Goal: Information Seeking & Learning: Learn about a topic

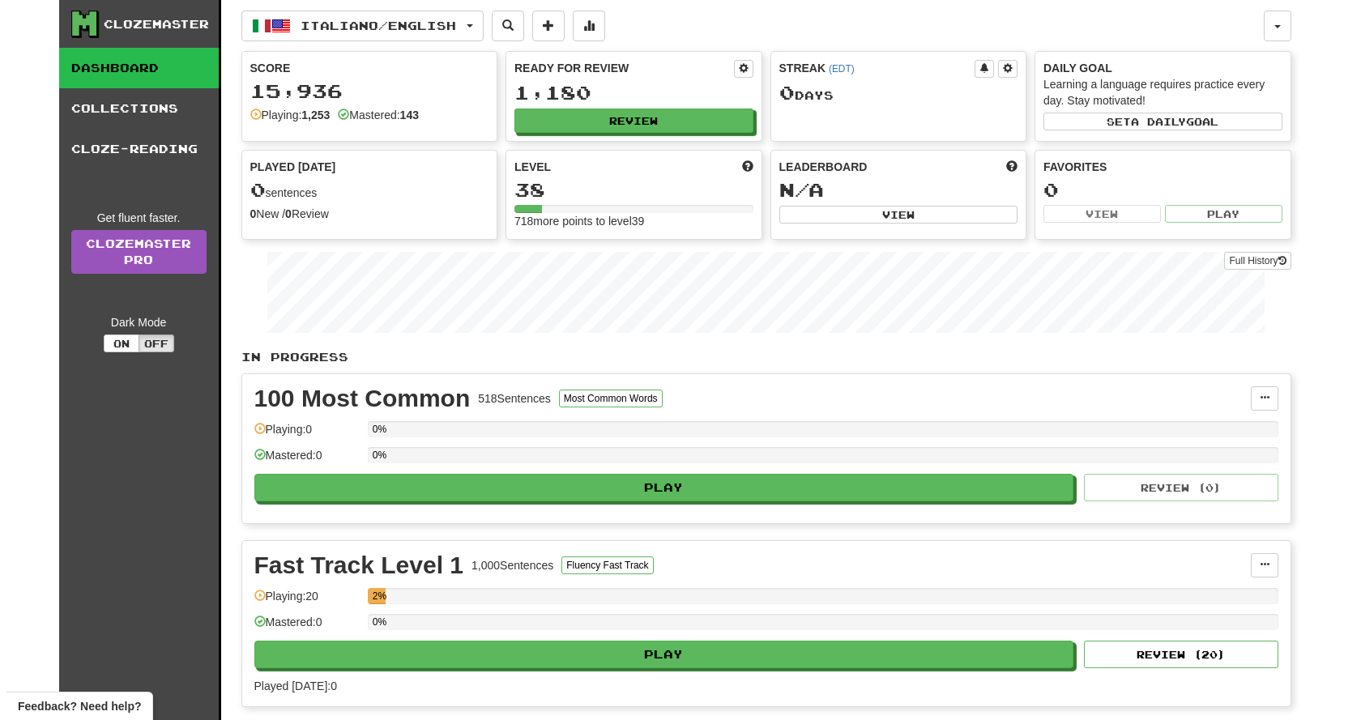
scroll to position [405, 0]
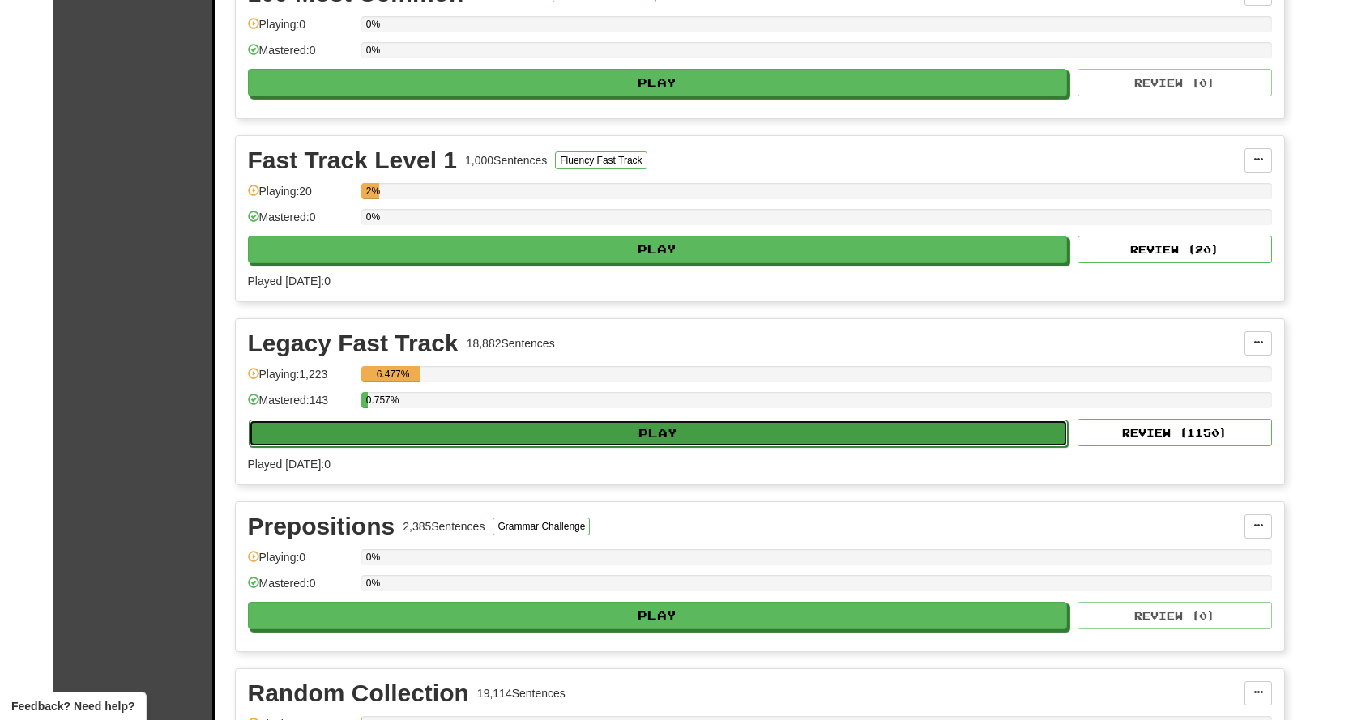
click at [523, 438] on button "Play" at bounding box center [659, 434] width 820 height 28
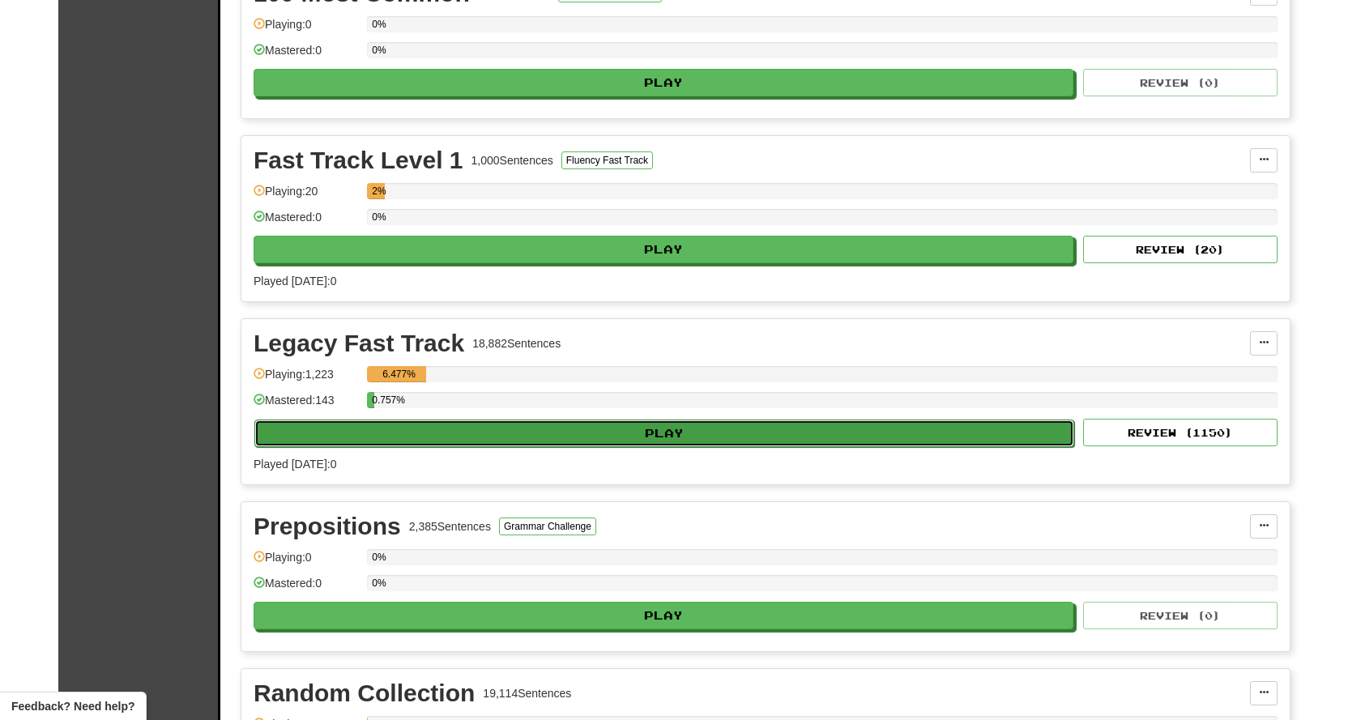
select select "**"
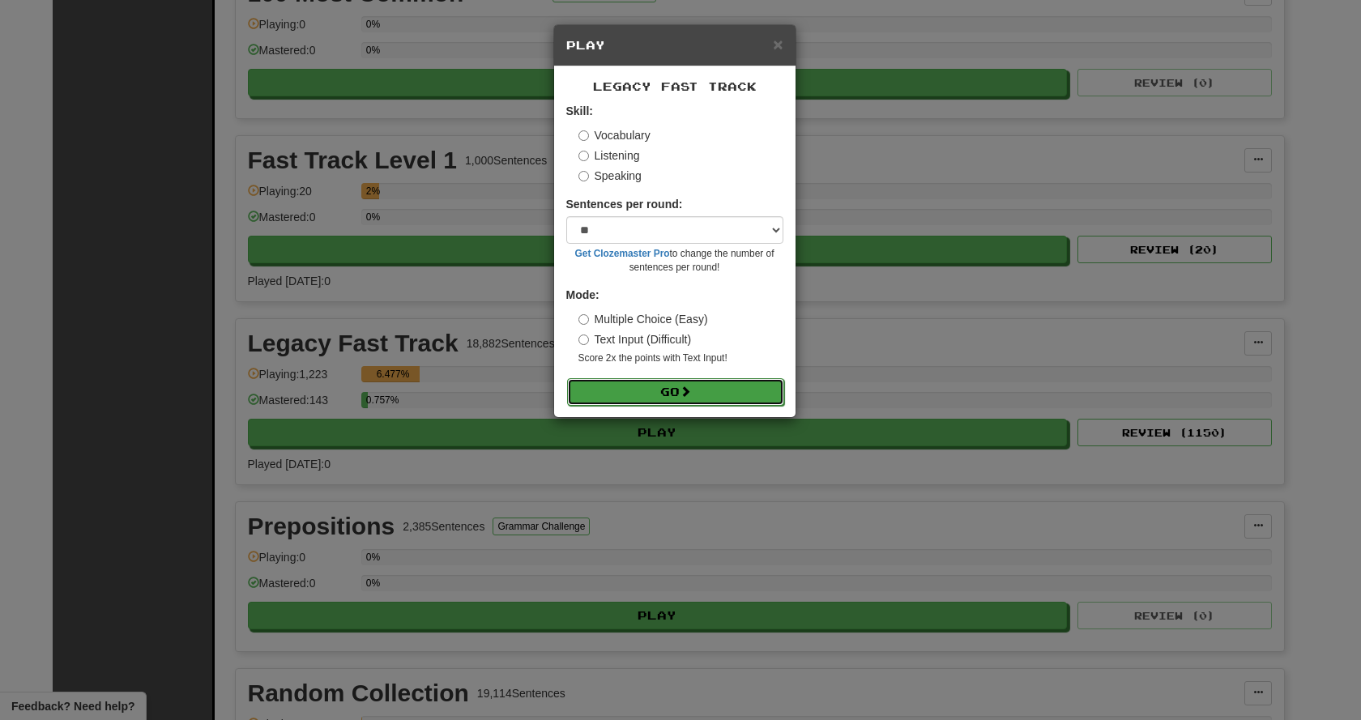
click at [617, 399] on button "Go" at bounding box center [675, 392] width 217 height 28
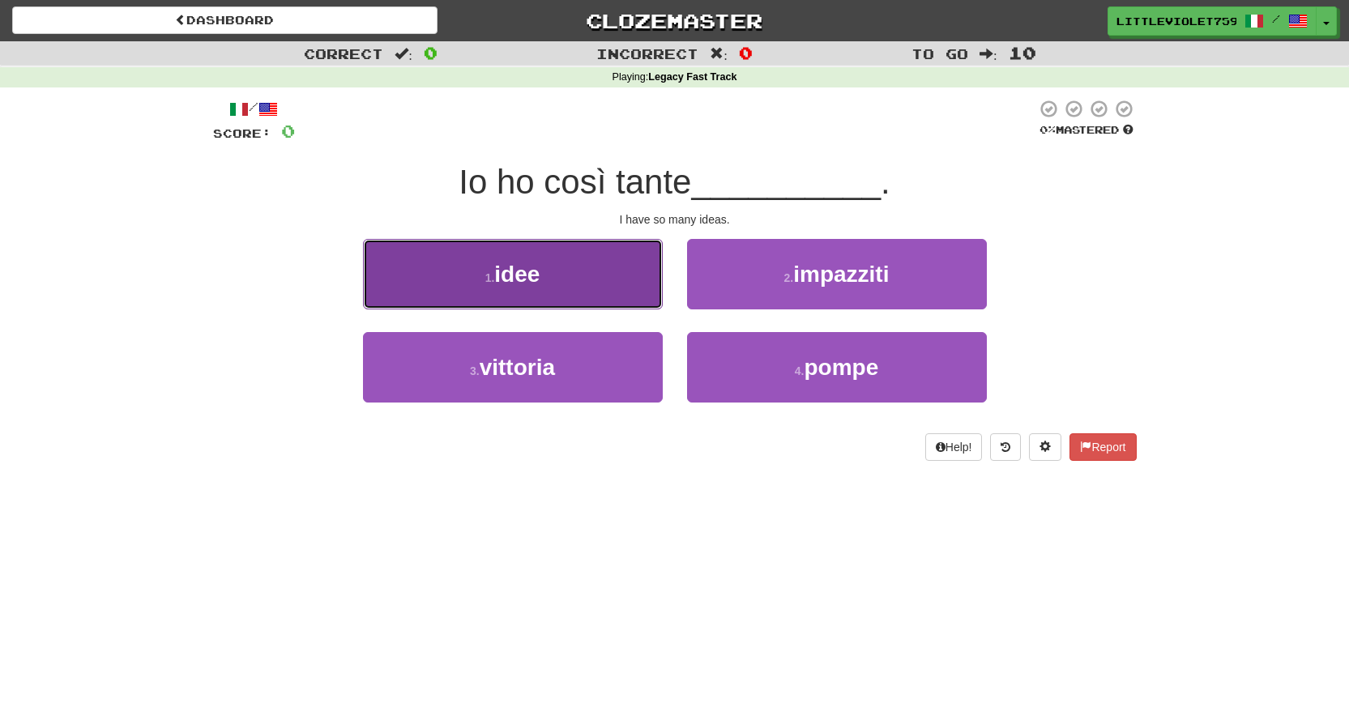
click at [656, 298] on button "1 . idee" at bounding box center [513, 274] width 300 height 70
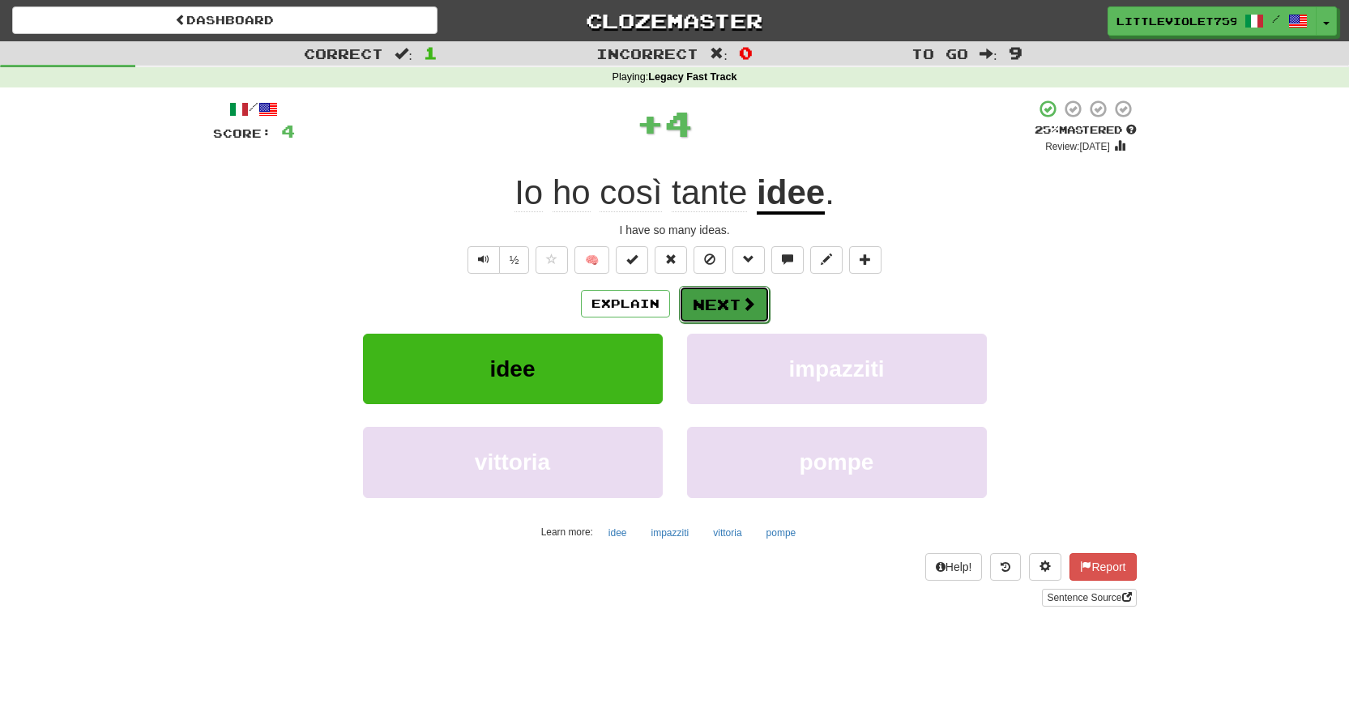
click at [698, 297] on button "Next" at bounding box center [724, 304] width 91 height 37
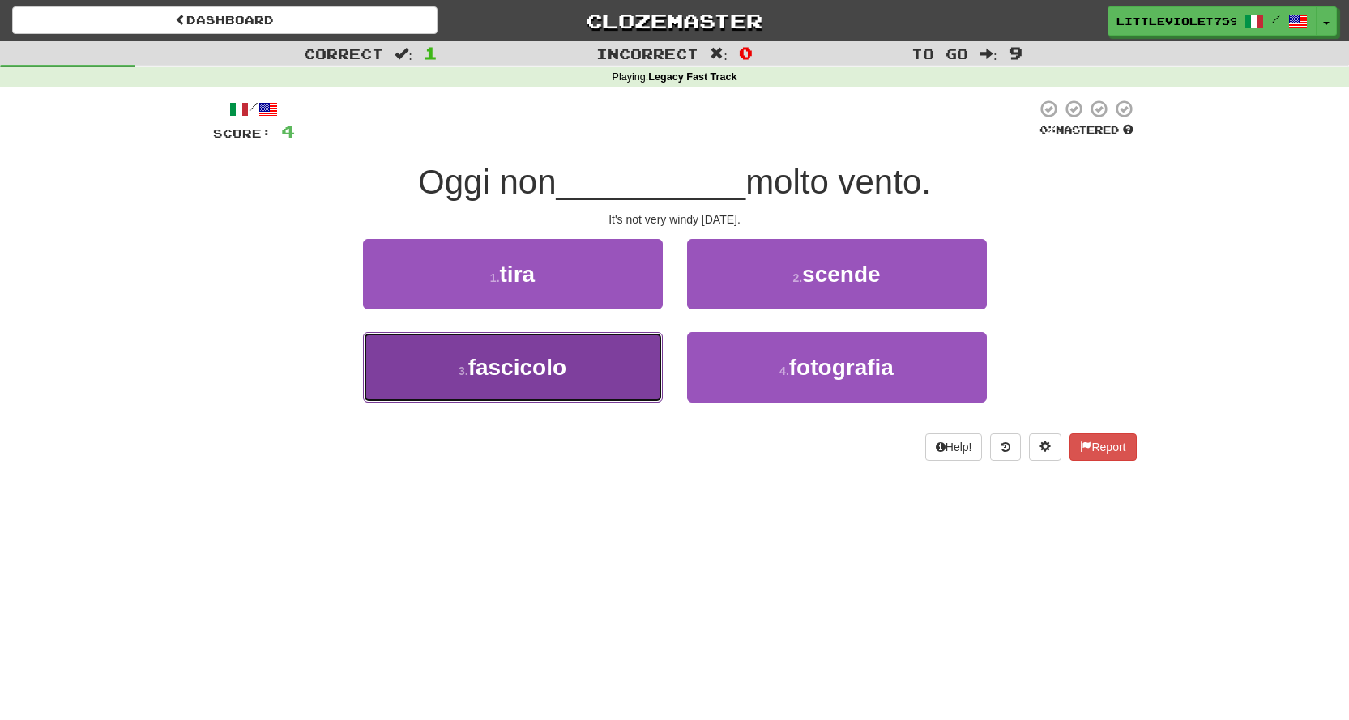
click at [660, 377] on button "3 . fascicolo" at bounding box center [513, 367] width 300 height 70
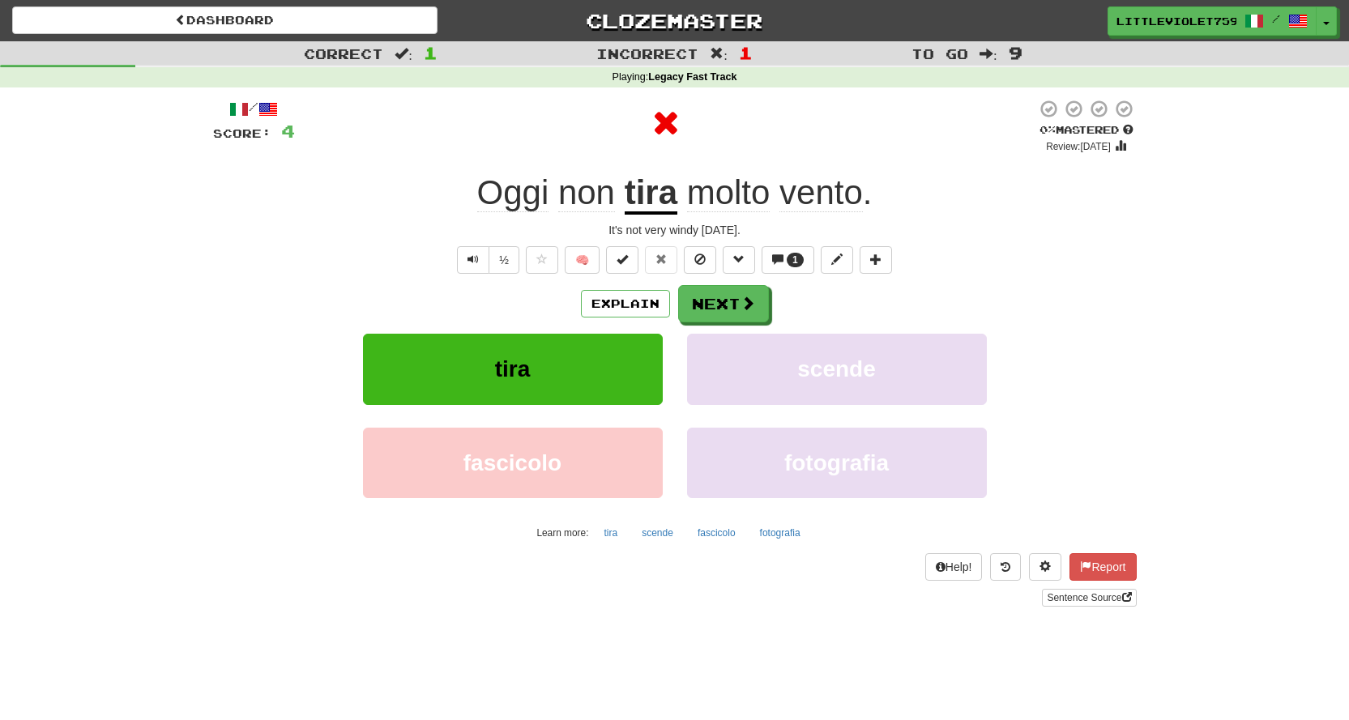
click at [668, 205] on u "tira" at bounding box center [651, 193] width 53 height 41
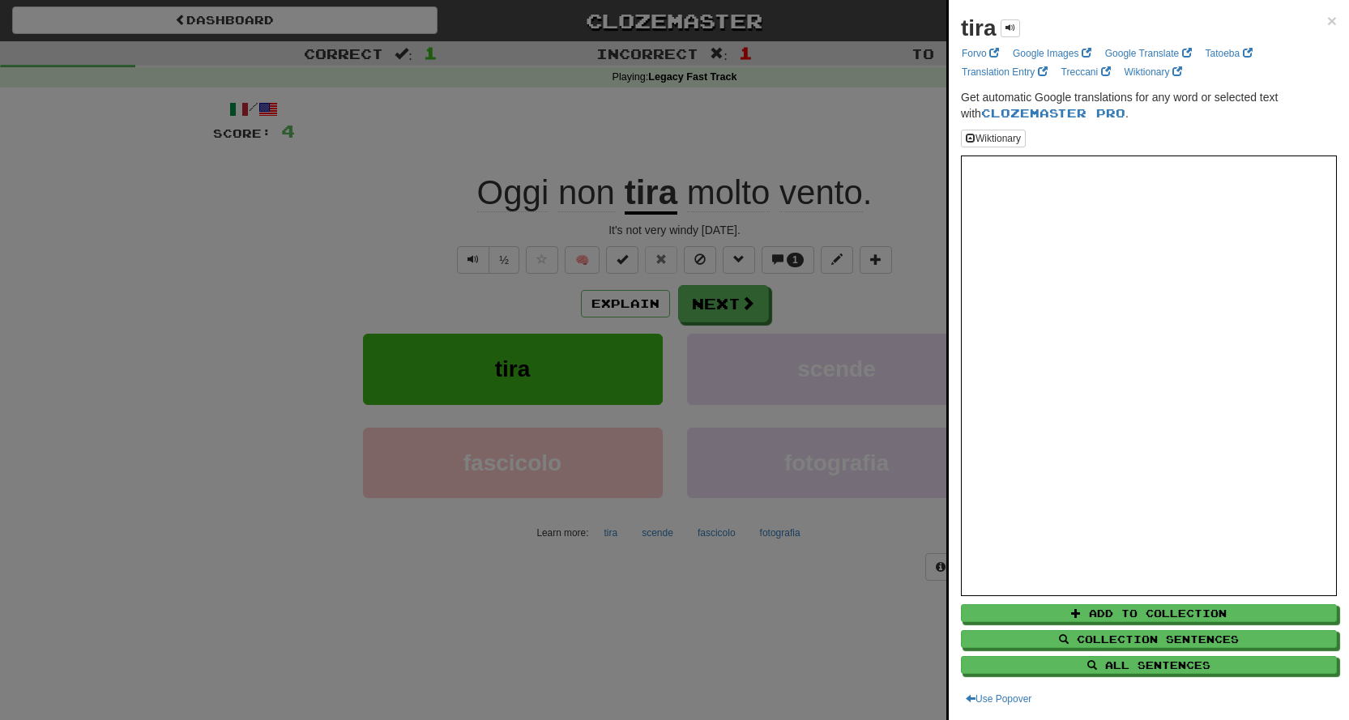
click at [807, 305] on div at bounding box center [674, 360] width 1349 height 720
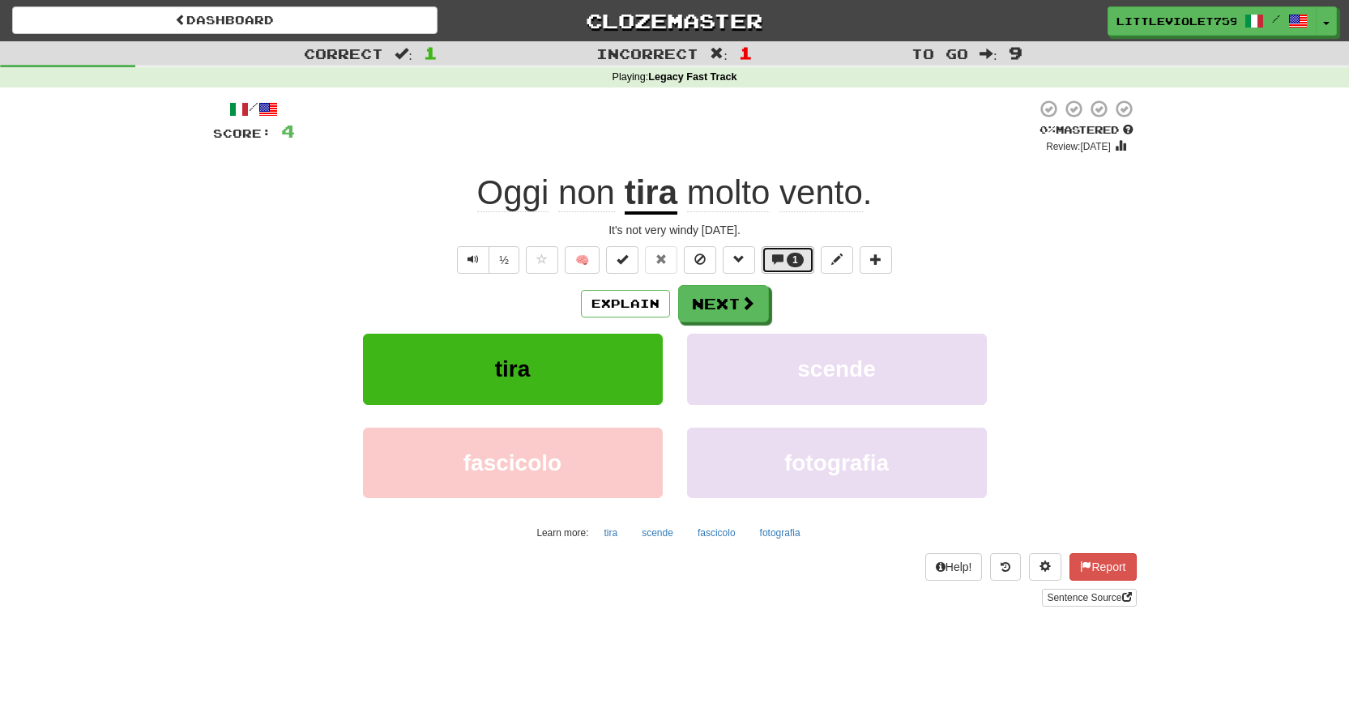
click at [796, 262] on span "1" at bounding box center [795, 259] width 6 height 11
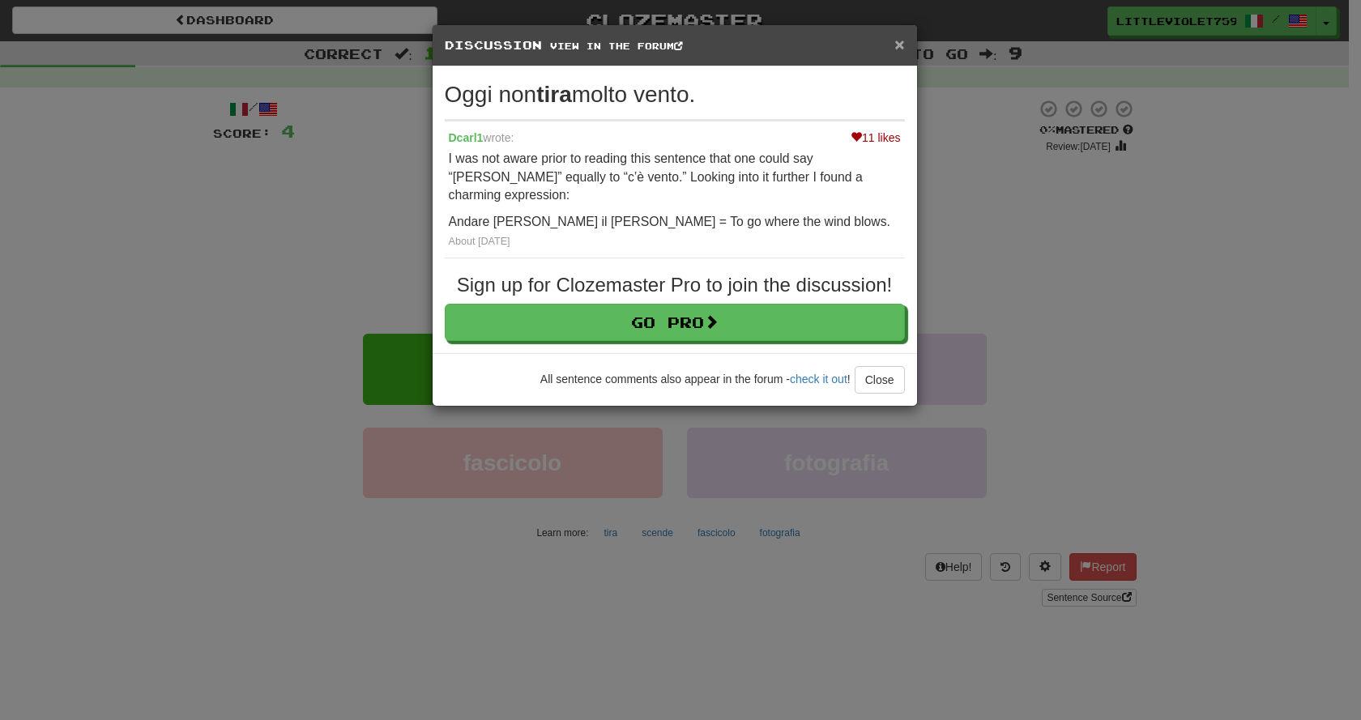
click at [896, 36] on span "×" at bounding box center [900, 44] width 10 height 19
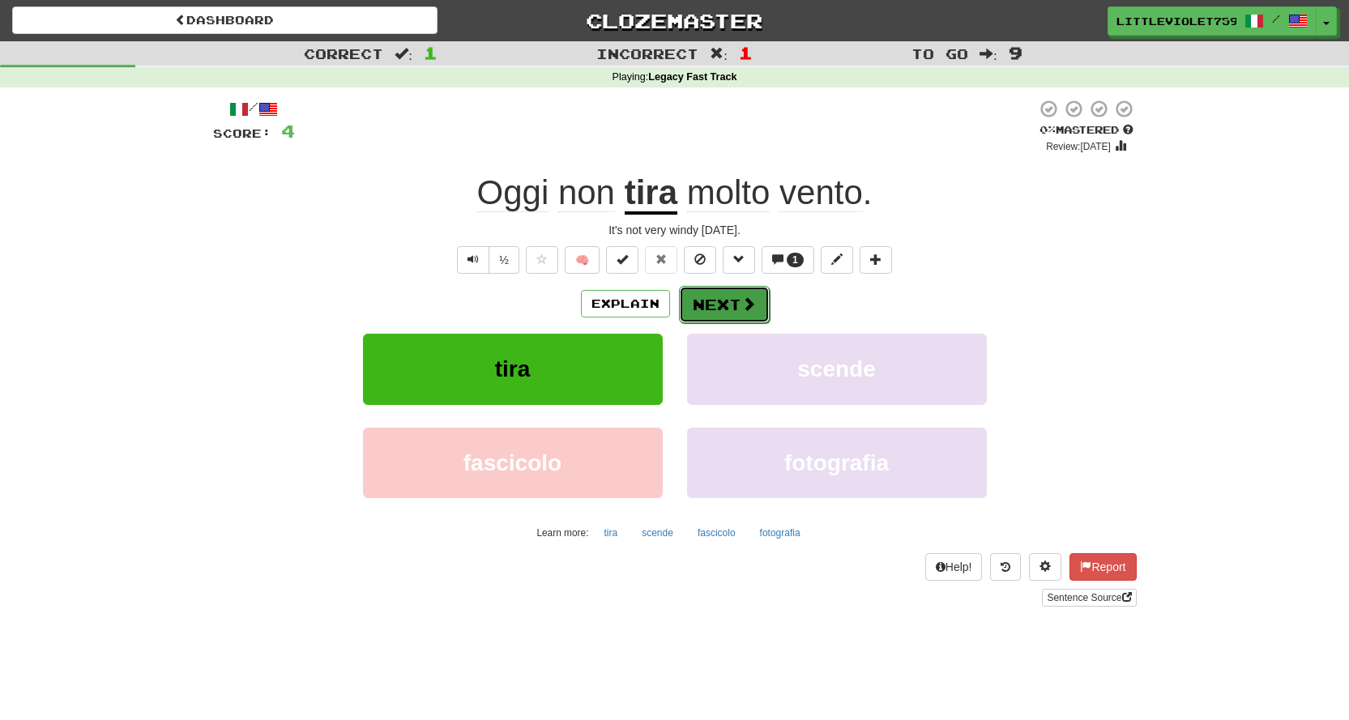
click at [754, 297] on button "Next" at bounding box center [724, 304] width 91 height 37
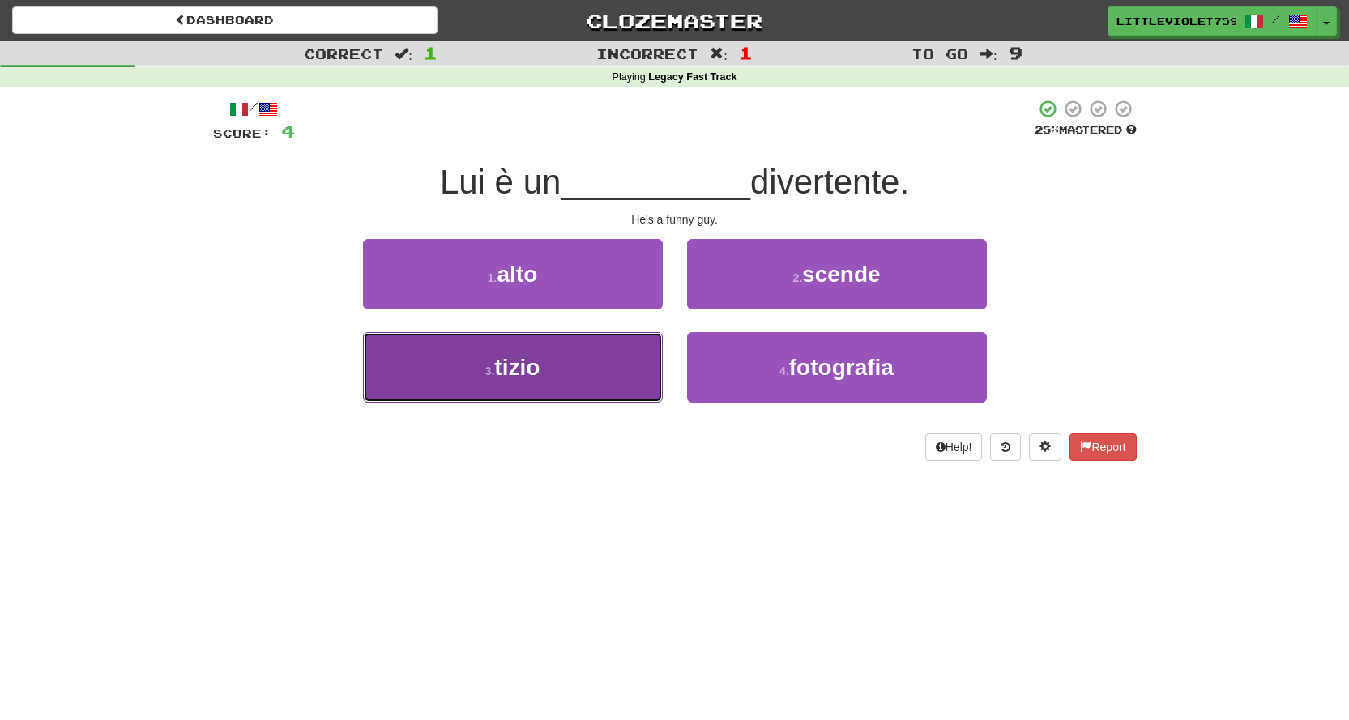
click at [576, 356] on button "3 . tizio" at bounding box center [513, 367] width 300 height 70
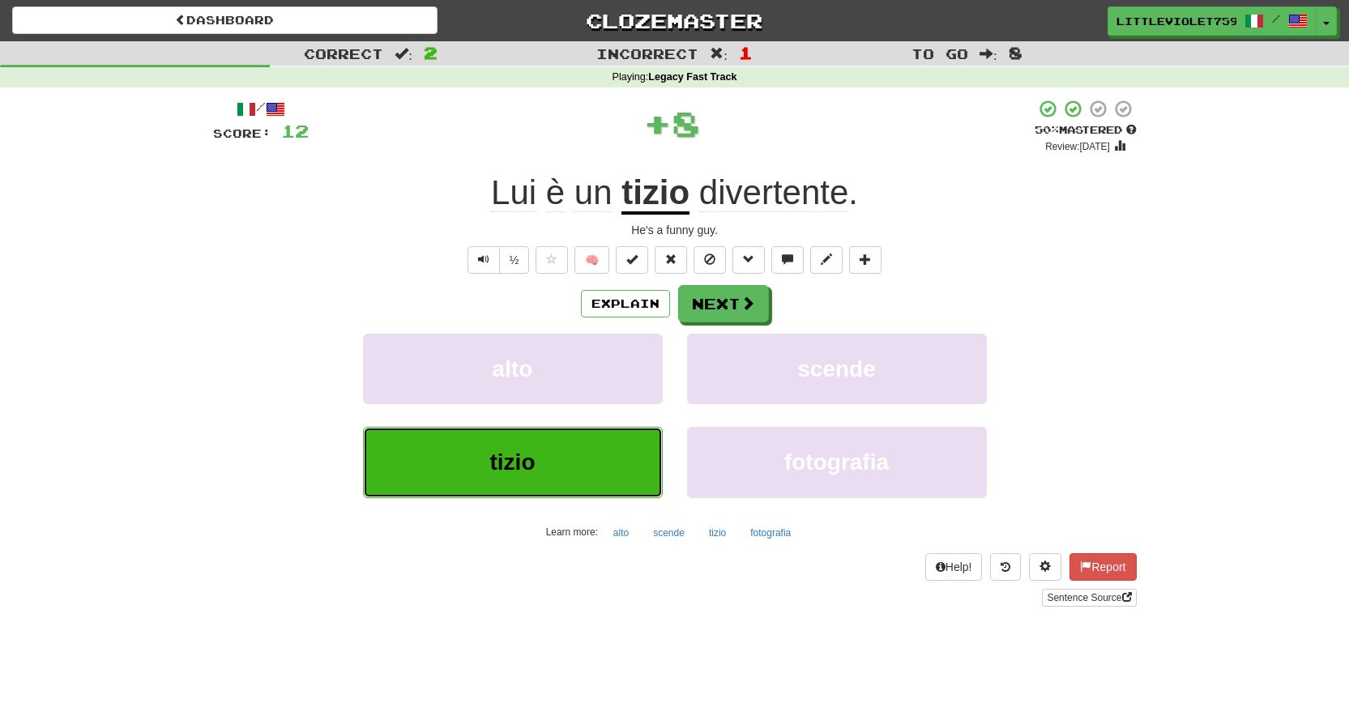
click at [576, 458] on button "tizio" at bounding box center [513, 462] width 300 height 70
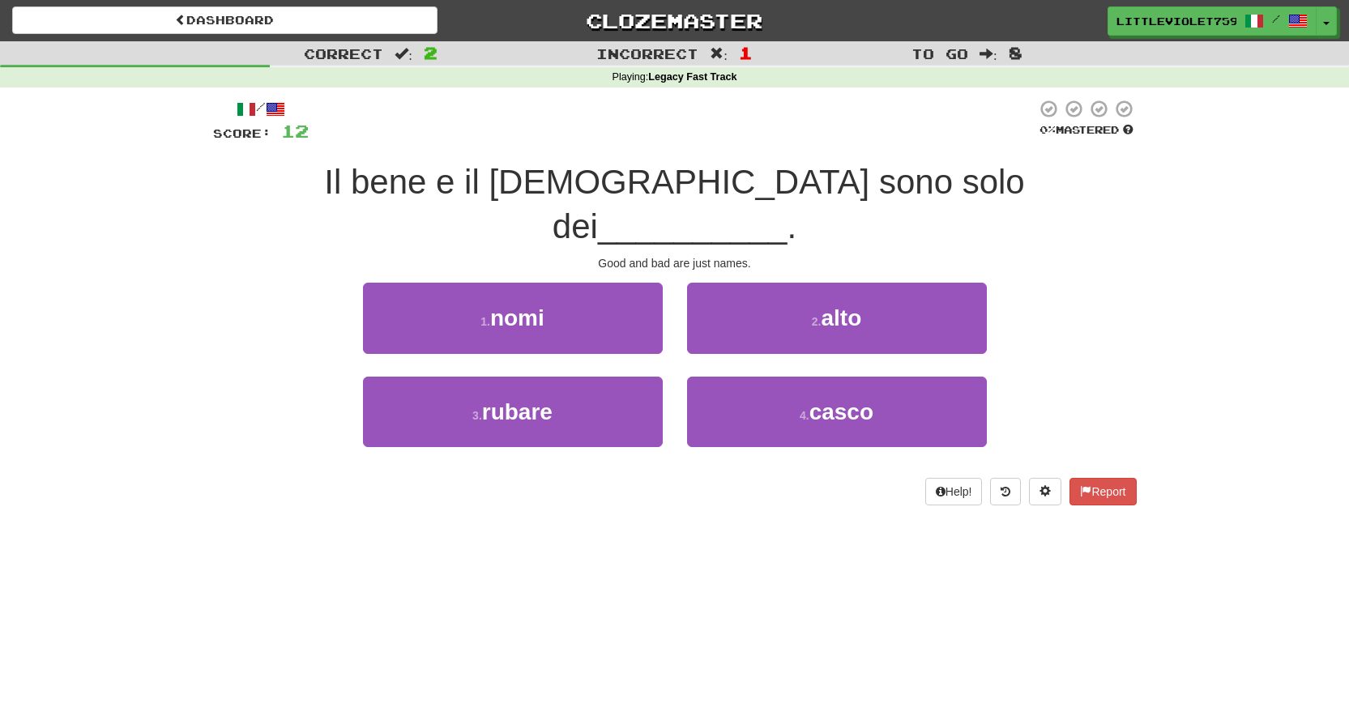
click at [506, 228] on div "/ Score: 12 0 % Mastered Il bene e il [DEMOGRAPHIC_DATA] sono solo dei ________…" at bounding box center [675, 302] width 924 height 406
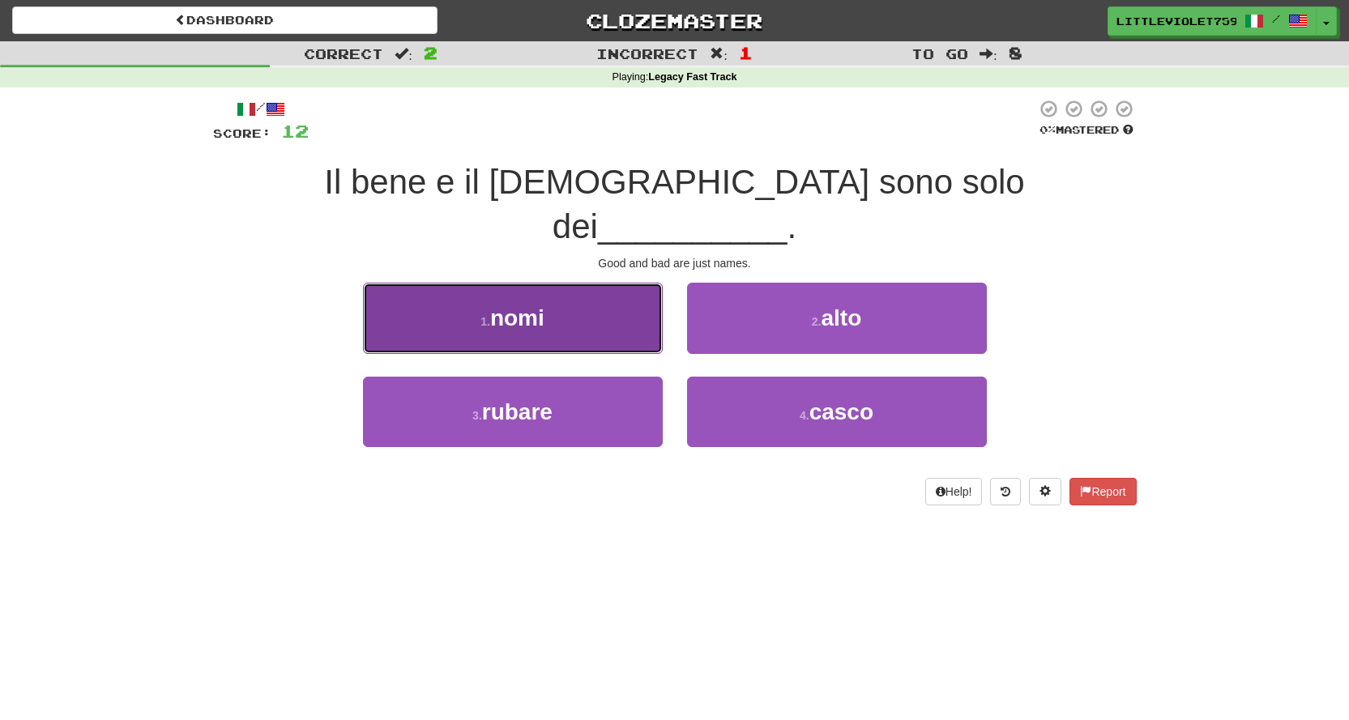
click at [498, 283] on button "1 . nomi" at bounding box center [513, 318] width 300 height 70
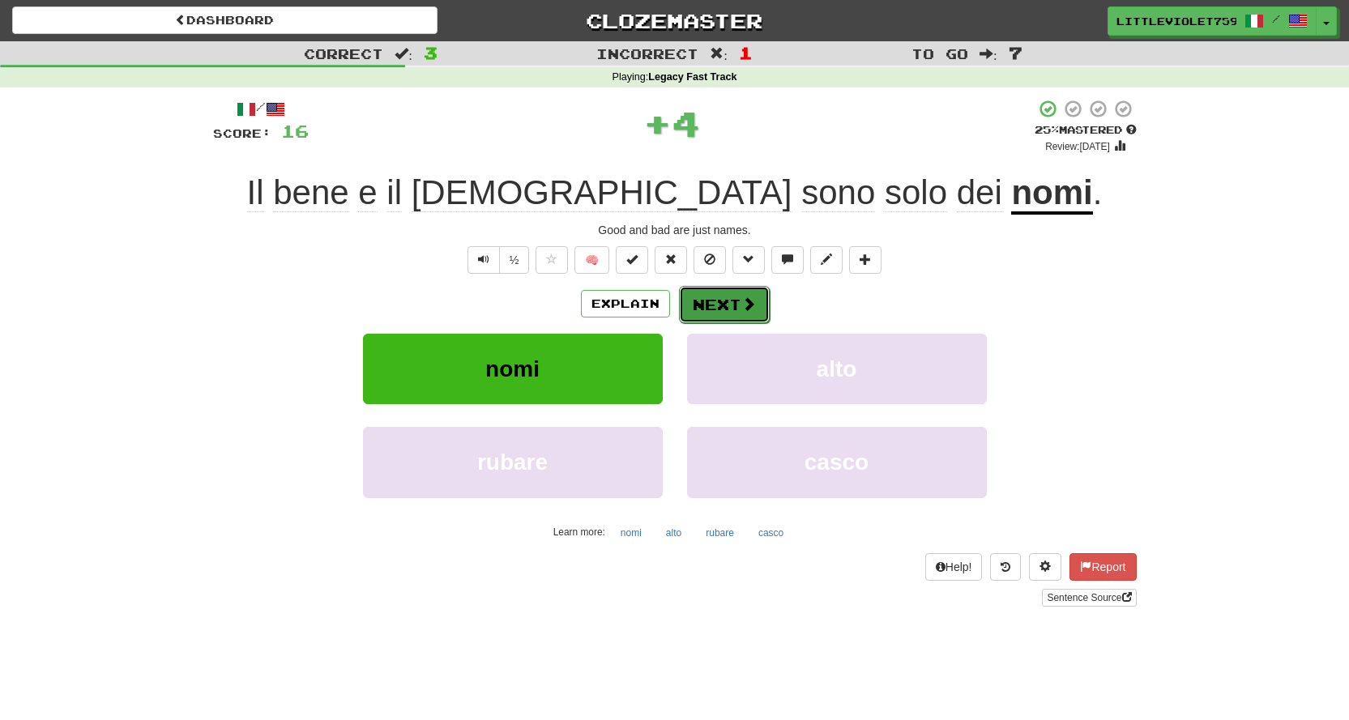
click at [679, 299] on button "Next" at bounding box center [724, 304] width 91 height 37
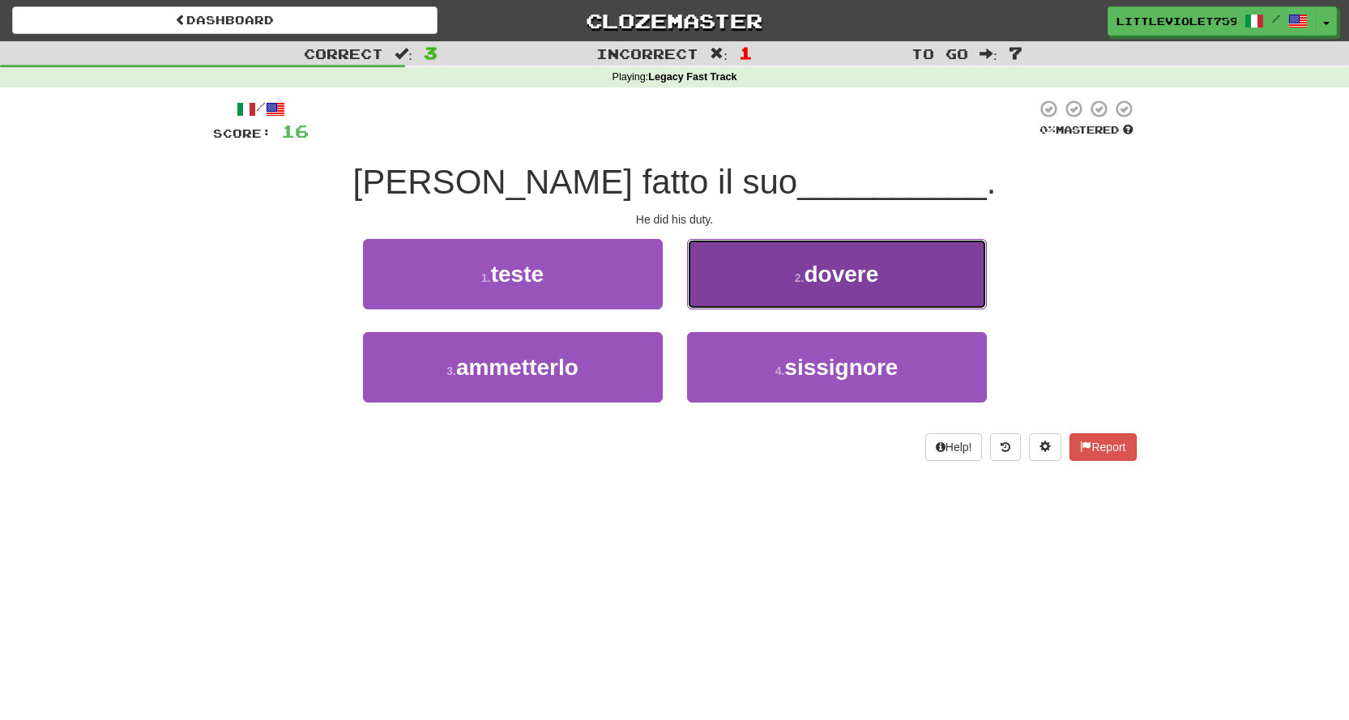
click at [707, 288] on button "2 . [GEOGRAPHIC_DATA]" at bounding box center [837, 274] width 300 height 70
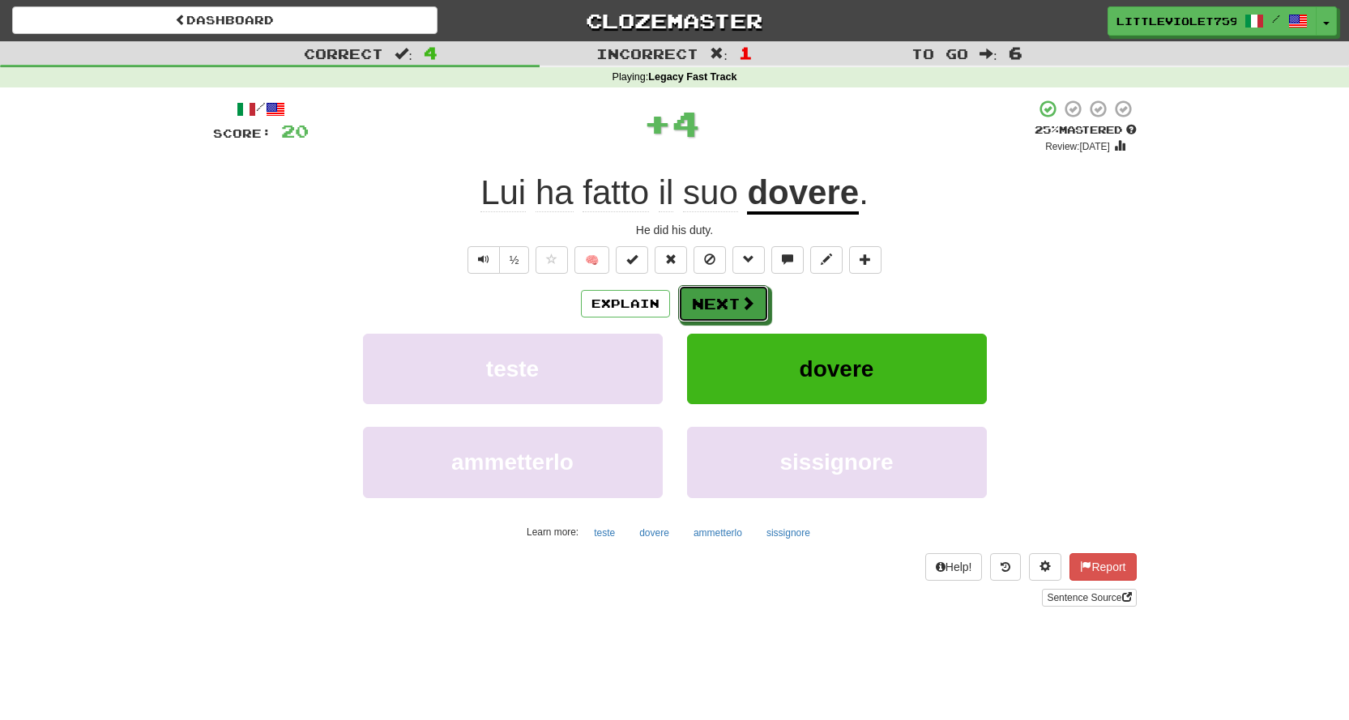
click at [707, 288] on button "Next" at bounding box center [723, 303] width 91 height 37
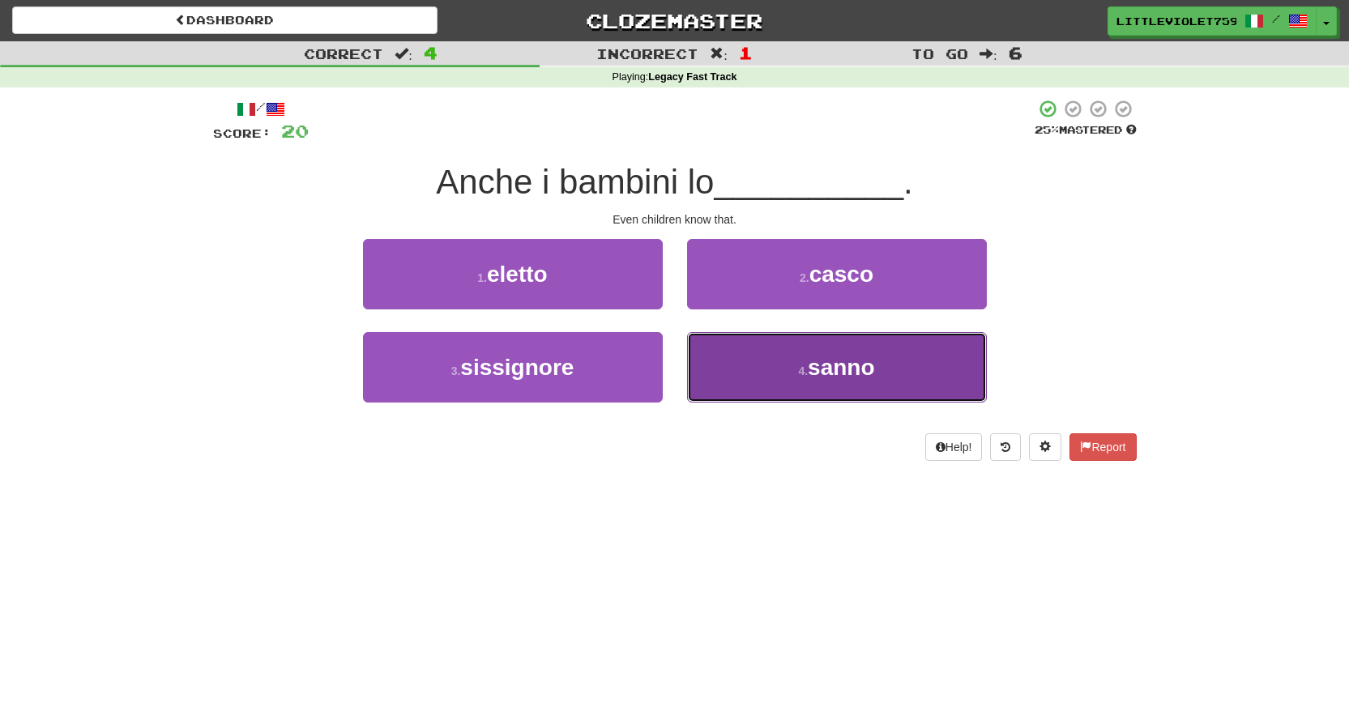
click at [728, 354] on button "4 . [GEOGRAPHIC_DATA]" at bounding box center [837, 367] width 300 height 70
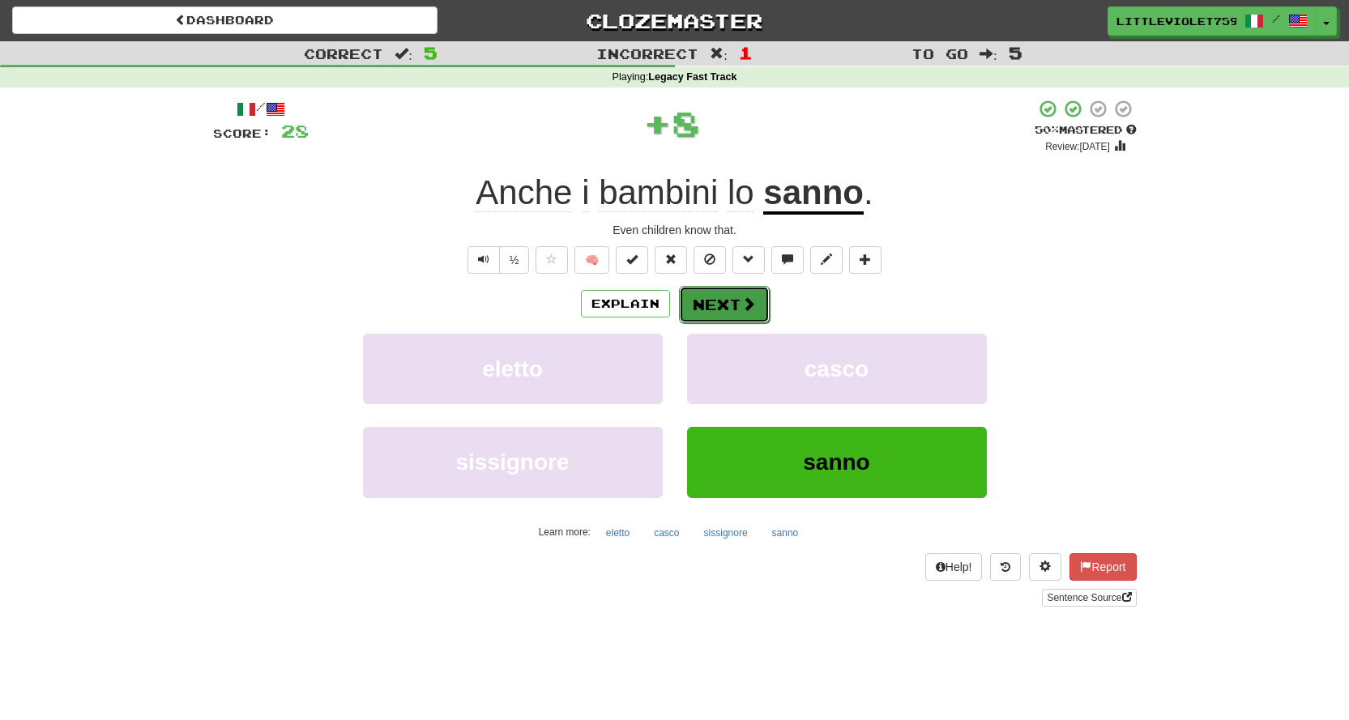
click at [737, 304] on button "Next" at bounding box center [724, 304] width 91 height 37
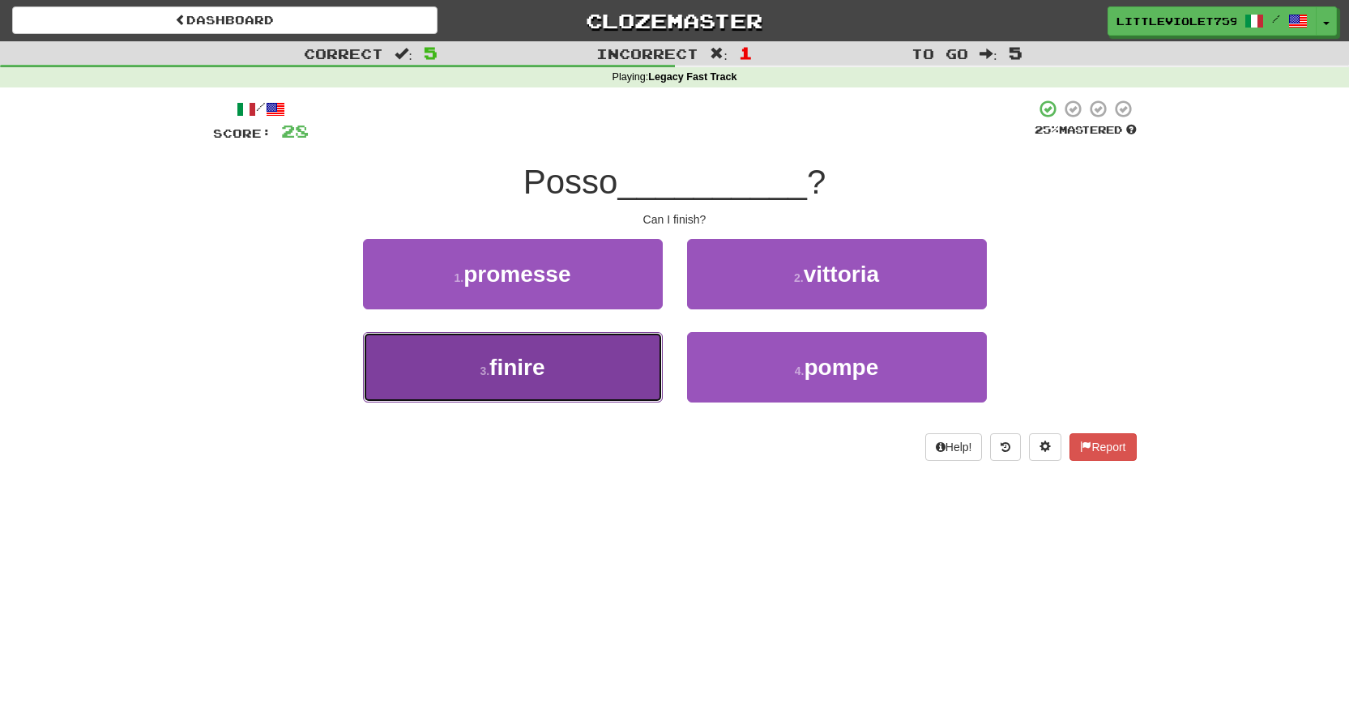
click at [618, 367] on button "3 . finire" at bounding box center [513, 367] width 300 height 70
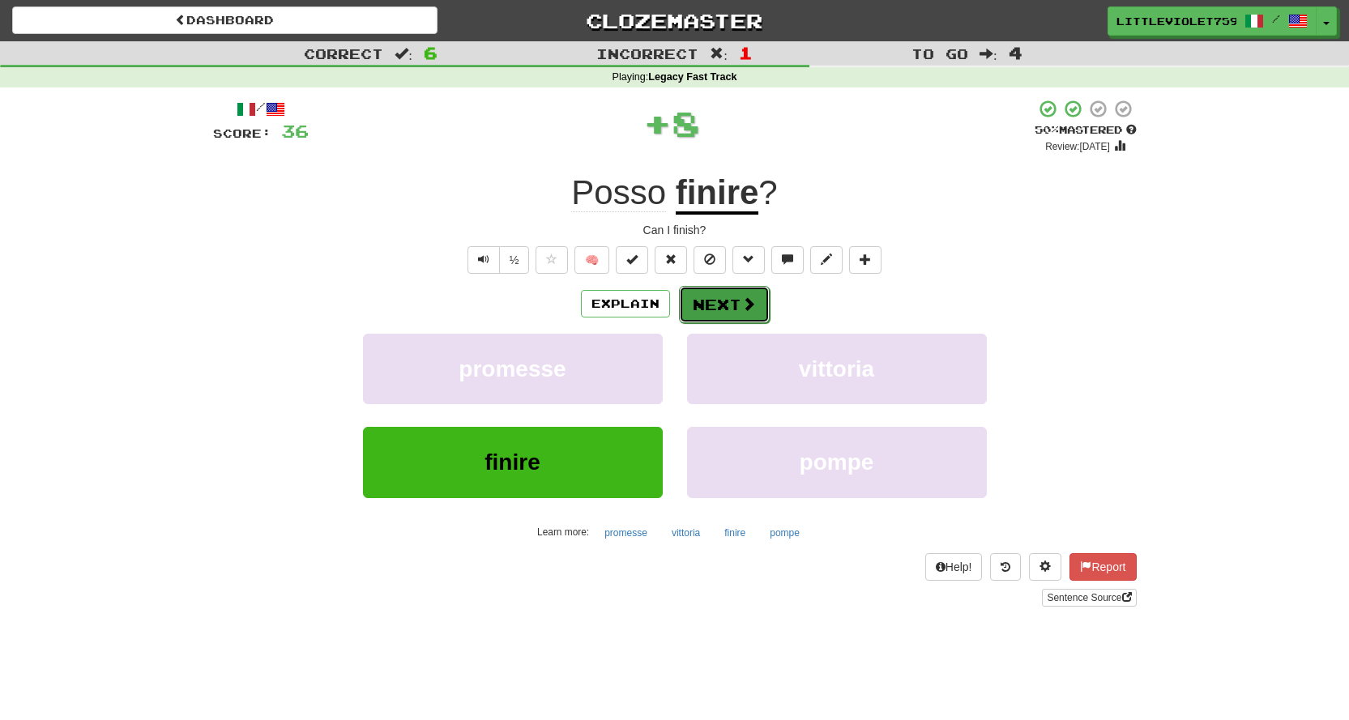
click at [739, 292] on button "Next" at bounding box center [724, 304] width 91 height 37
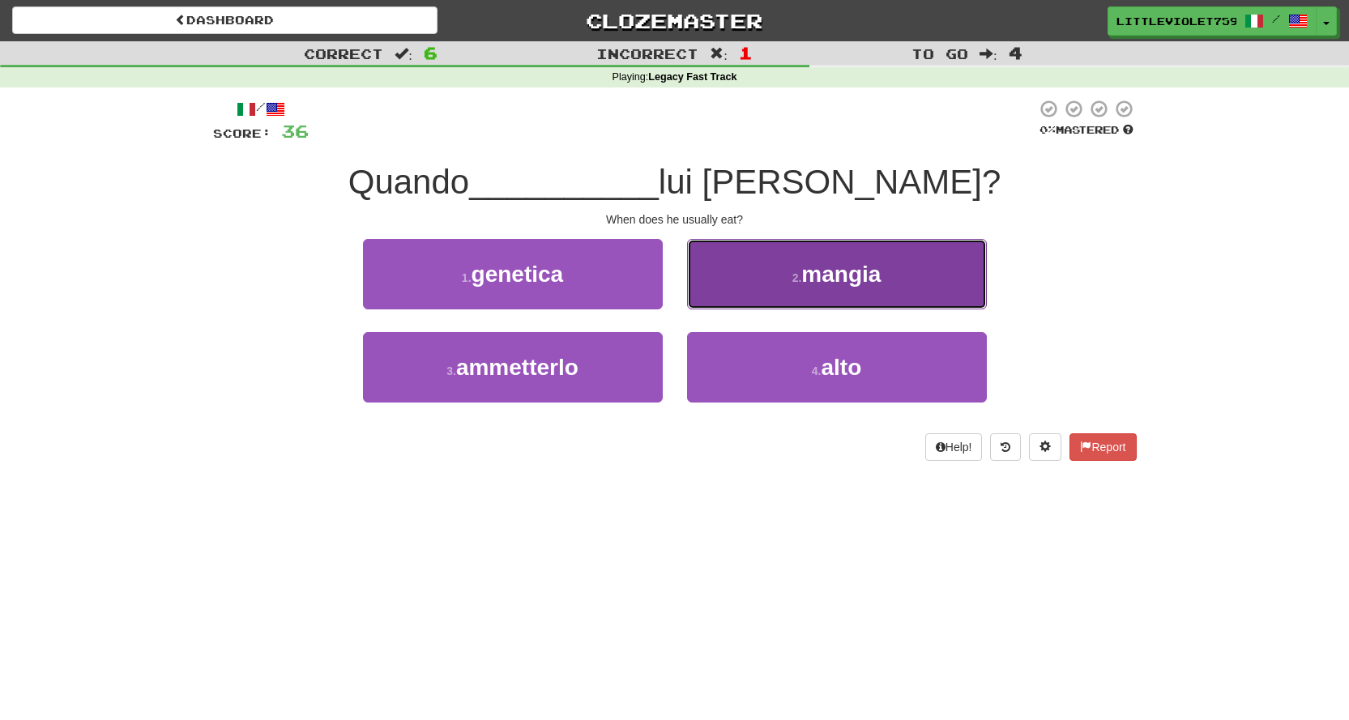
click at [716, 285] on button "2 . [GEOGRAPHIC_DATA]" at bounding box center [837, 274] width 300 height 70
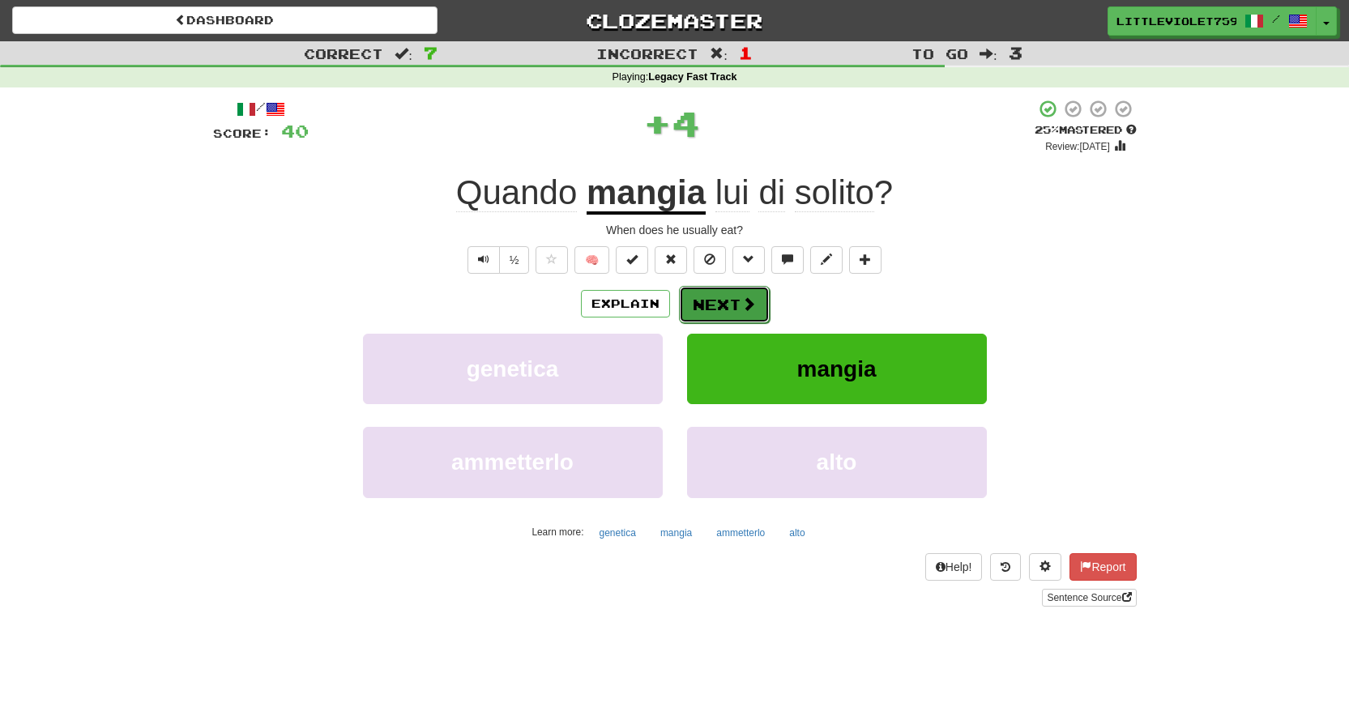
click at [711, 298] on button "Next" at bounding box center [724, 304] width 91 height 37
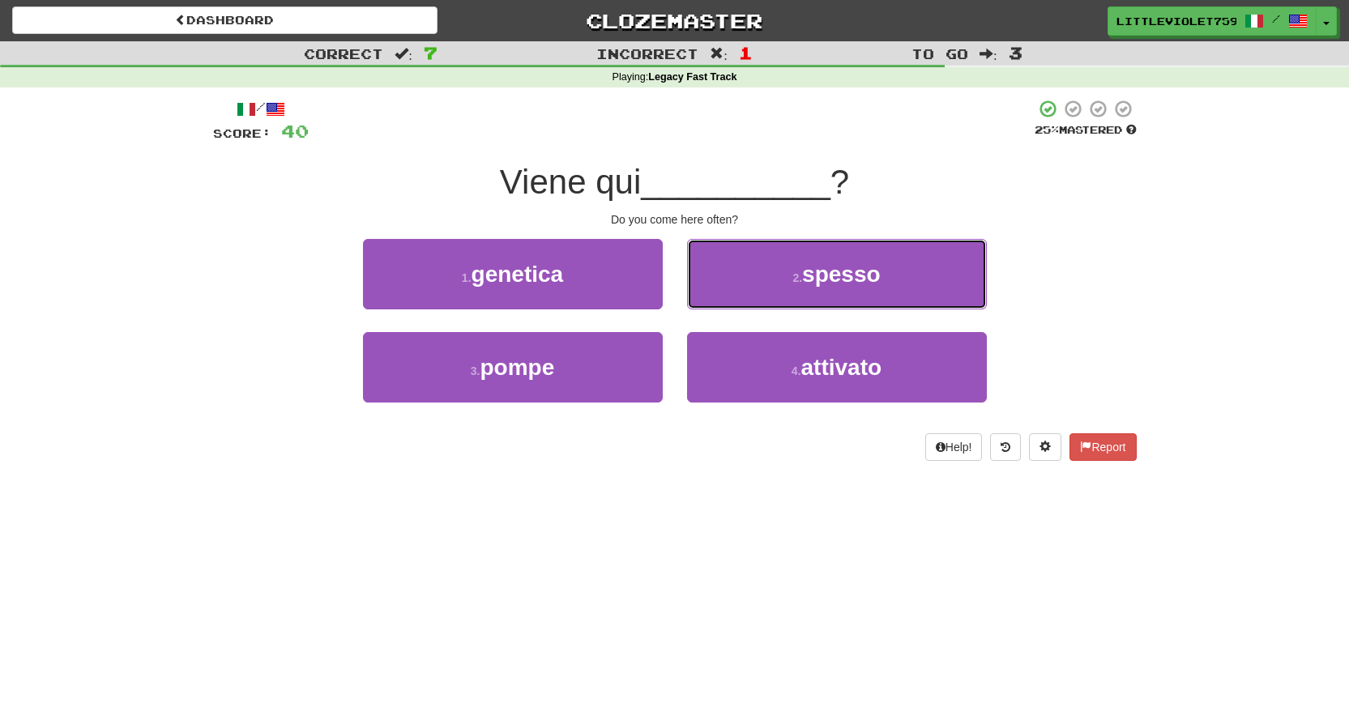
click at [732, 266] on button "2 . spesso" at bounding box center [837, 274] width 300 height 70
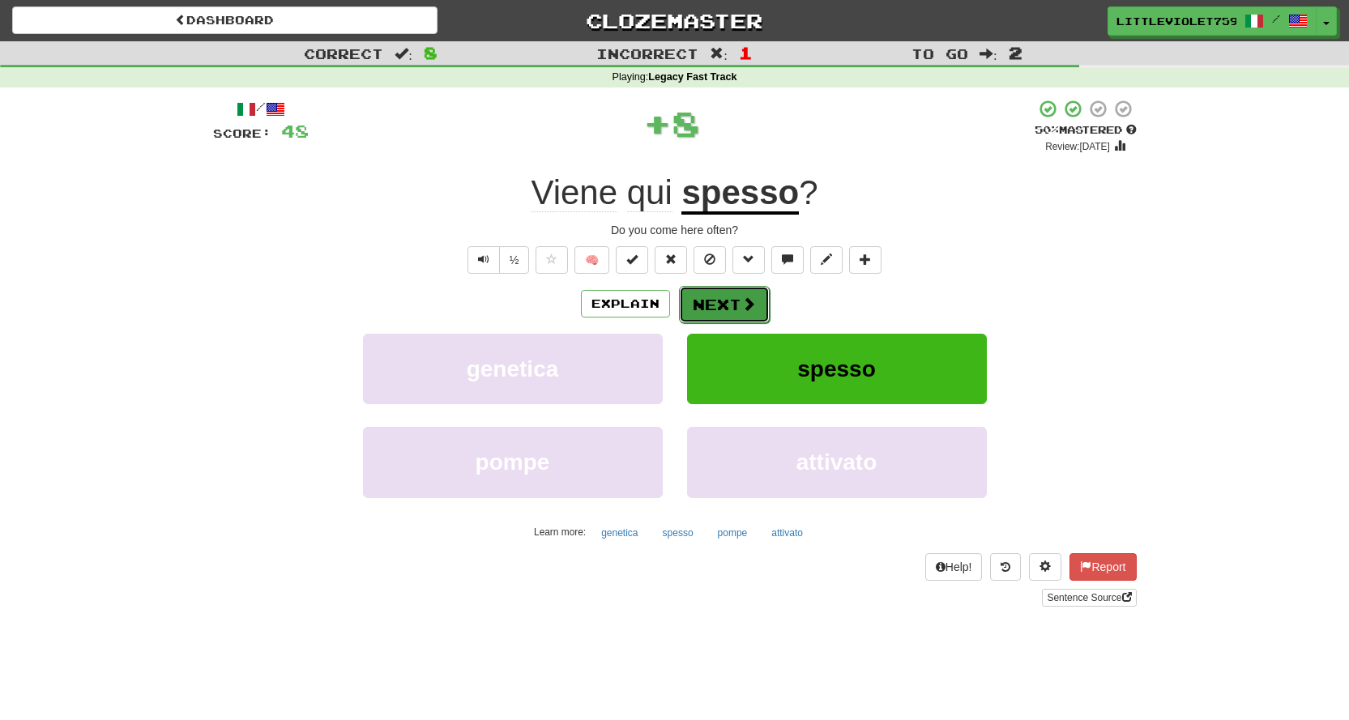
click at [732, 316] on button "Next" at bounding box center [724, 304] width 91 height 37
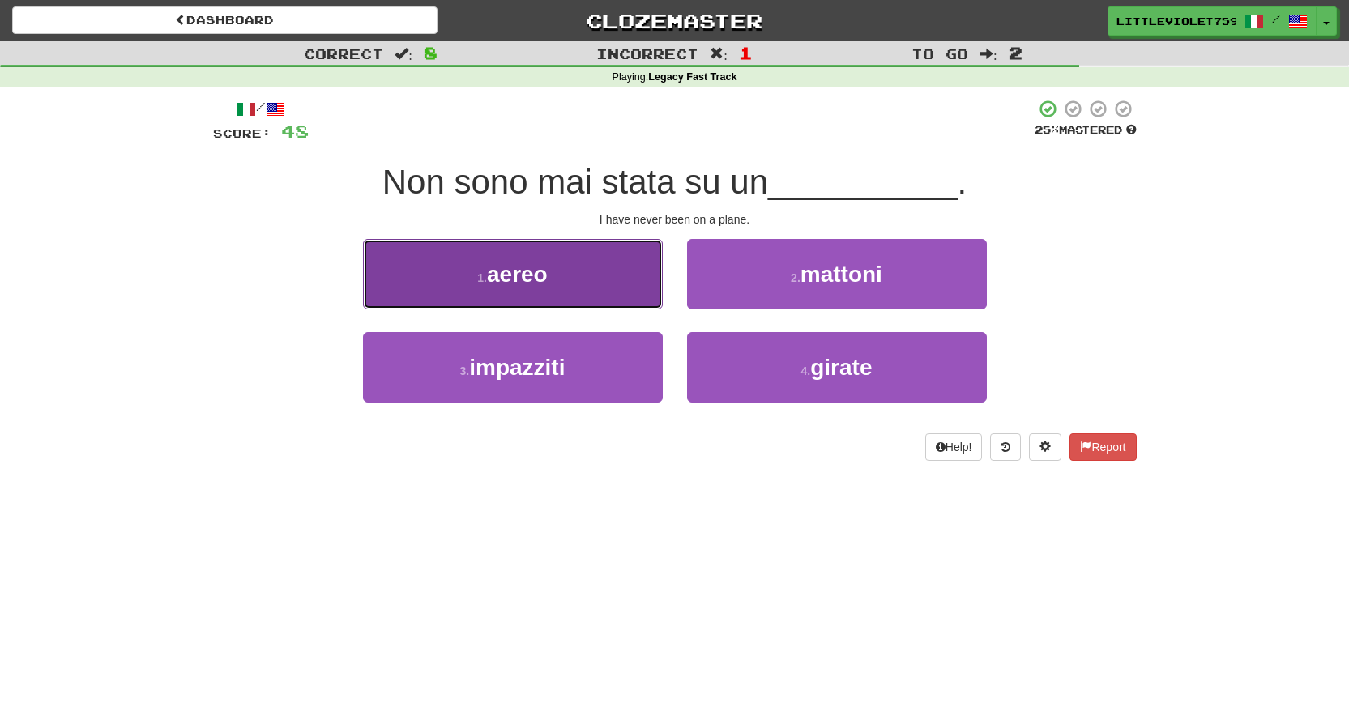
click at [622, 275] on button "1 . aereo" at bounding box center [513, 274] width 300 height 70
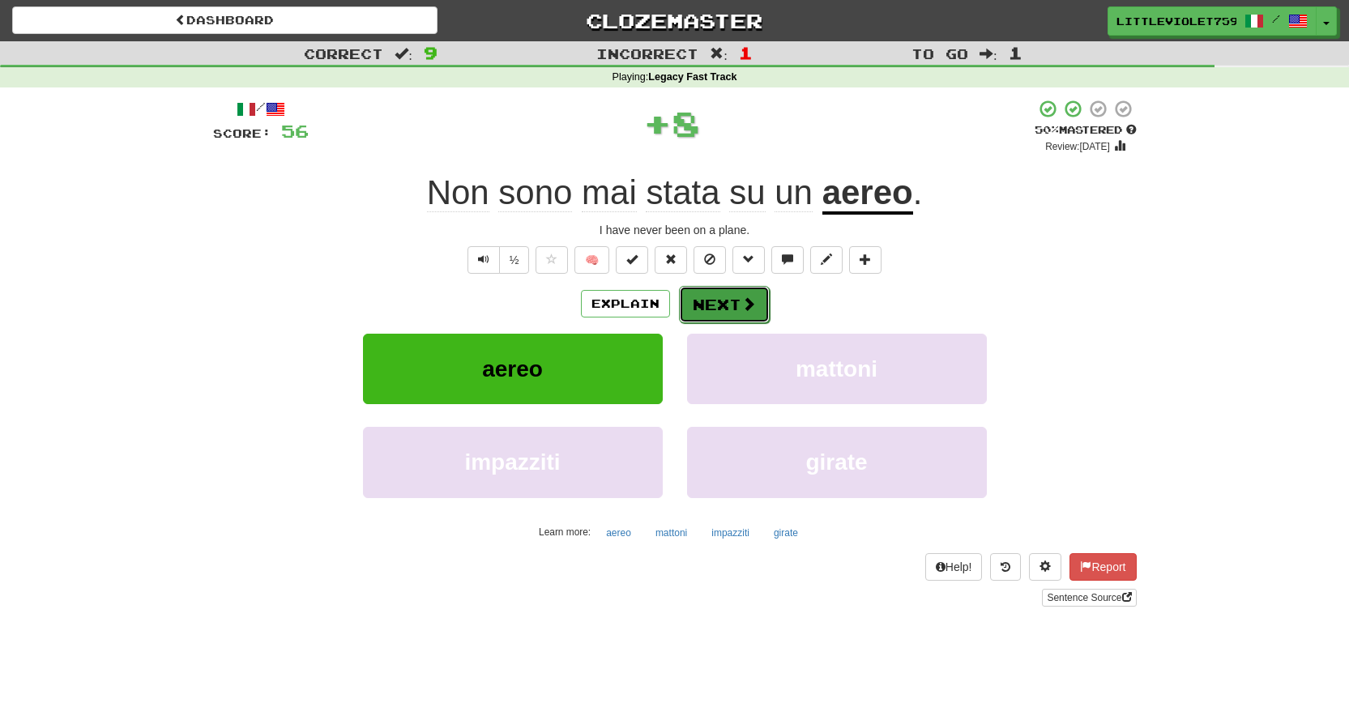
click at [709, 301] on button "Next" at bounding box center [724, 304] width 91 height 37
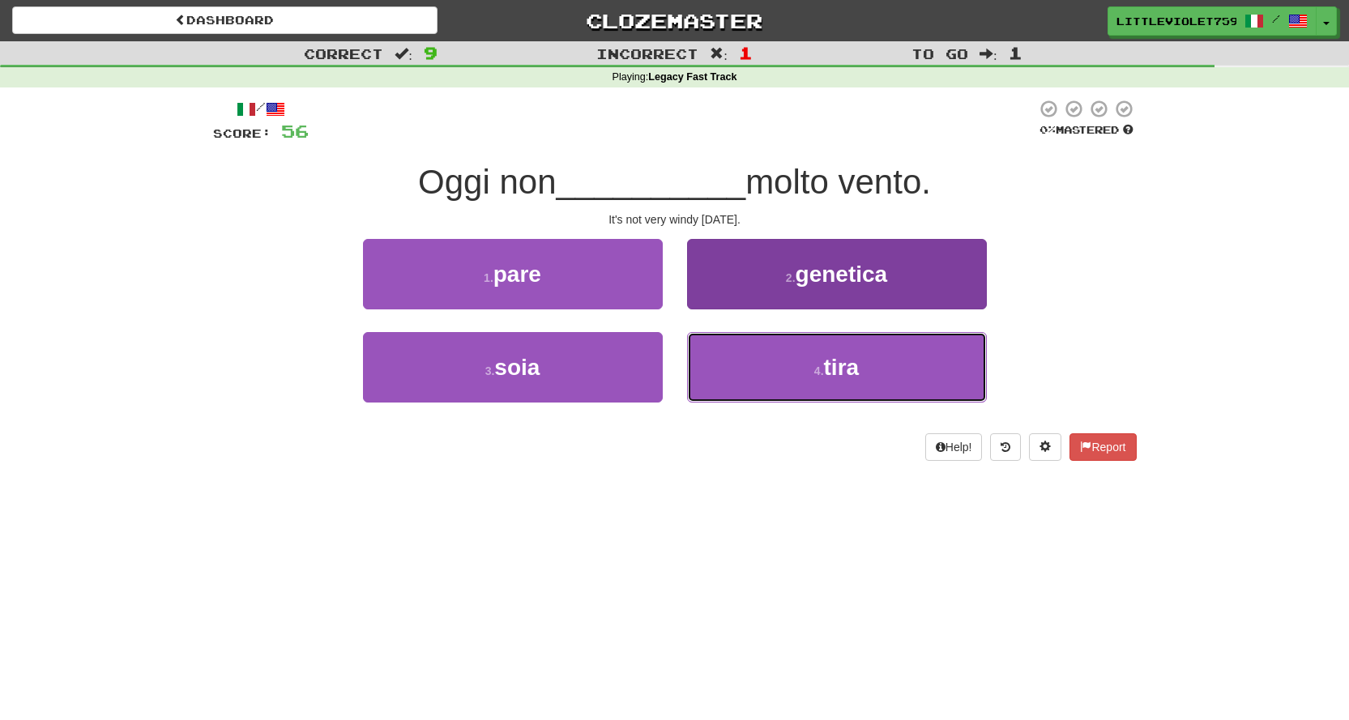
click at [775, 372] on button "4 . [GEOGRAPHIC_DATA]" at bounding box center [837, 367] width 300 height 70
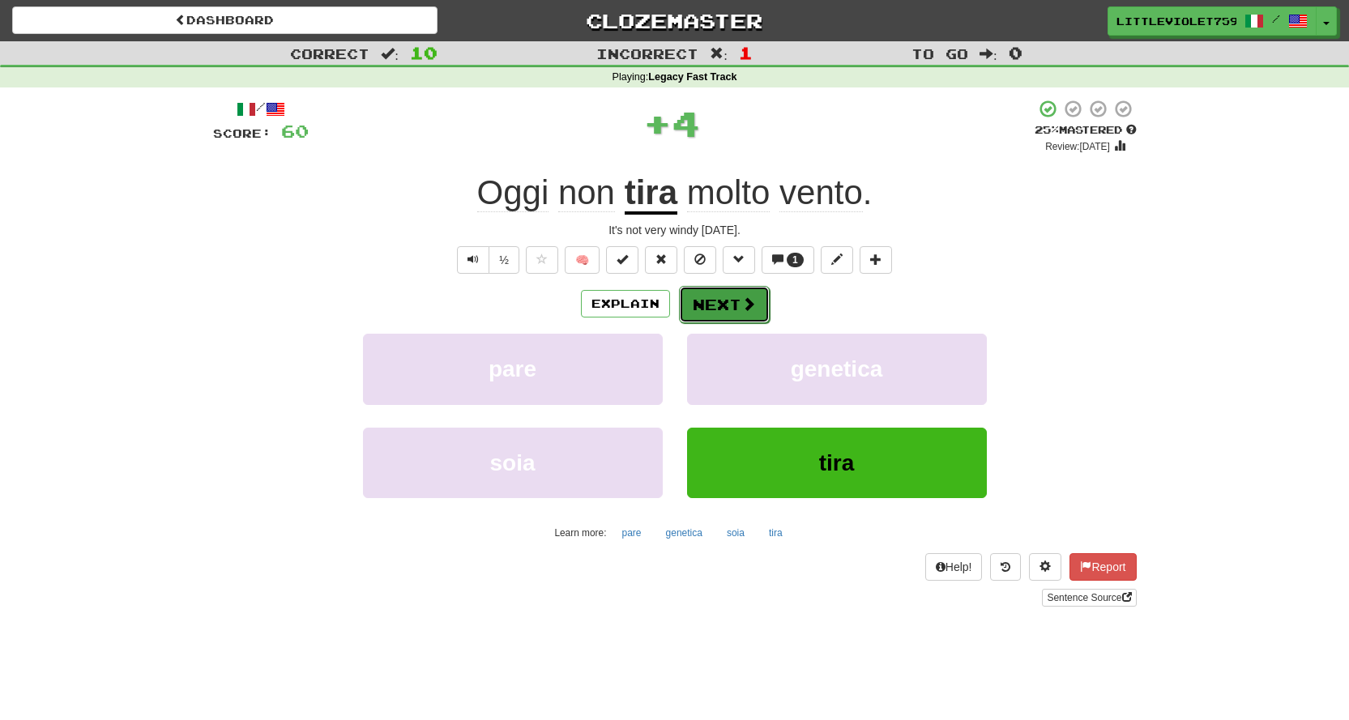
click at [737, 293] on button "Next" at bounding box center [724, 304] width 91 height 37
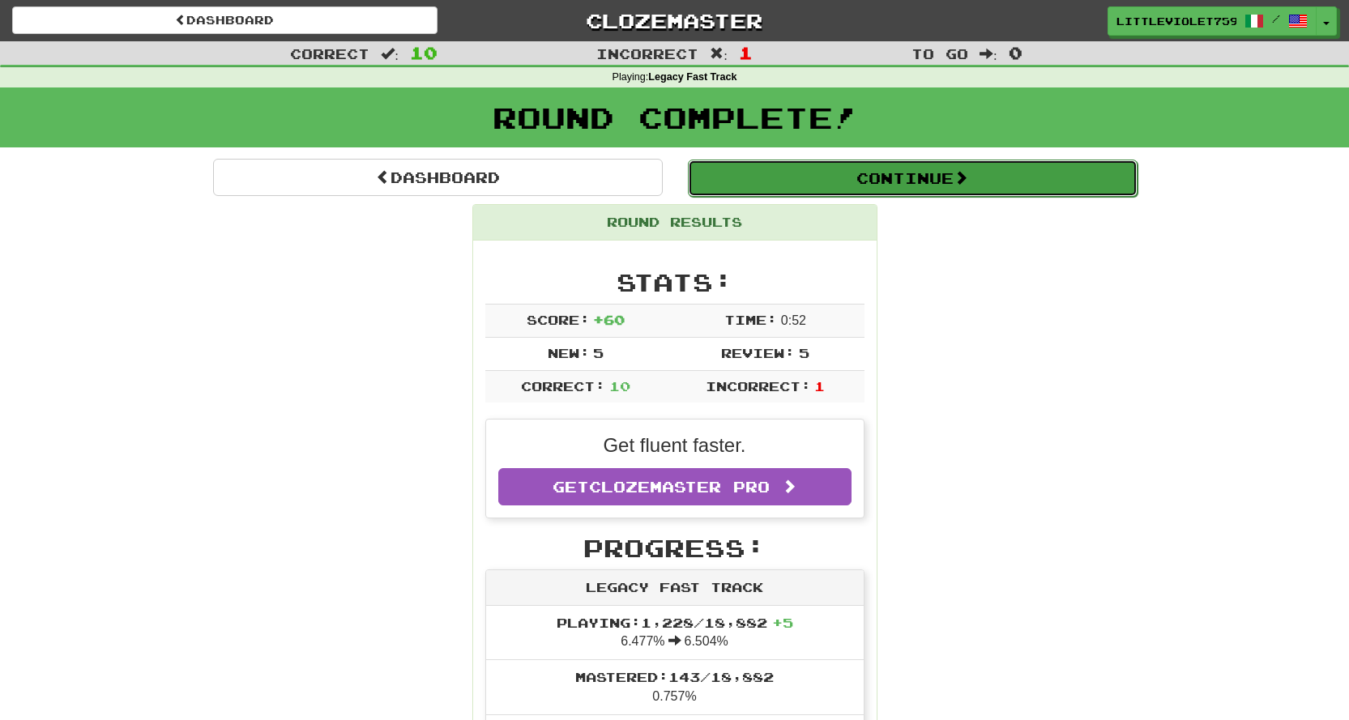
click at [788, 187] on button "Continue" at bounding box center [913, 178] width 450 height 37
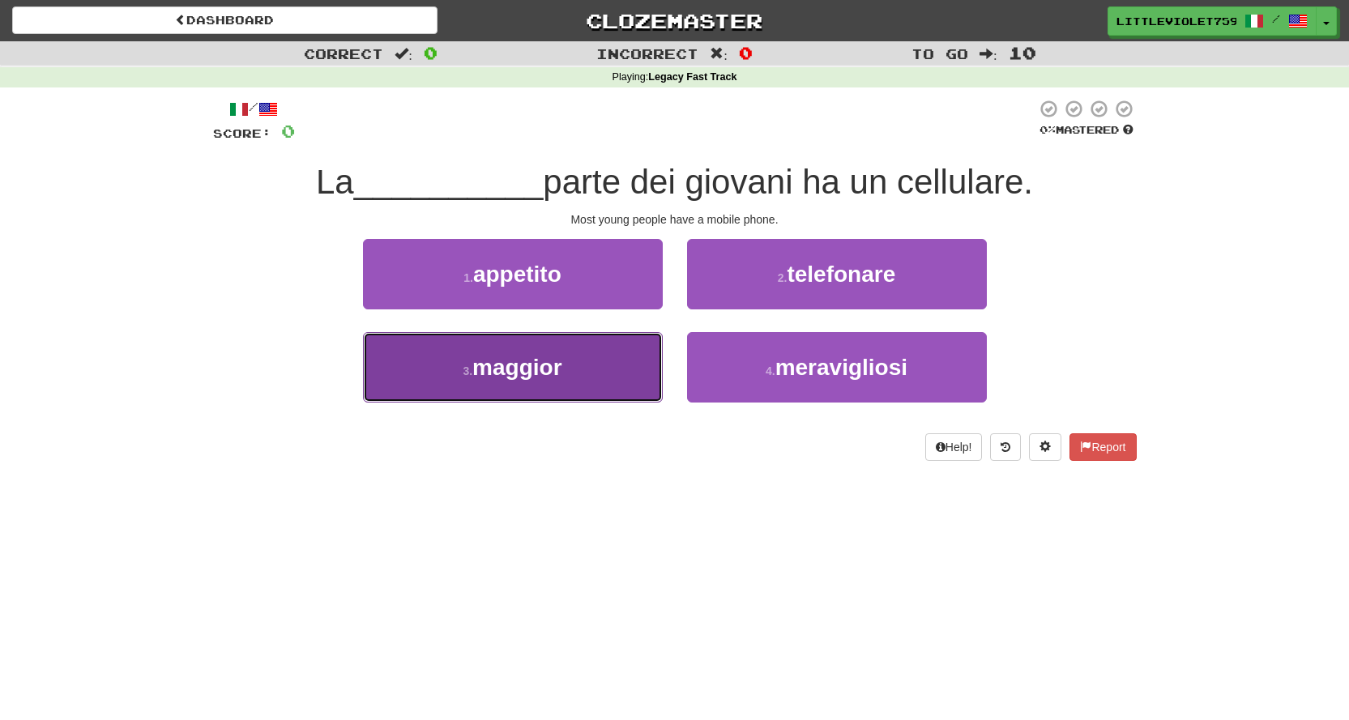
click at [609, 388] on button "3 . maggior" at bounding box center [513, 367] width 300 height 70
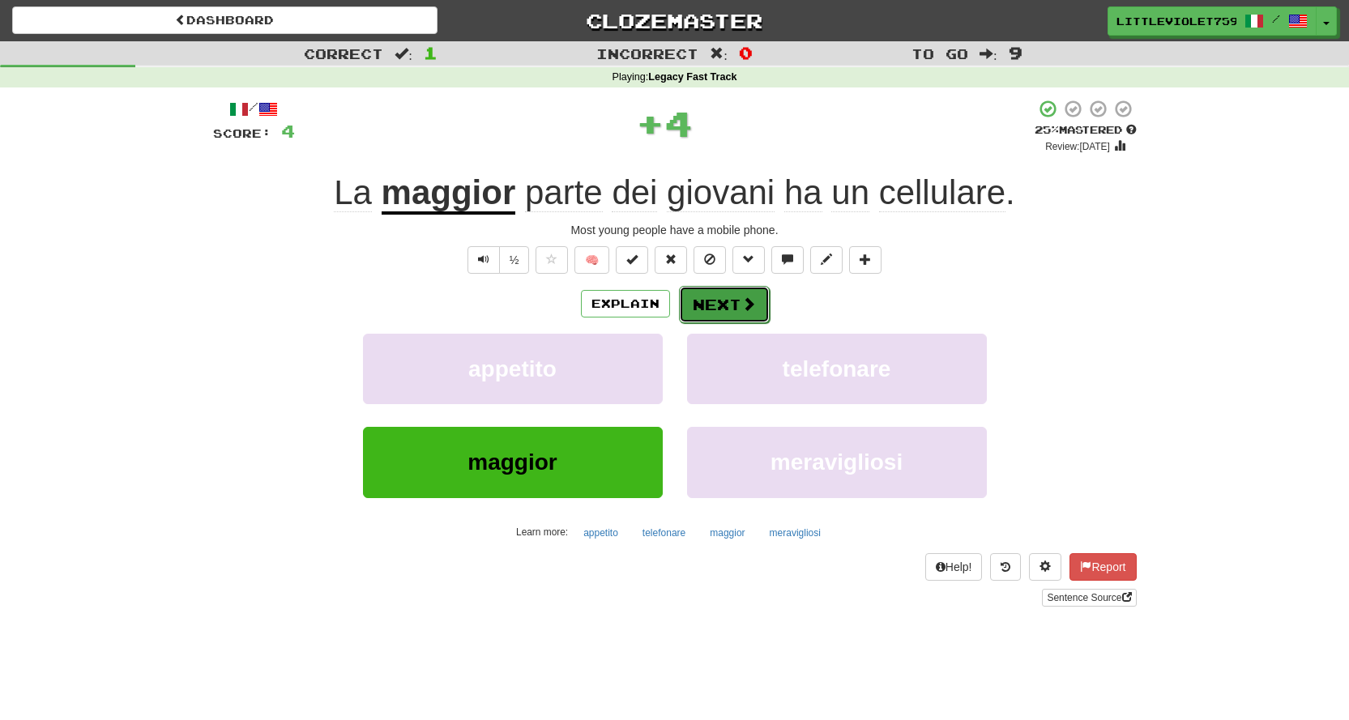
click at [727, 299] on button "Next" at bounding box center [724, 304] width 91 height 37
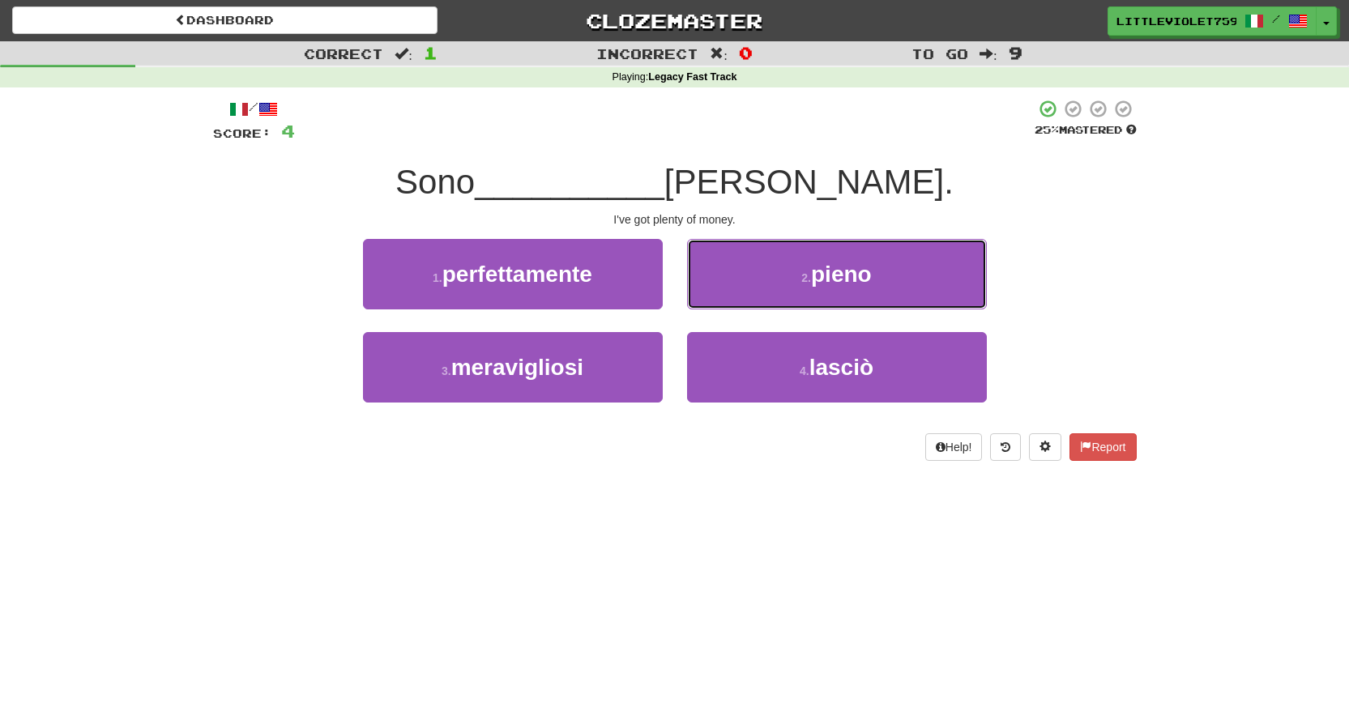
click at [727, 299] on button "2 . pieno" at bounding box center [837, 274] width 300 height 70
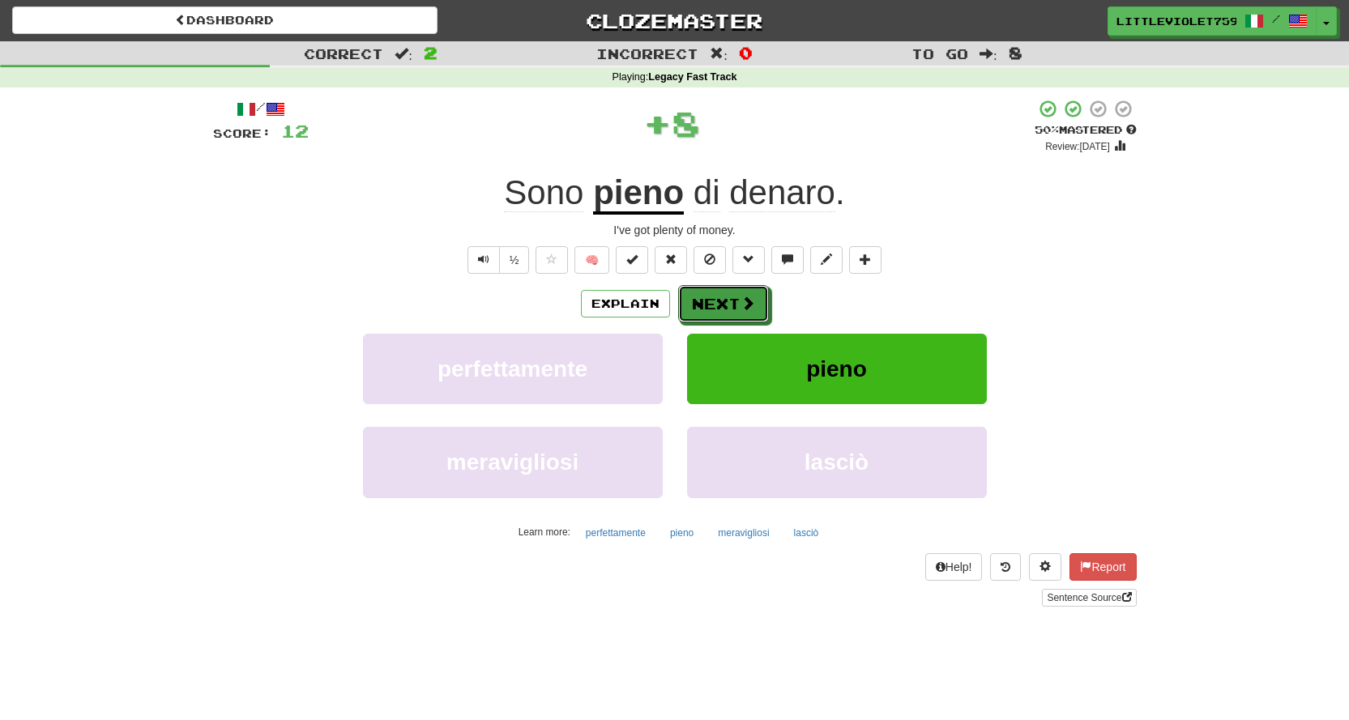
click at [727, 299] on button "Next" at bounding box center [723, 303] width 91 height 37
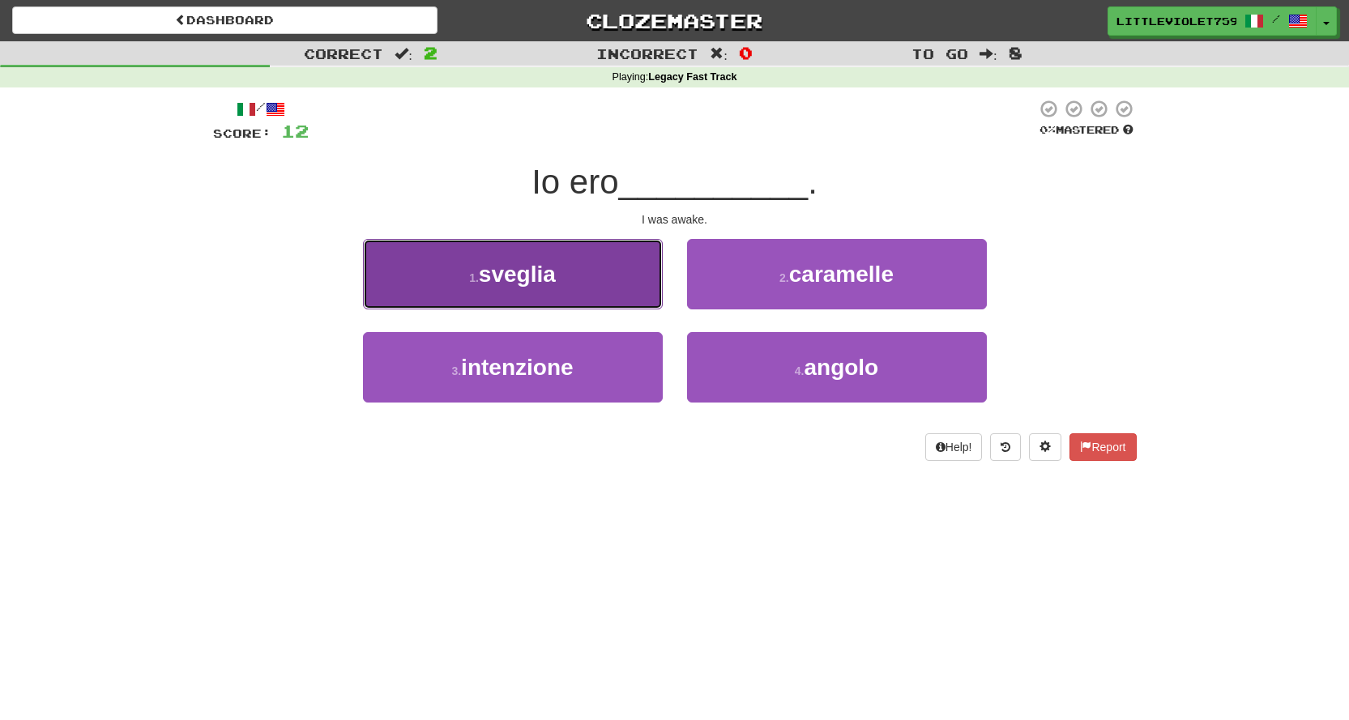
click at [631, 289] on button "1 . [GEOGRAPHIC_DATA]" at bounding box center [513, 274] width 300 height 70
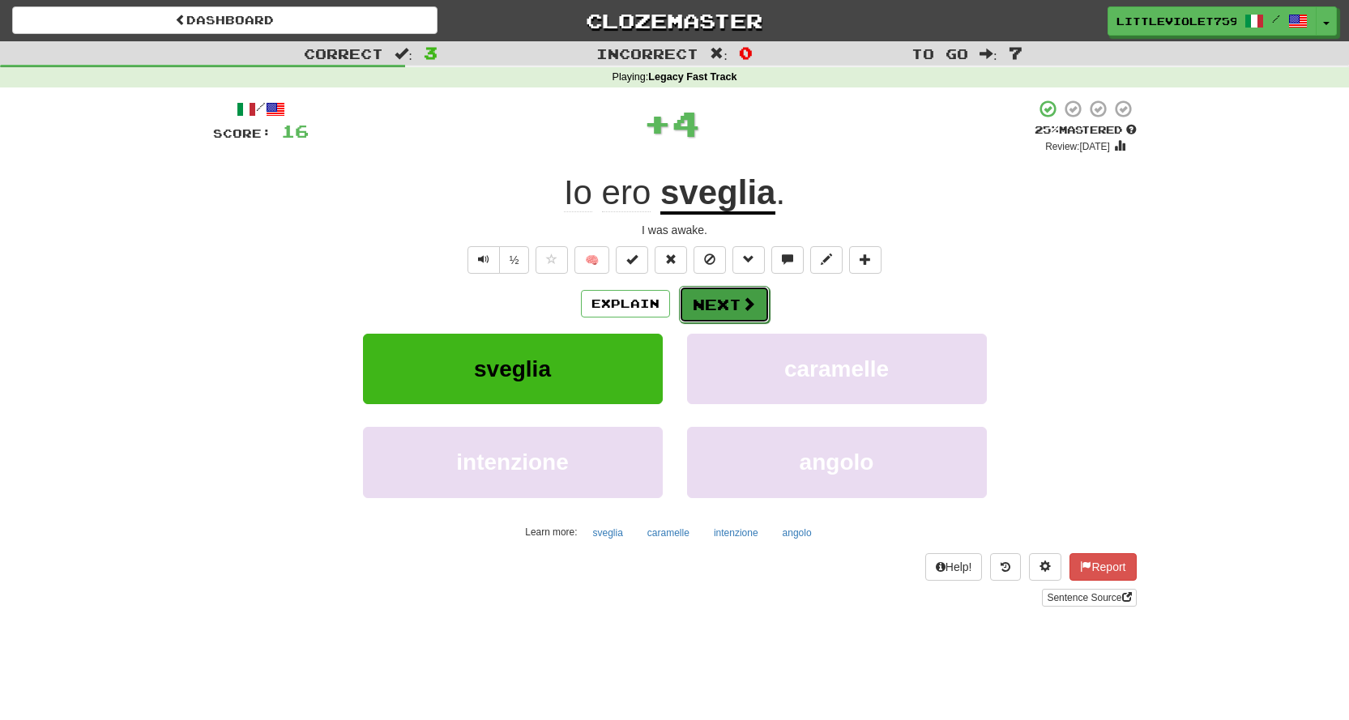
click at [717, 310] on button "Next" at bounding box center [724, 304] width 91 height 37
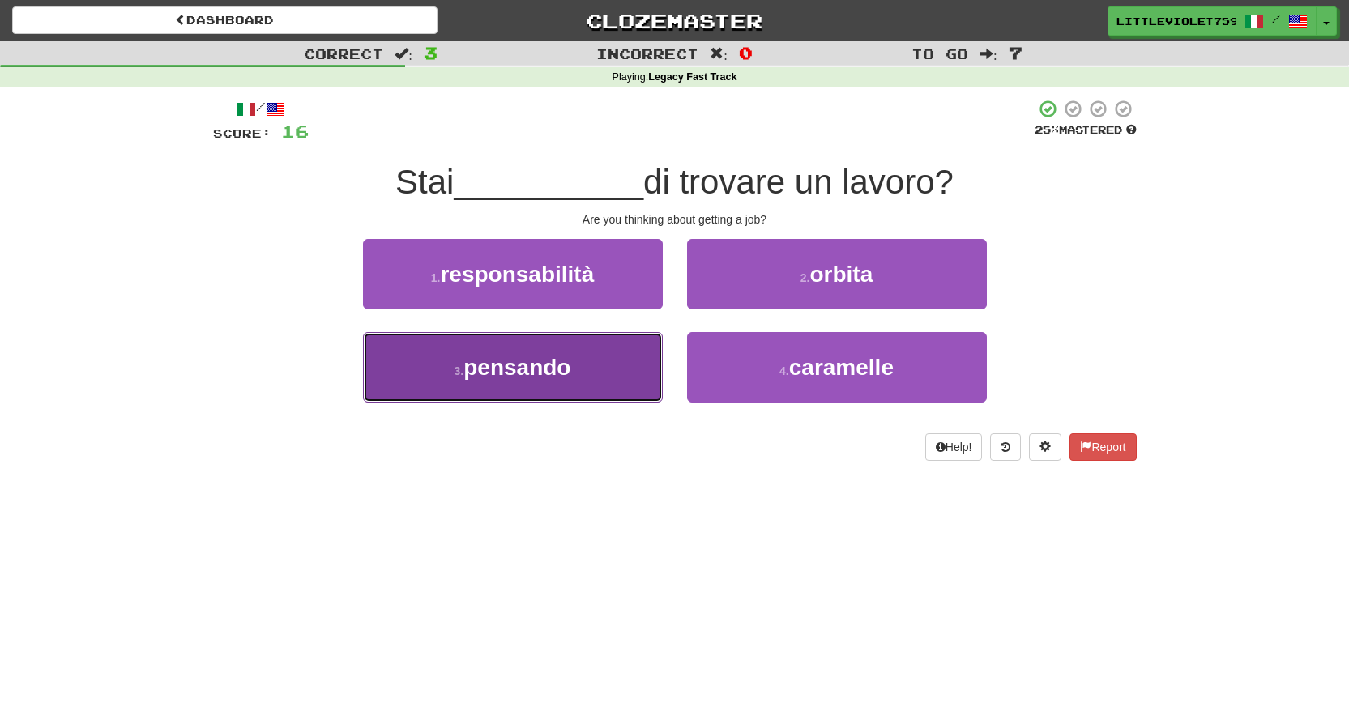
click at [617, 365] on button "3 . pensando" at bounding box center [513, 367] width 300 height 70
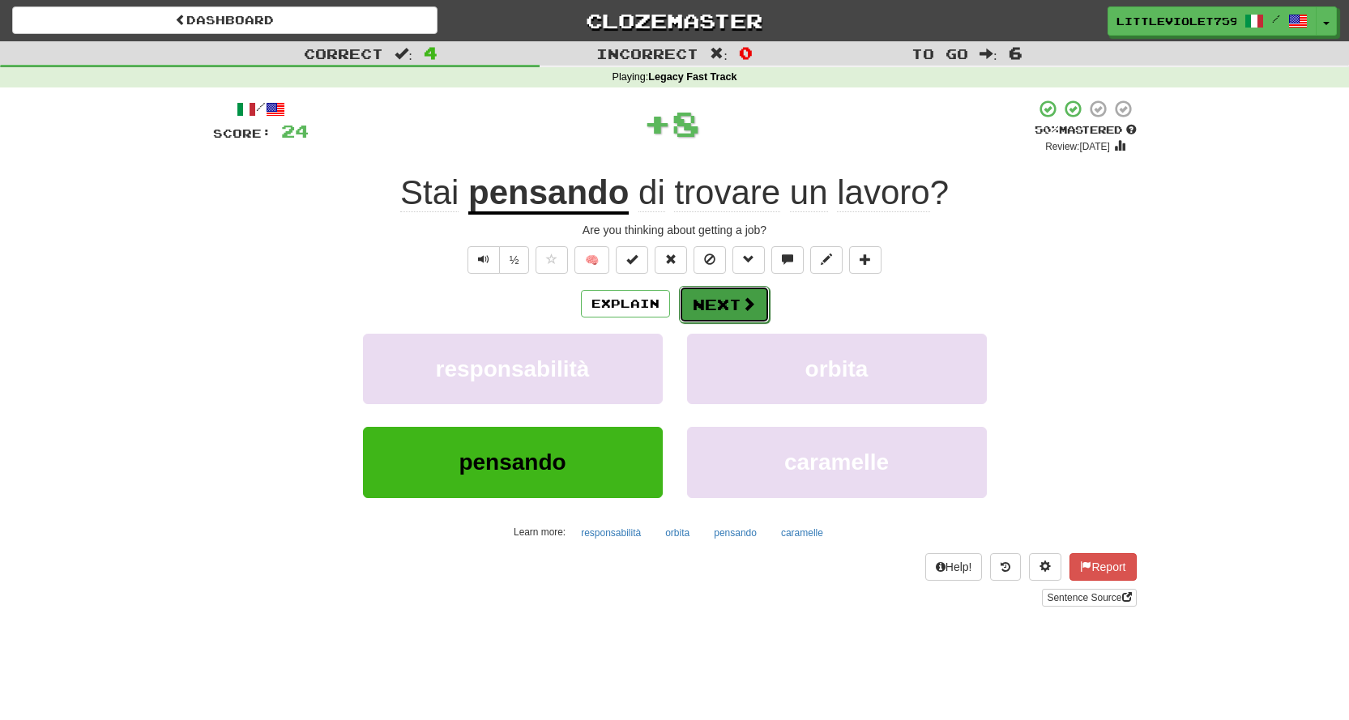
click at [728, 304] on button "Next" at bounding box center [724, 304] width 91 height 37
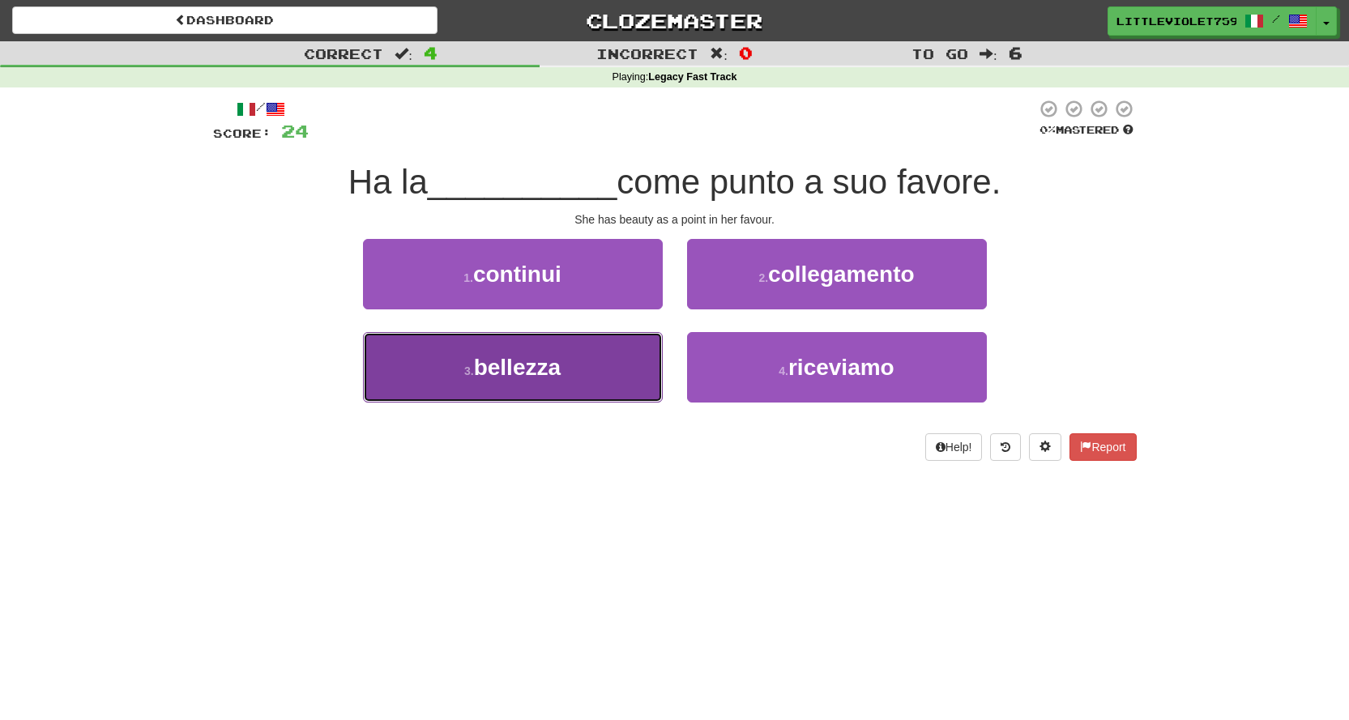
click at [597, 379] on button "3 . bellezza" at bounding box center [513, 367] width 300 height 70
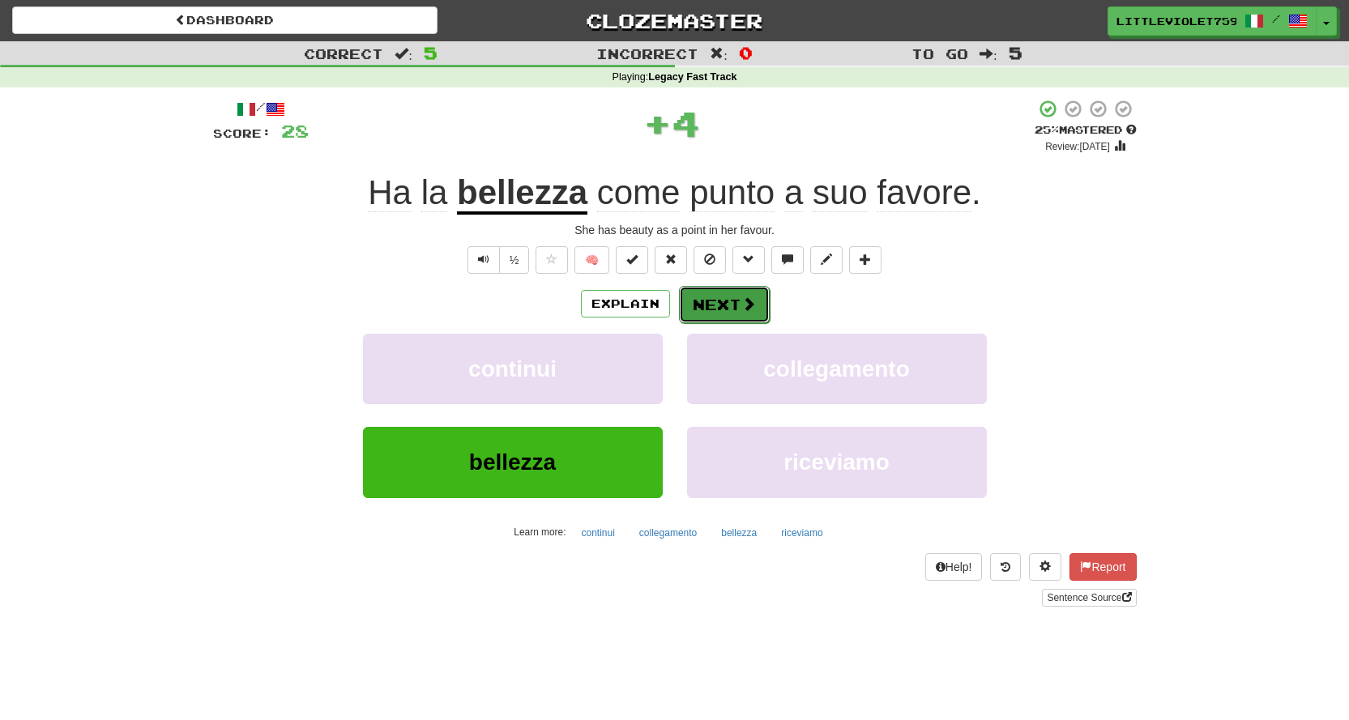
click at [745, 308] on span at bounding box center [748, 304] width 15 height 15
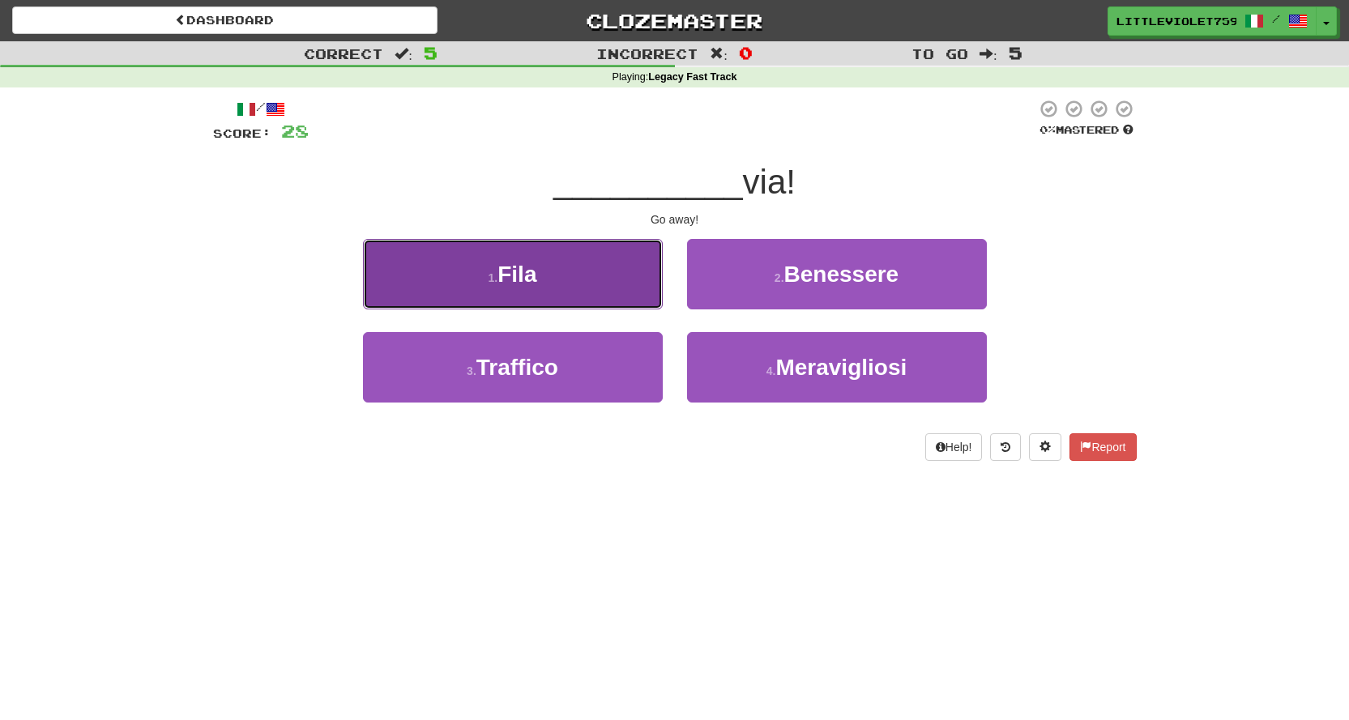
click at [647, 288] on button "1 . [GEOGRAPHIC_DATA]" at bounding box center [513, 274] width 300 height 70
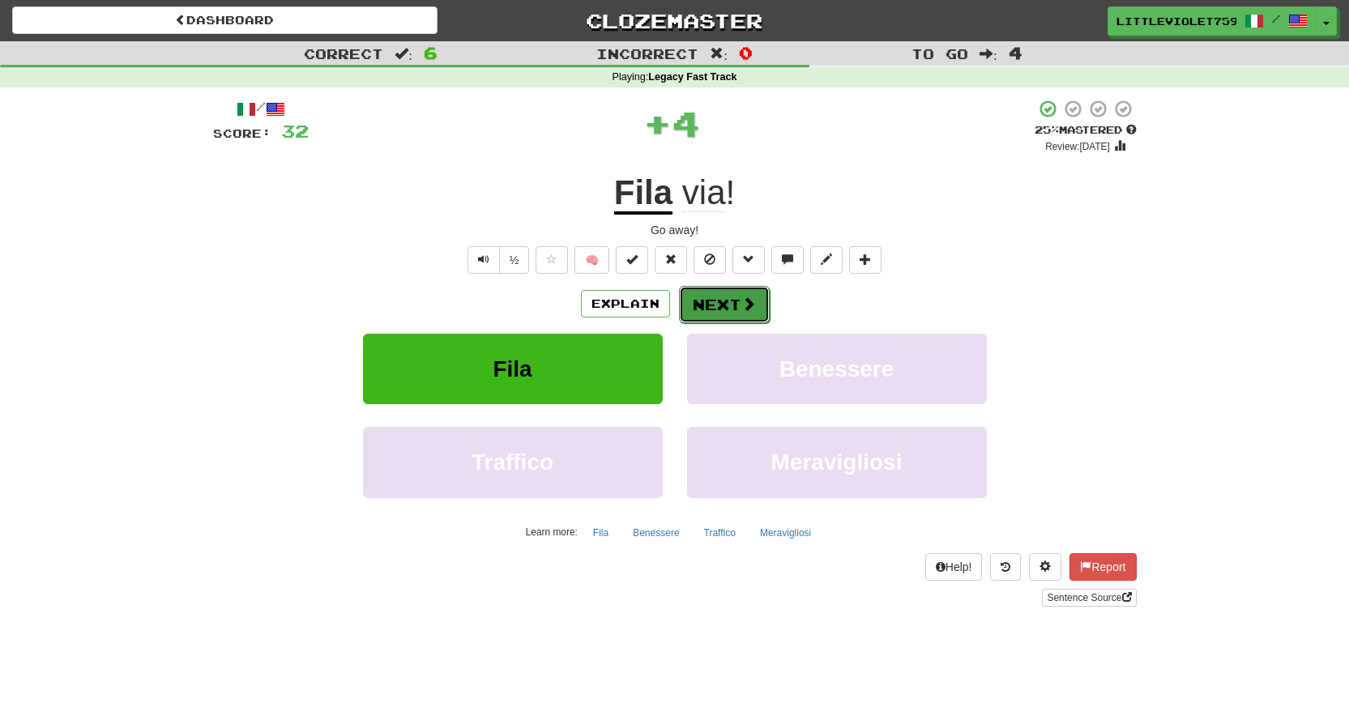
click at [716, 304] on button "Next" at bounding box center [724, 304] width 91 height 37
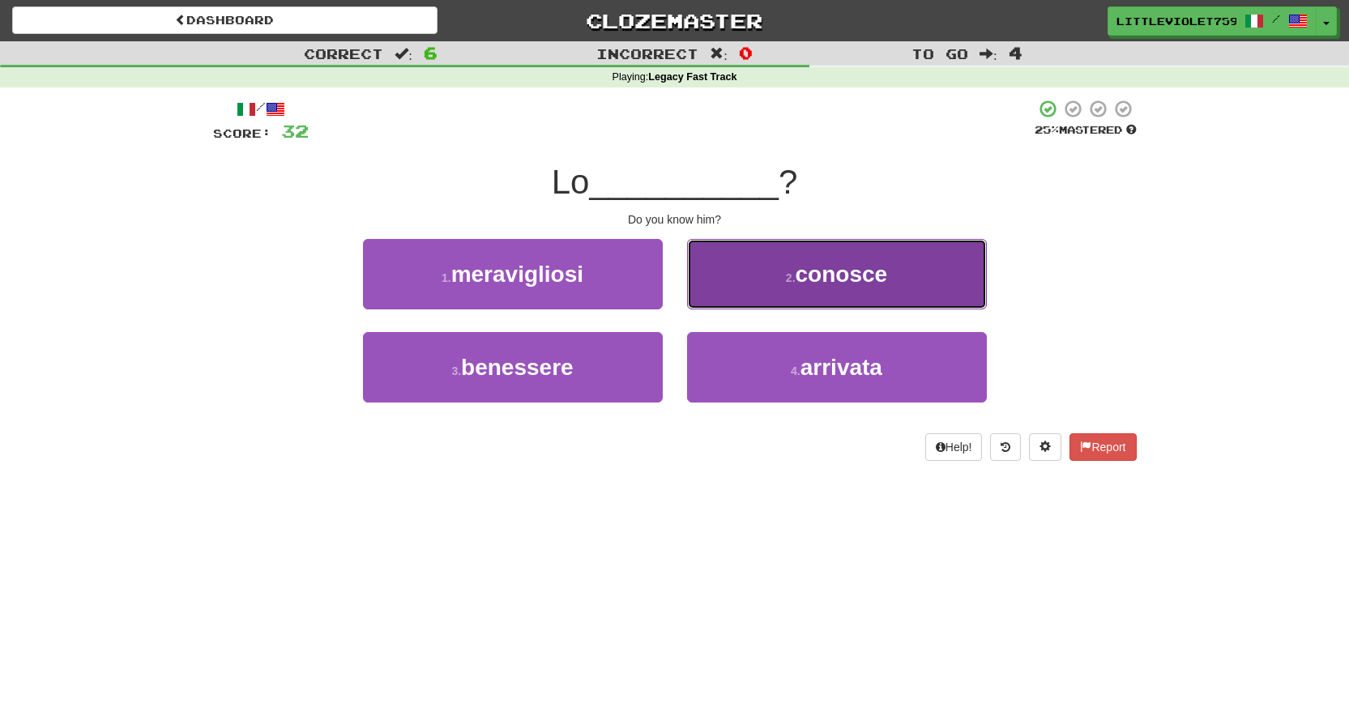
click at [731, 292] on button "2 . conosce" at bounding box center [837, 274] width 300 height 70
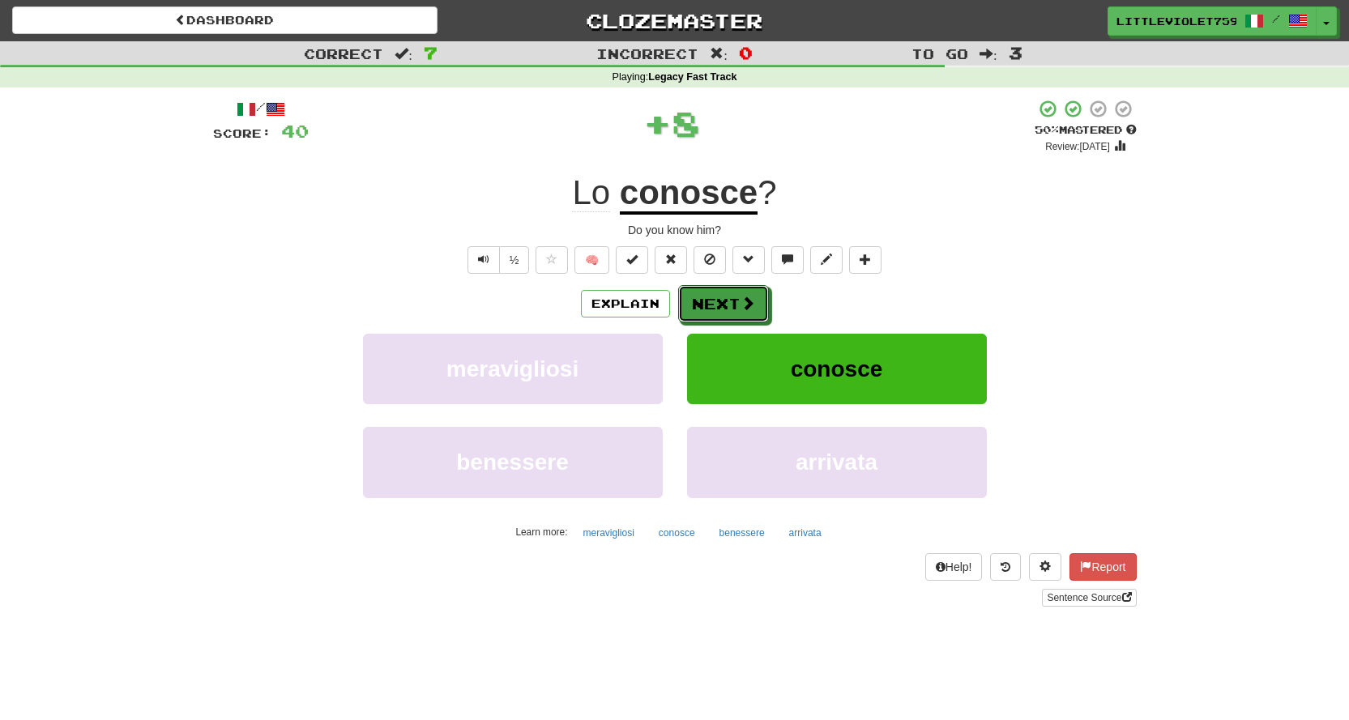
click at [731, 292] on button "Next" at bounding box center [723, 303] width 91 height 37
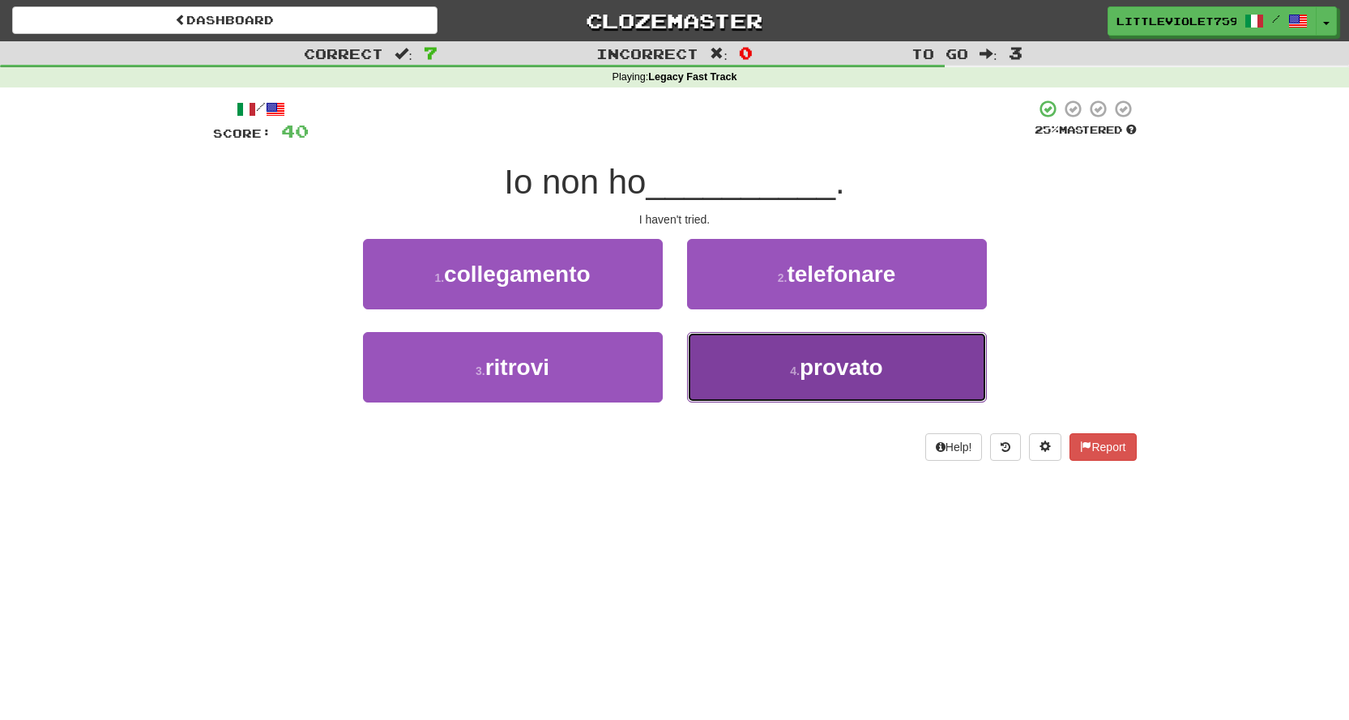
click at [748, 342] on button "4 . provato" at bounding box center [837, 367] width 300 height 70
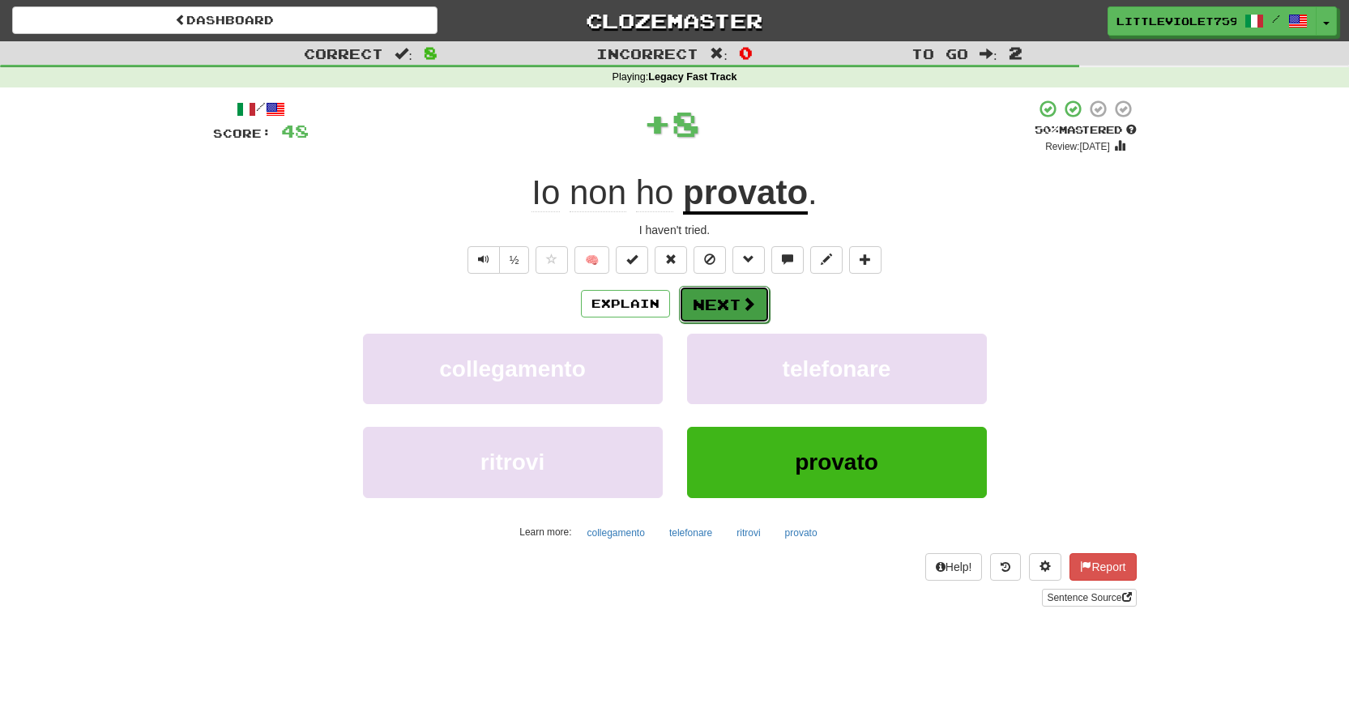
click at [747, 299] on span at bounding box center [748, 304] width 15 height 15
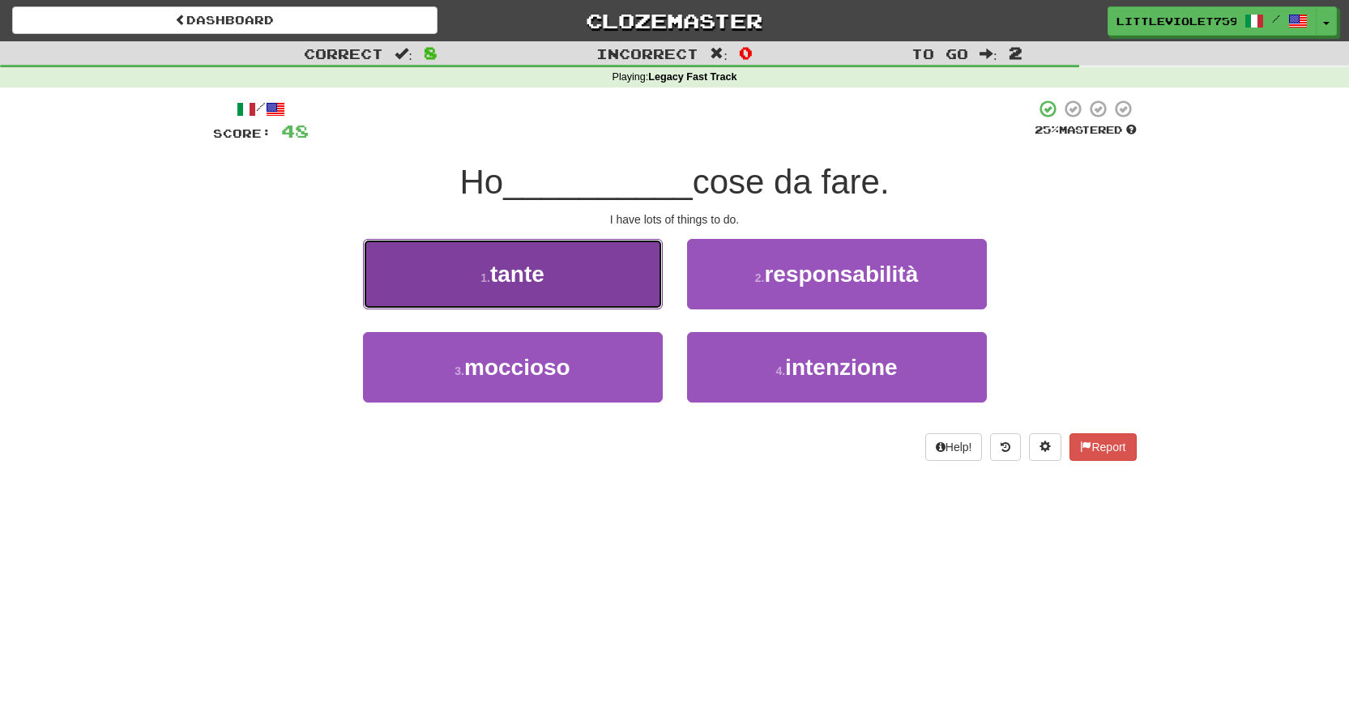
click at [634, 270] on button "1 . tante" at bounding box center [513, 274] width 300 height 70
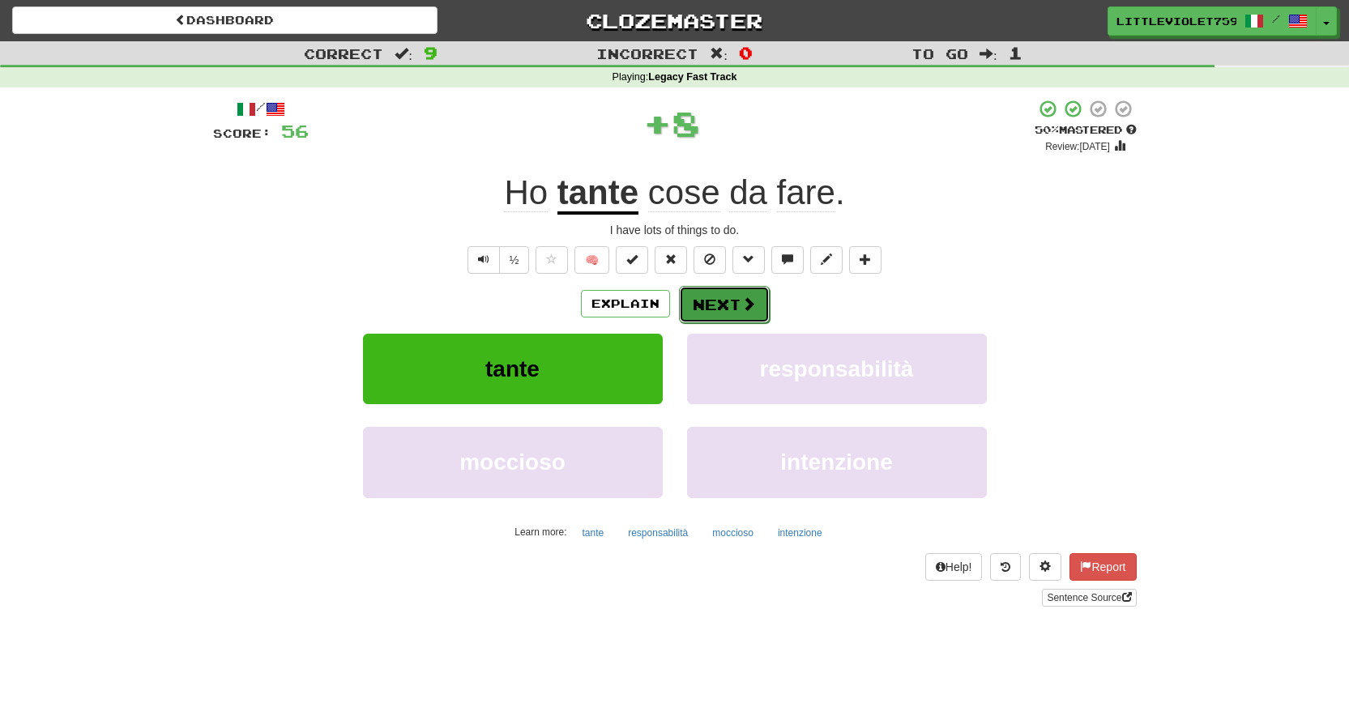
click at [732, 298] on button "Next" at bounding box center [724, 304] width 91 height 37
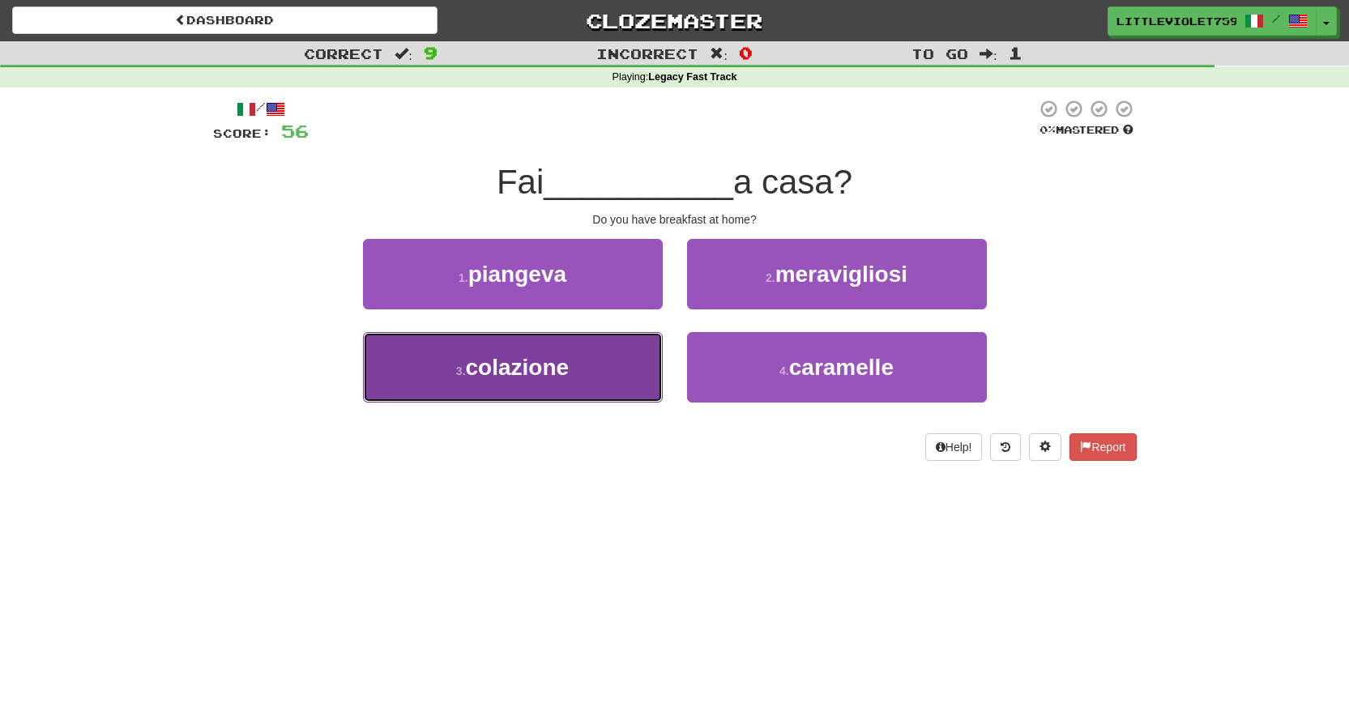
click at [643, 335] on button "3 . colazione" at bounding box center [513, 367] width 300 height 70
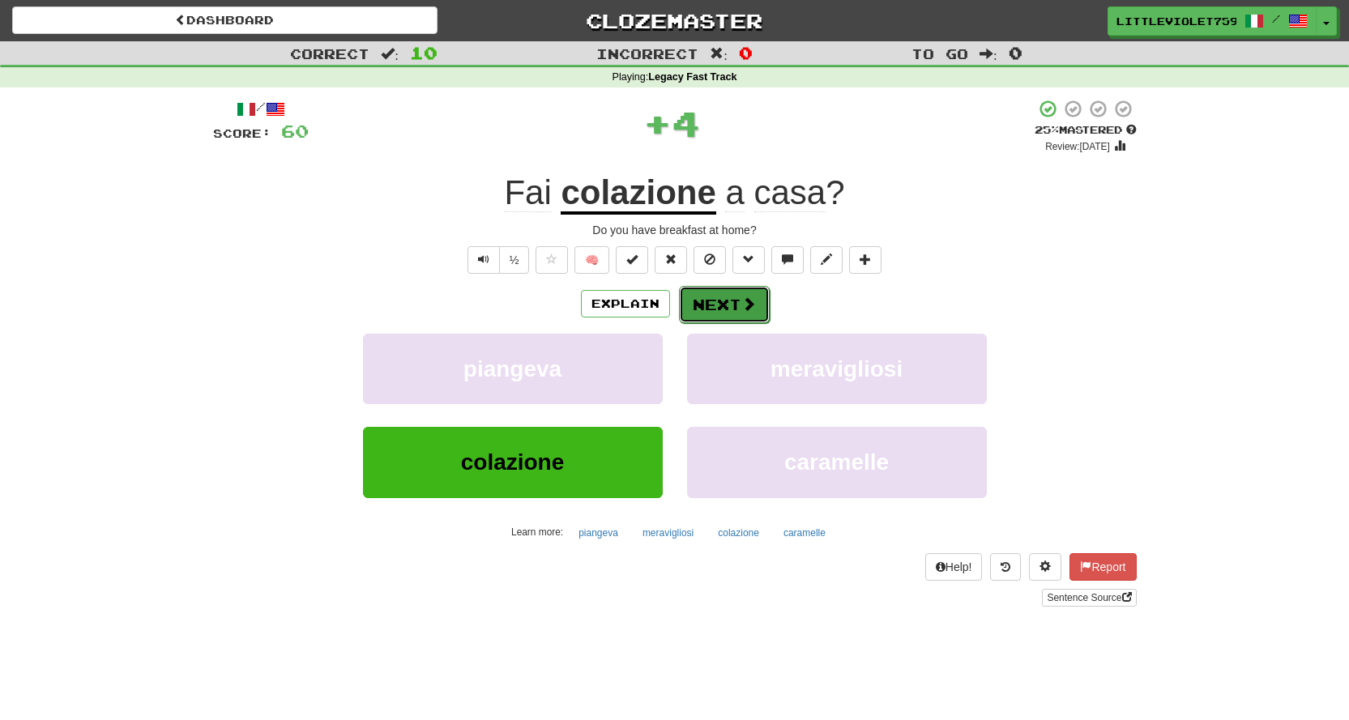
click at [715, 297] on button "Next" at bounding box center [724, 304] width 91 height 37
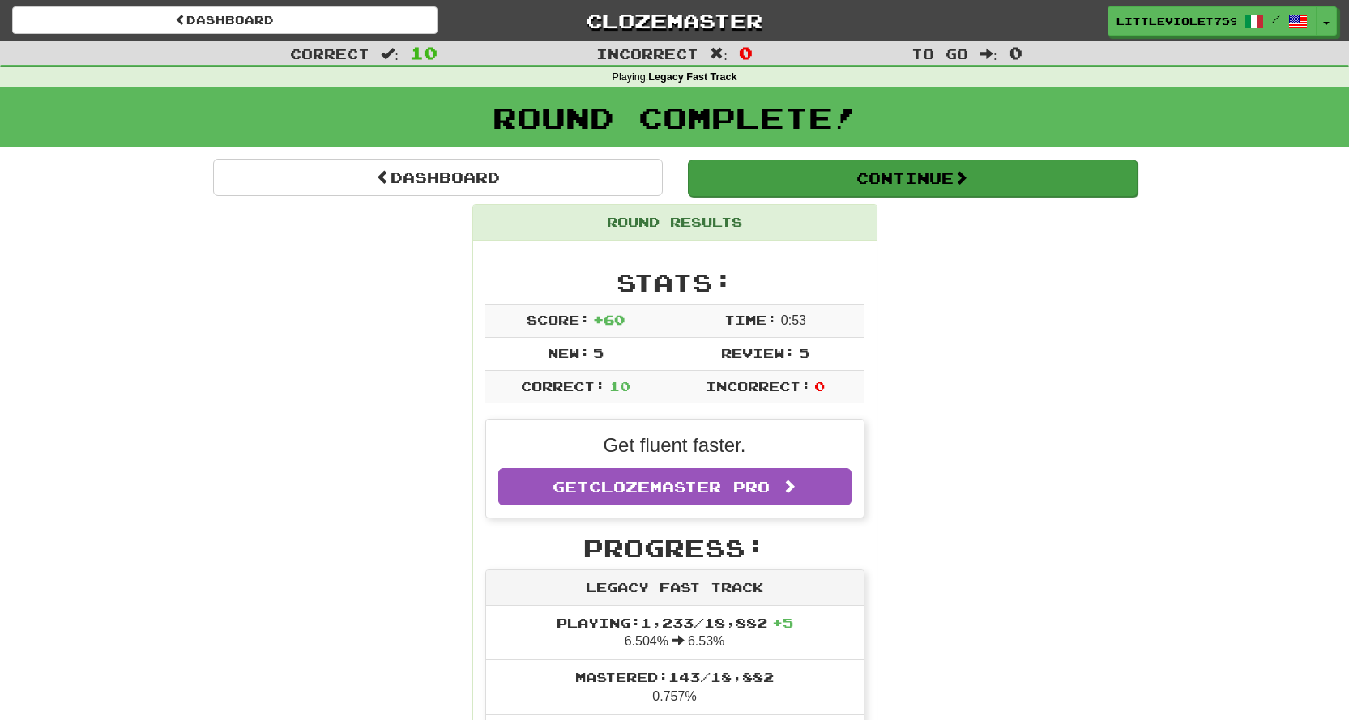
drag, startPoint x: 833, startPoint y: 202, endPoint x: 843, endPoint y: 194, distance: 13.3
click at [848, 191] on button "Continue" at bounding box center [913, 178] width 450 height 37
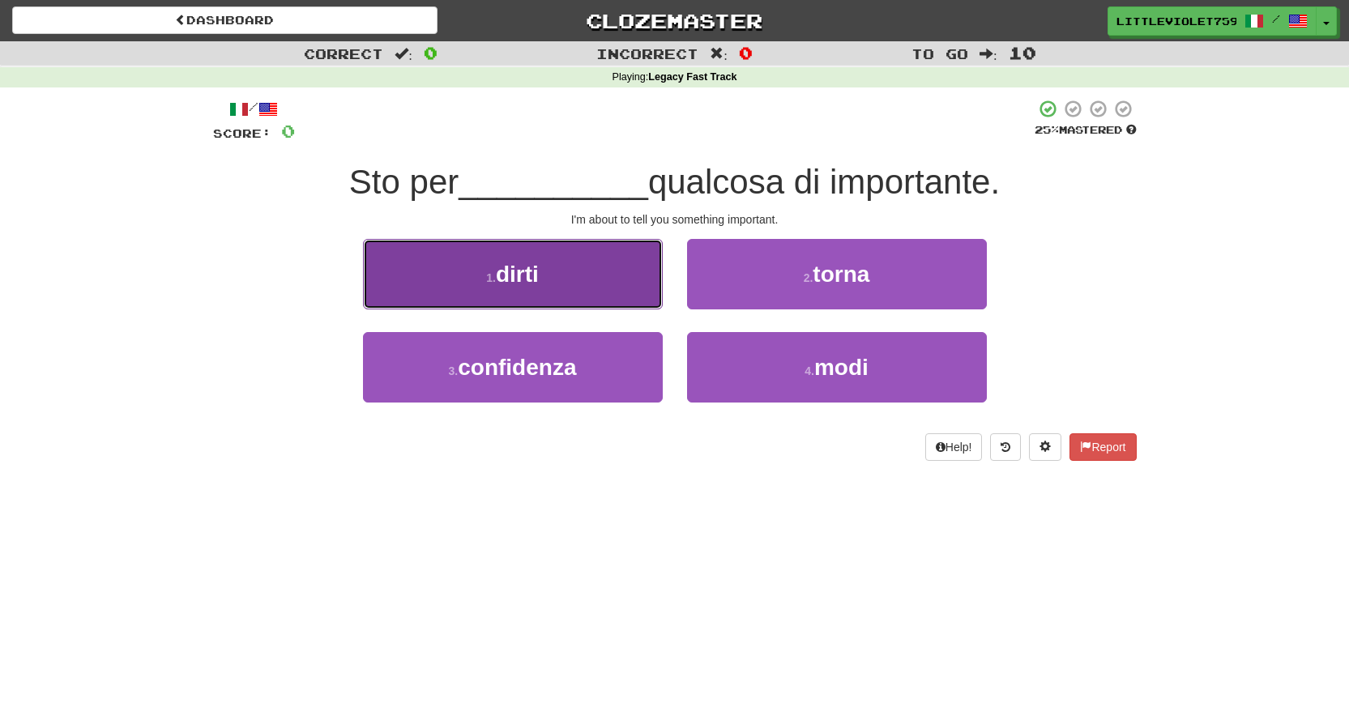
click at [644, 297] on button "1 . dirti" at bounding box center [513, 274] width 300 height 70
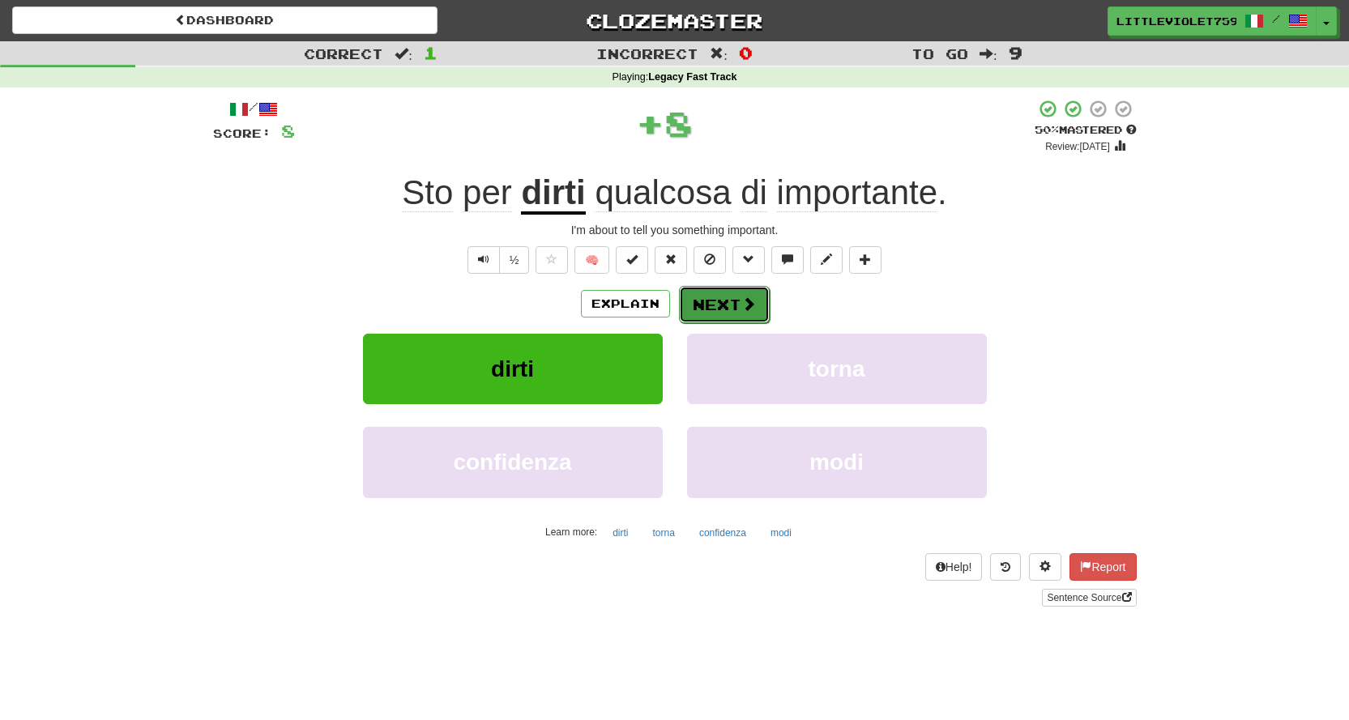
click at [737, 301] on button "Next" at bounding box center [724, 304] width 91 height 37
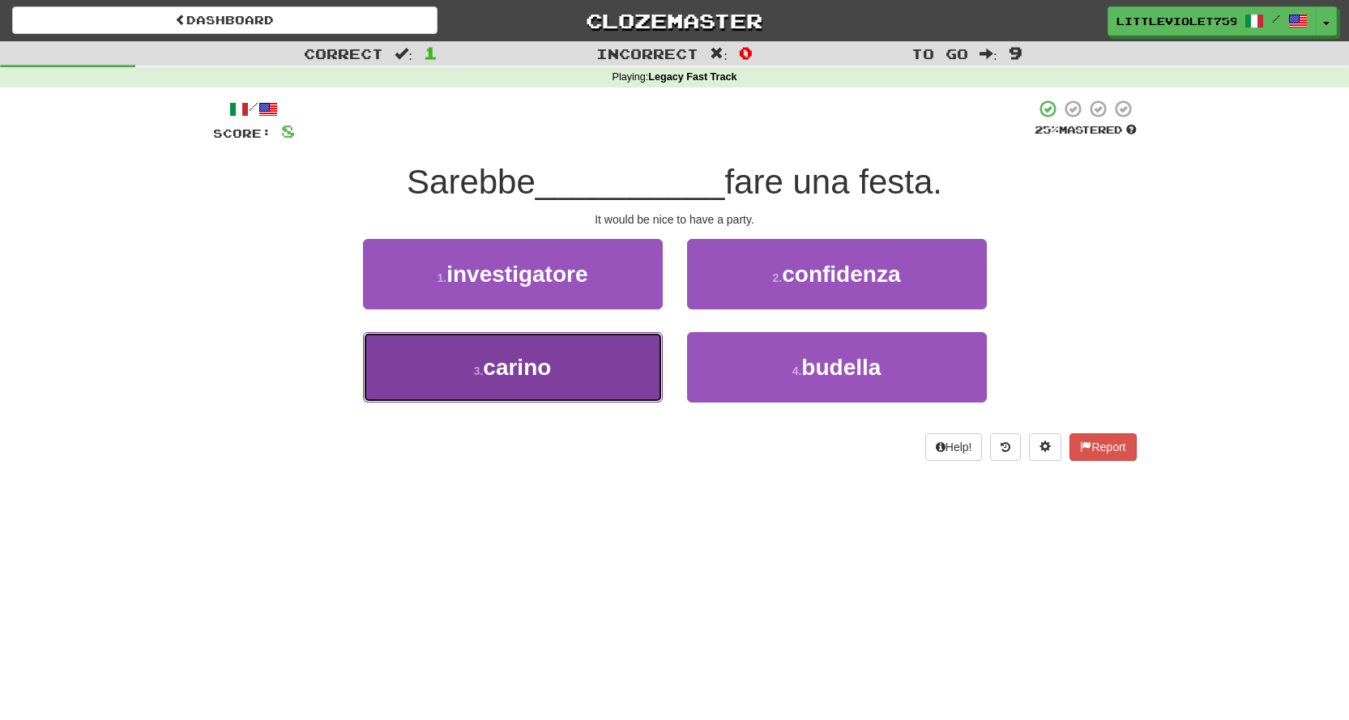
click at [651, 332] on button "3 . [GEOGRAPHIC_DATA]" at bounding box center [513, 367] width 300 height 70
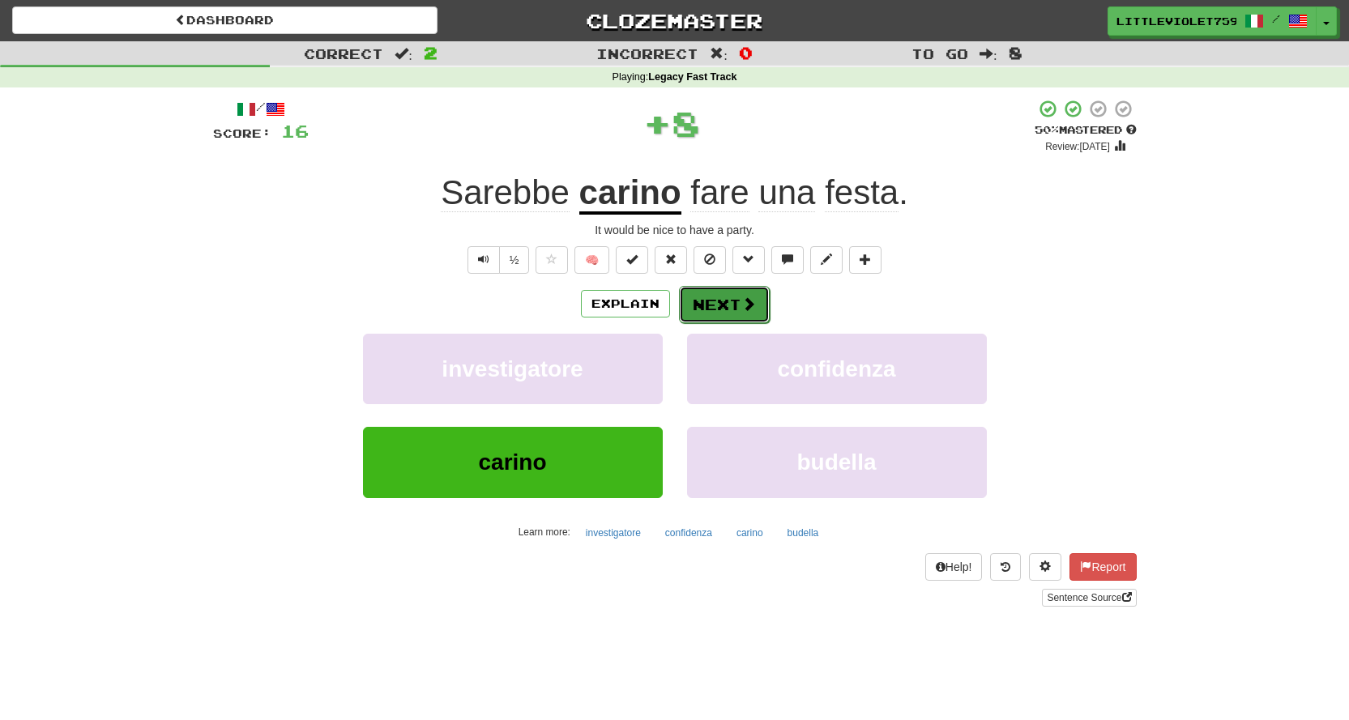
click at [709, 303] on button "Next" at bounding box center [724, 304] width 91 height 37
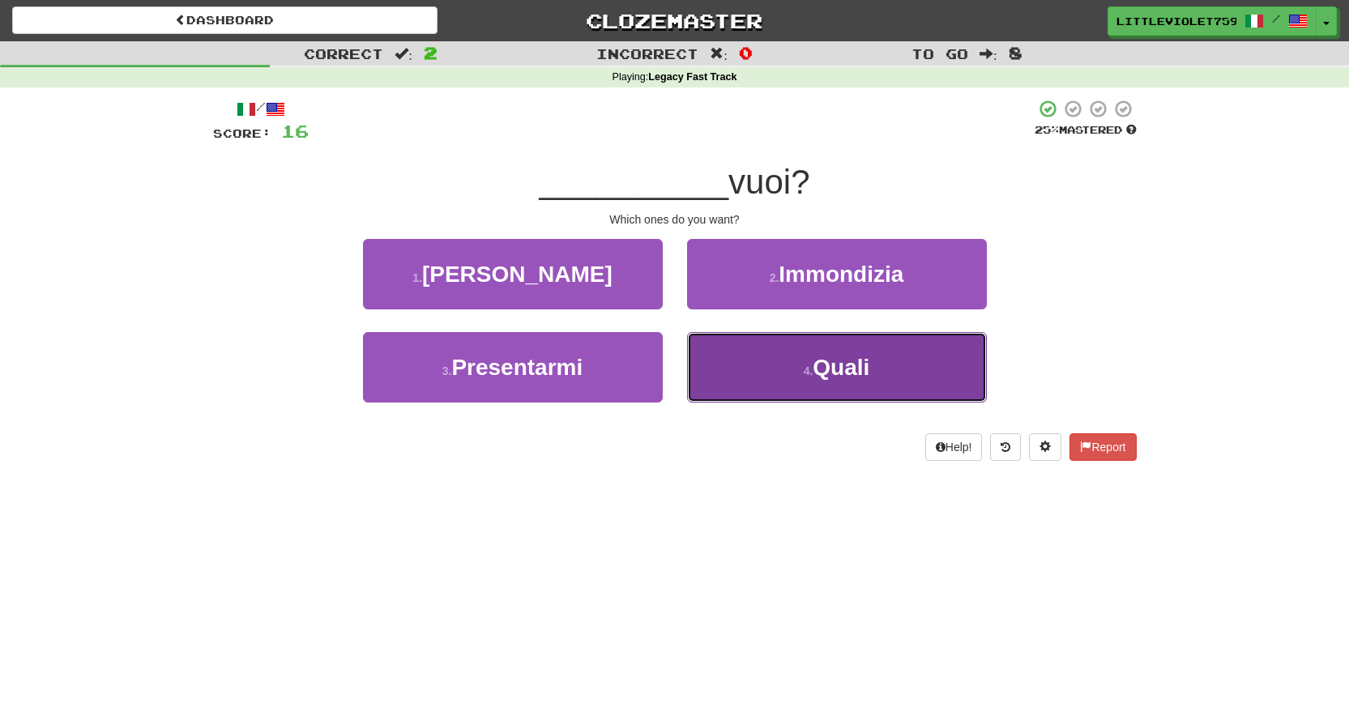
click at [729, 352] on button "4 . [GEOGRAPHIC_DATA]" at bounding box center [837, 367] width 300 height 70
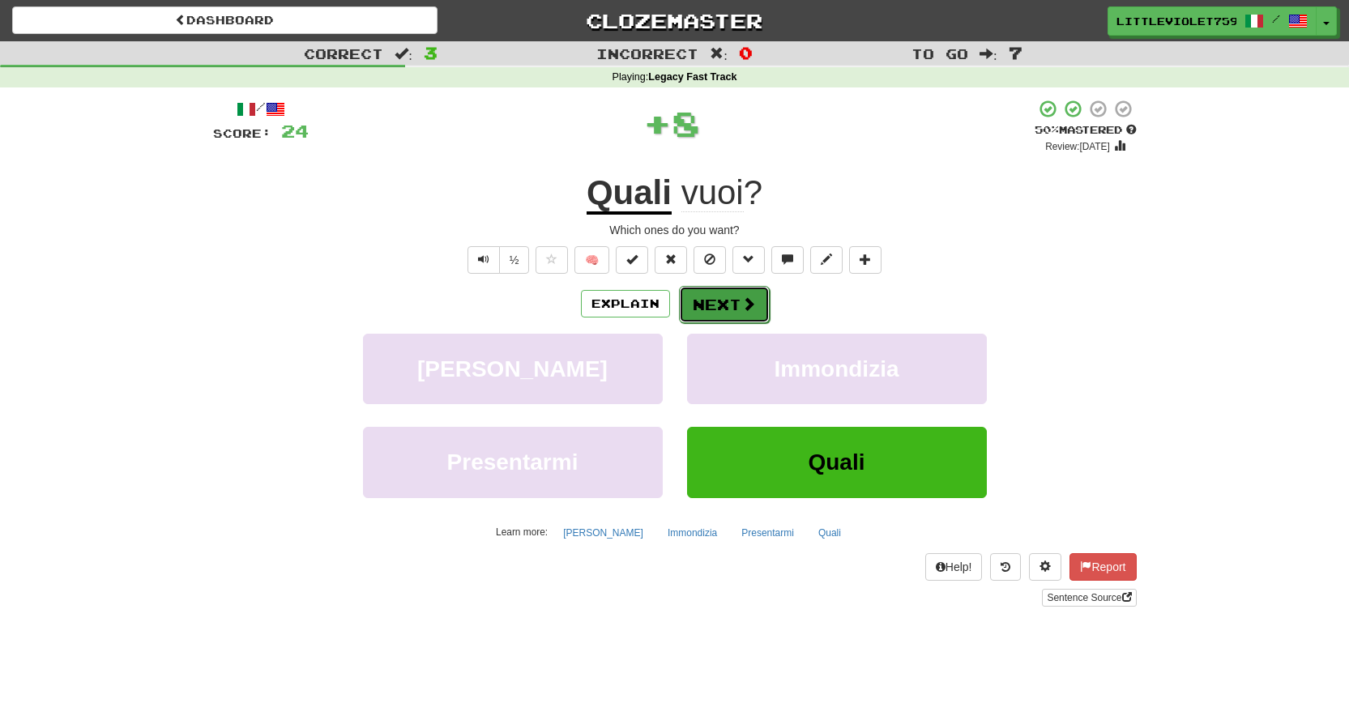
click at [727, 288] on button "Next" at bounding box center [724, 304] width 91 height 37
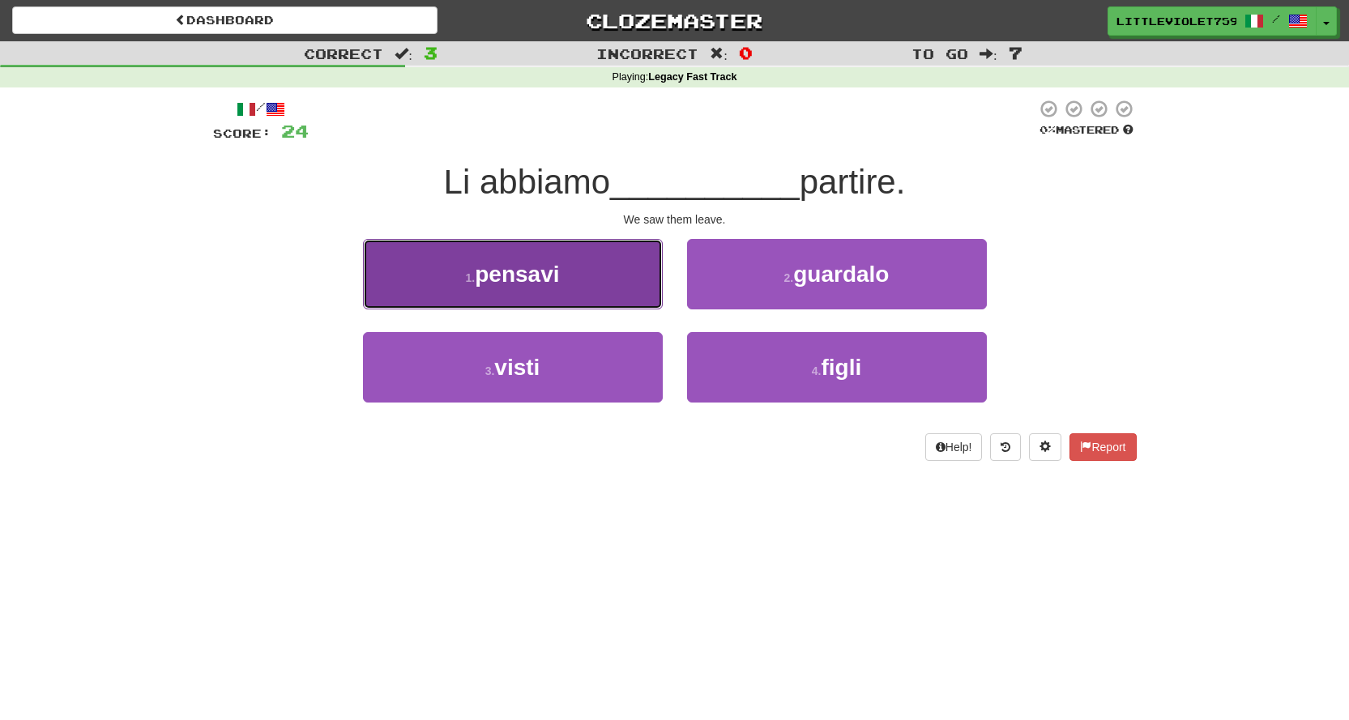
click at [633, 278] on button "1 . pensavi" at bounding box center [513, 274] width 300 height 70
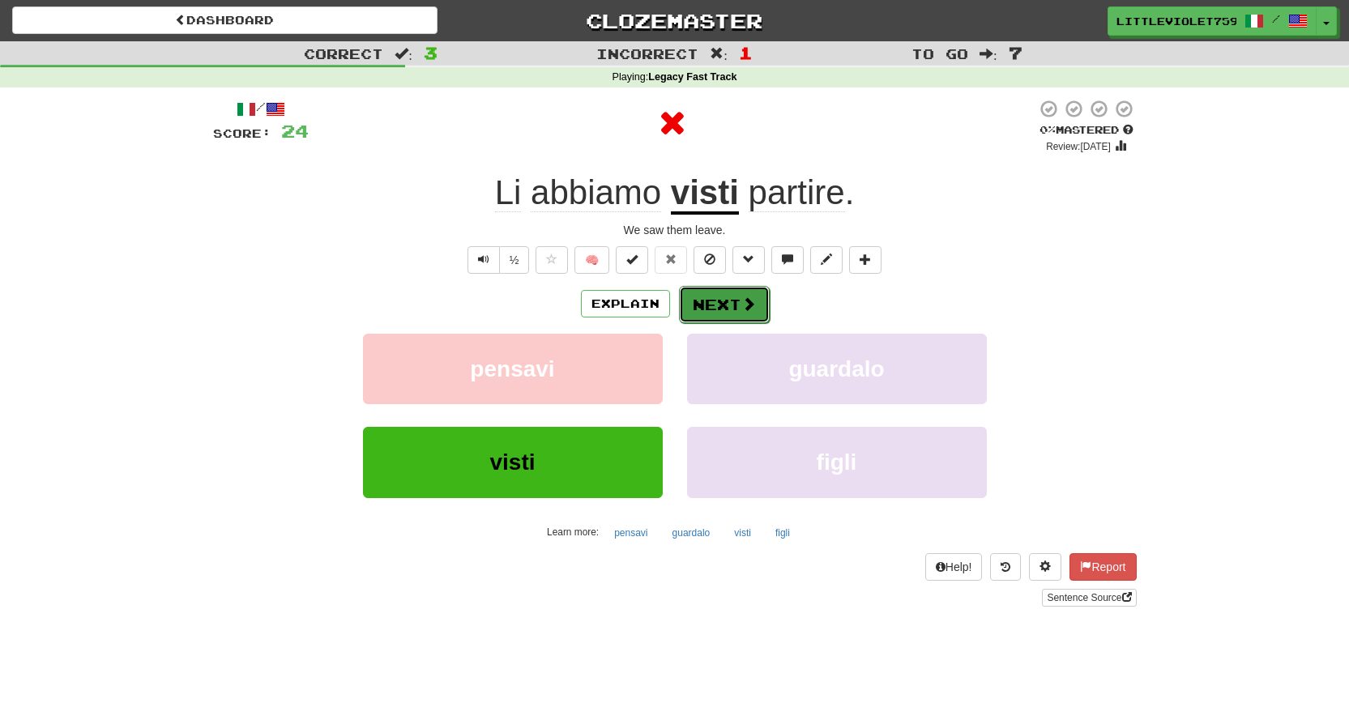
click at [702, 303] on button "Next" at bounding box center [724, 304] width 91 height 37
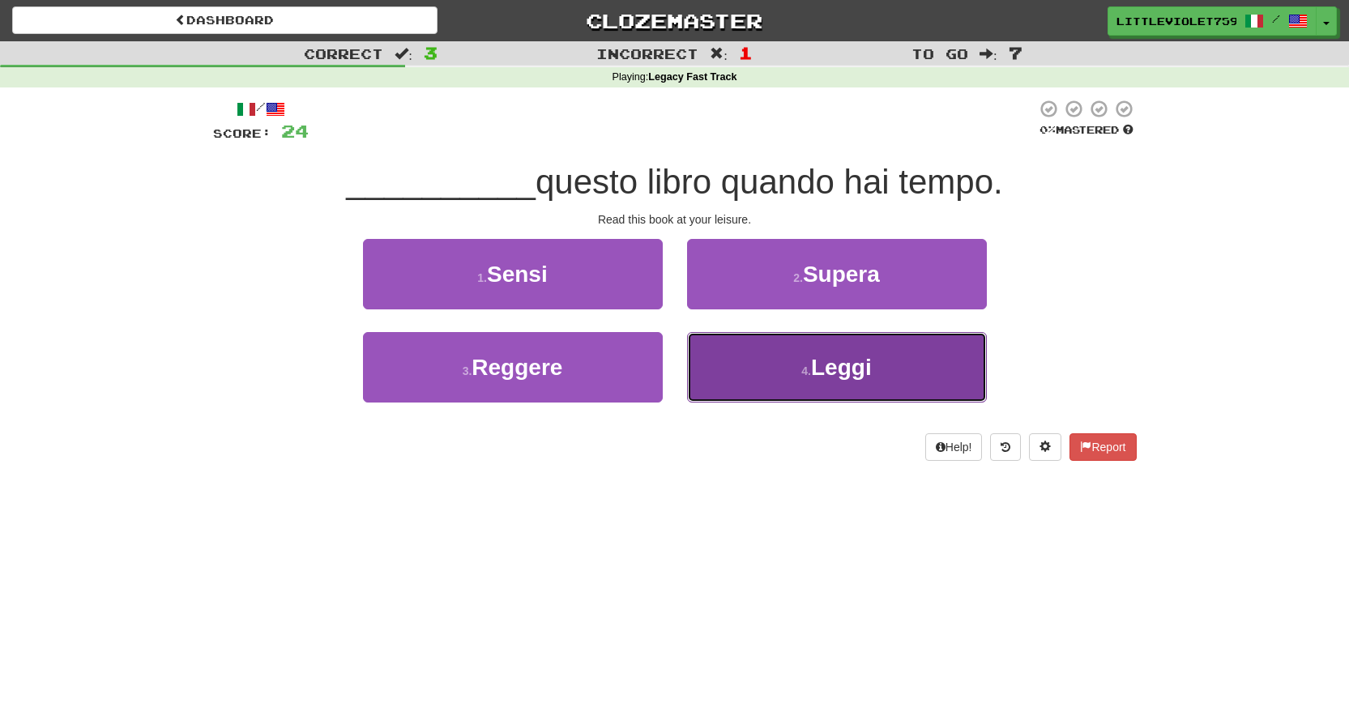
click at [737, 332] on button "4 . Leggi" at bounding box center [837, 367] width 300 height 70
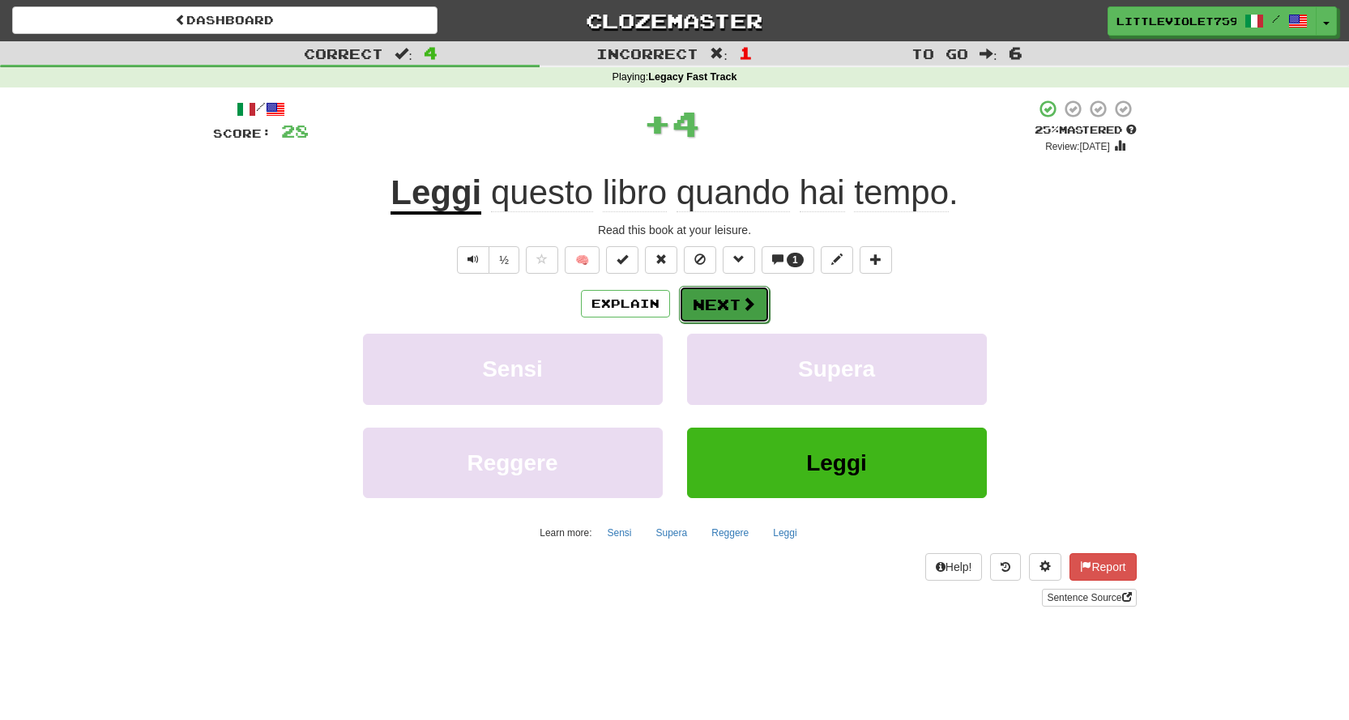
click at [745, 304] on span at bounding box center [748, 304] width 15 height 15
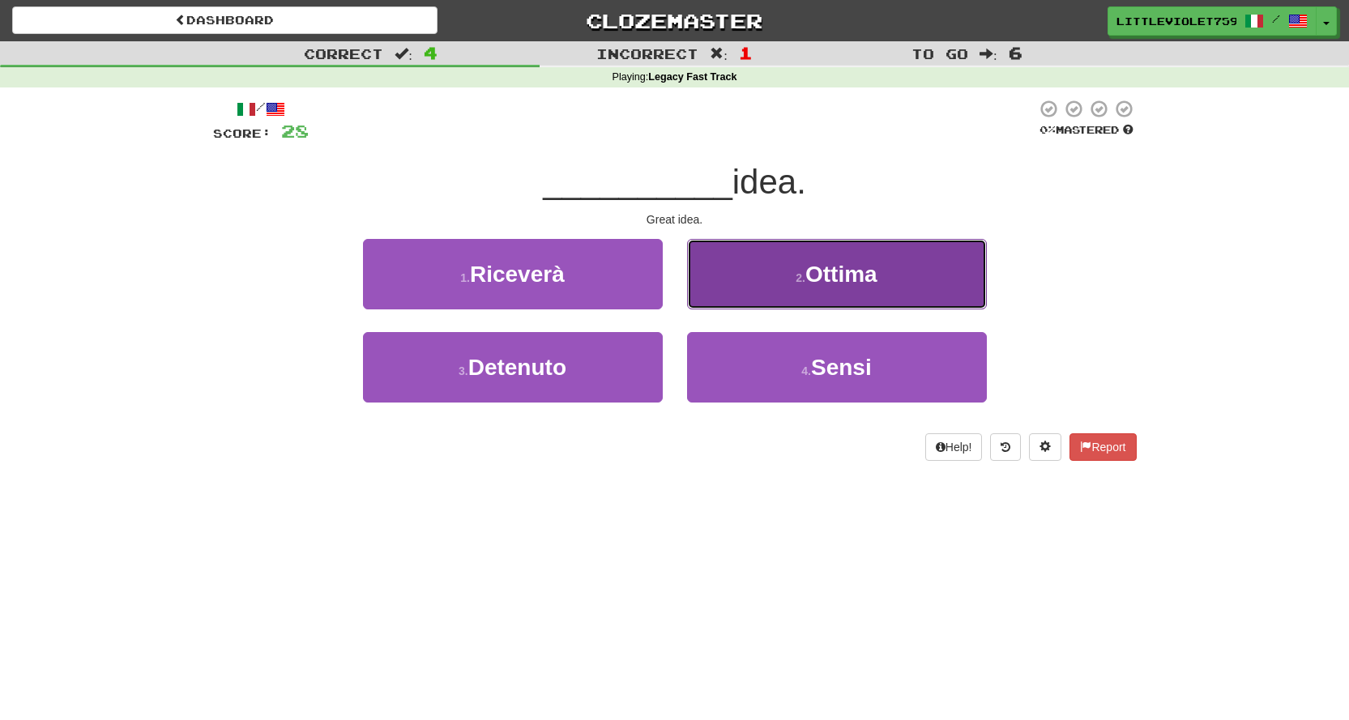
click at [752, 295] on button "2 . [GEOGRAPHIC_DATA]" at bounding box center [837, 274] width 300 height 70
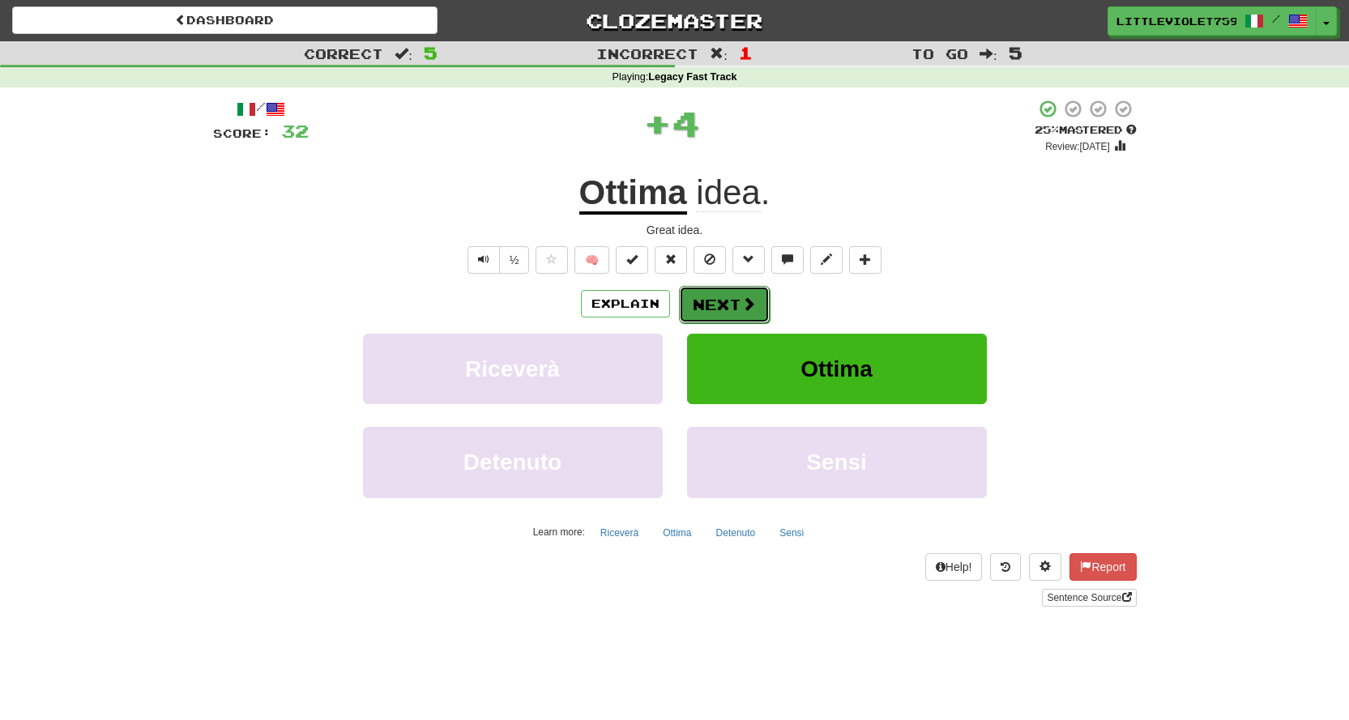
click at [741, 299] on span at bounding box center [748, 304] width 15 height 15
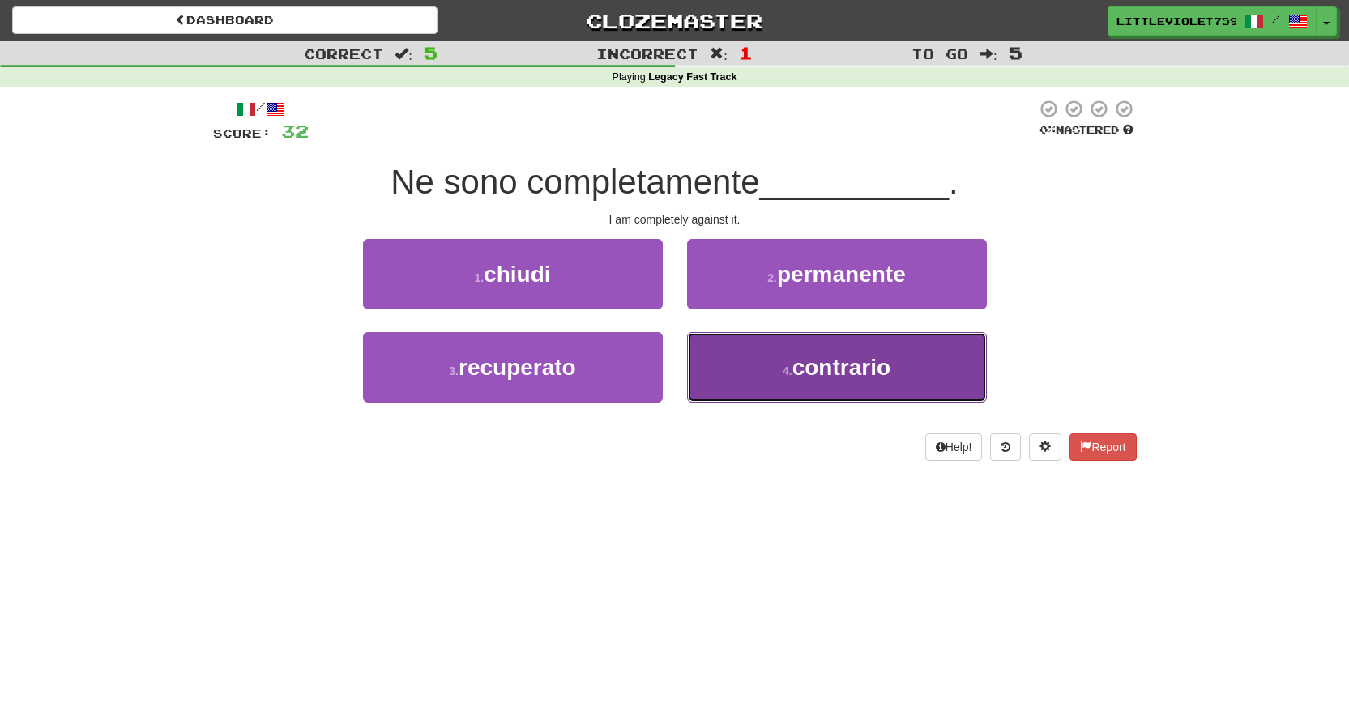
click at [751, 359] on button "4 . contrario" at bounding box center [837, 367] width 300 height 70
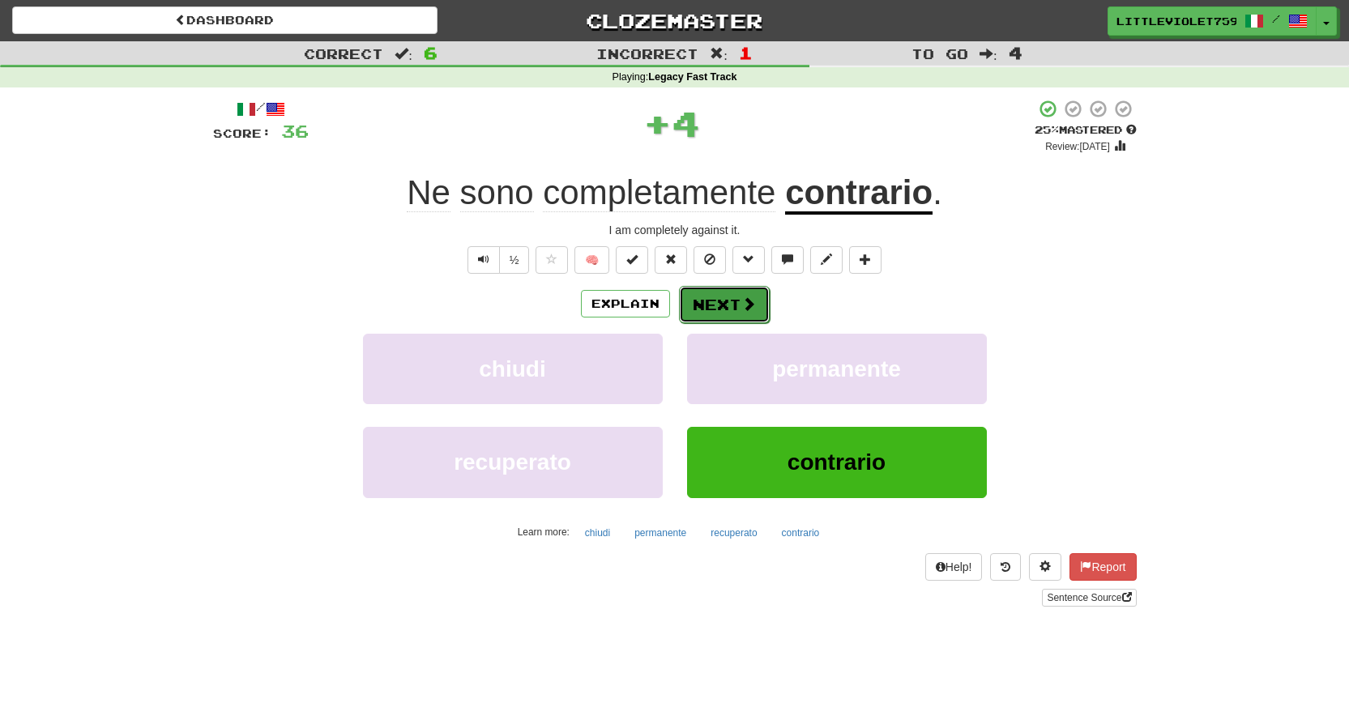
click at [758, 314] on button "Next" at bounding box center [724, 304] width 91 height 37
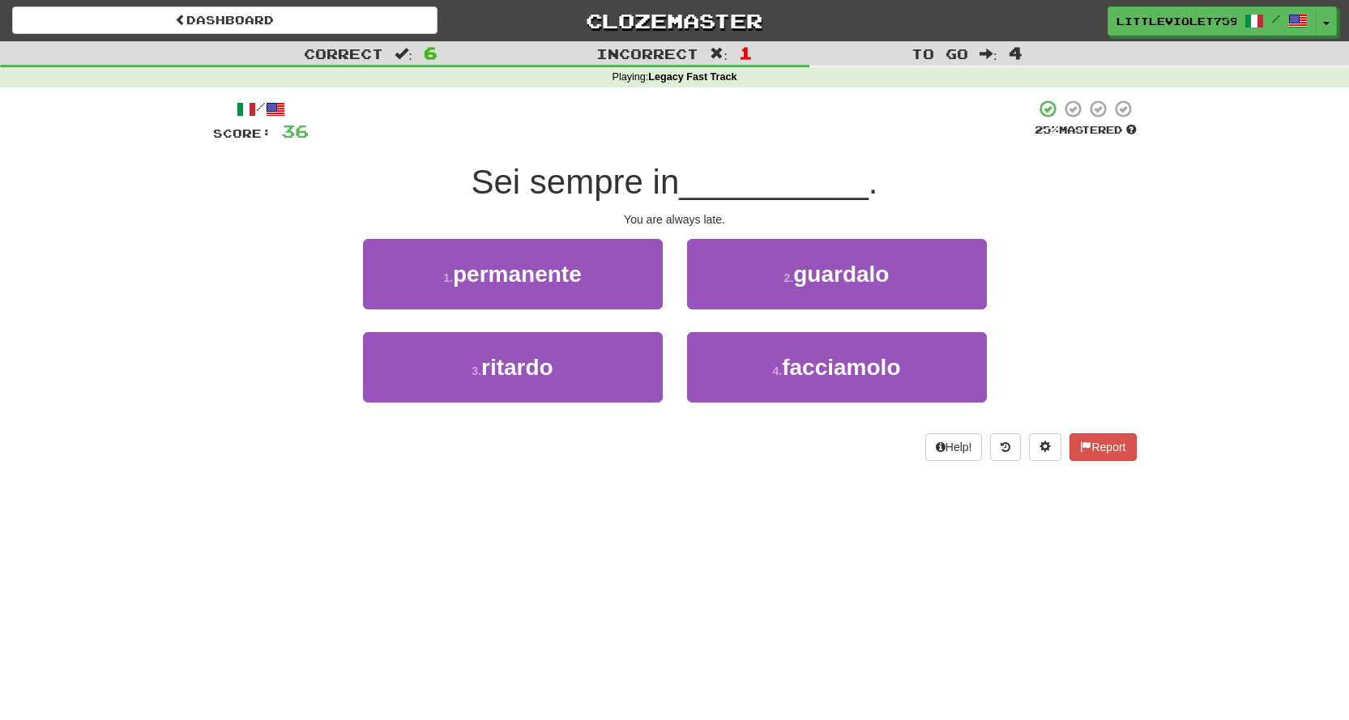
click at [663, 368] on div "3 . ritardo" at bounding box center [513, 378] width 324 height 93
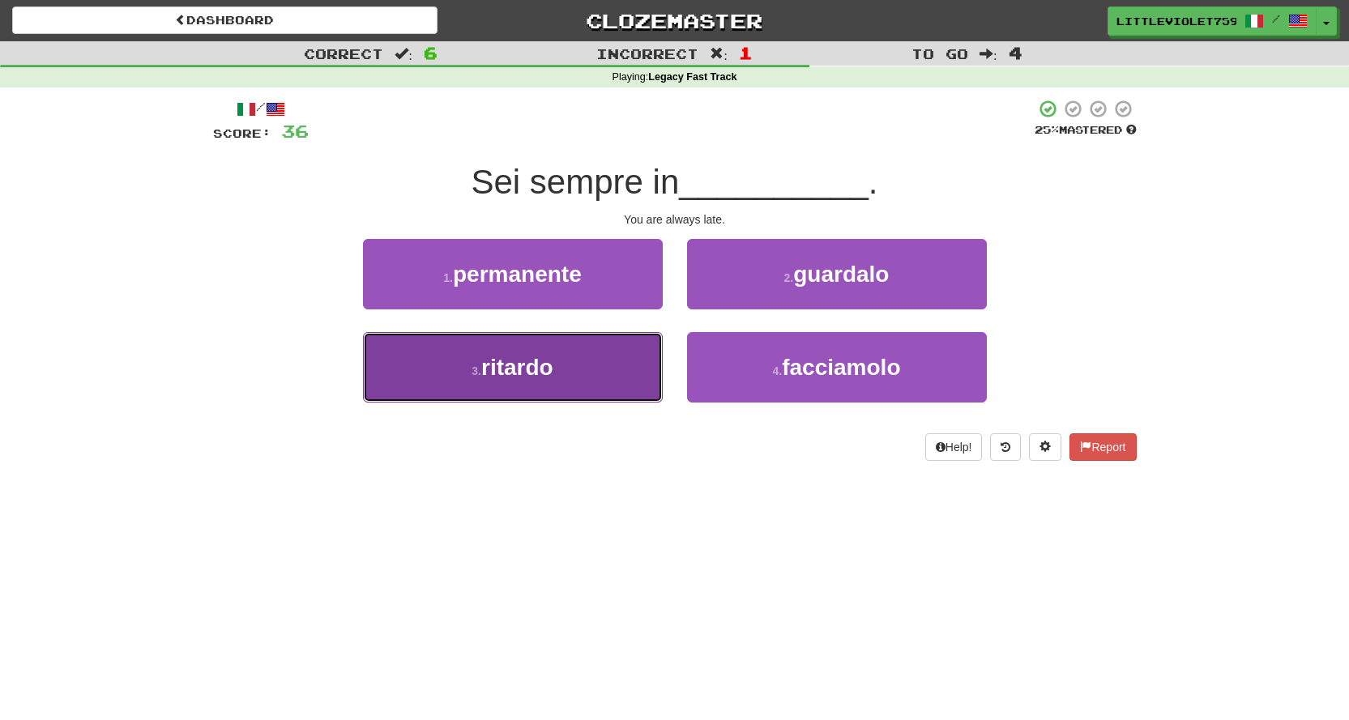
click at [632, 369] on button "3 . ritardo" at bounding box center [513, 367] width 300 height 70
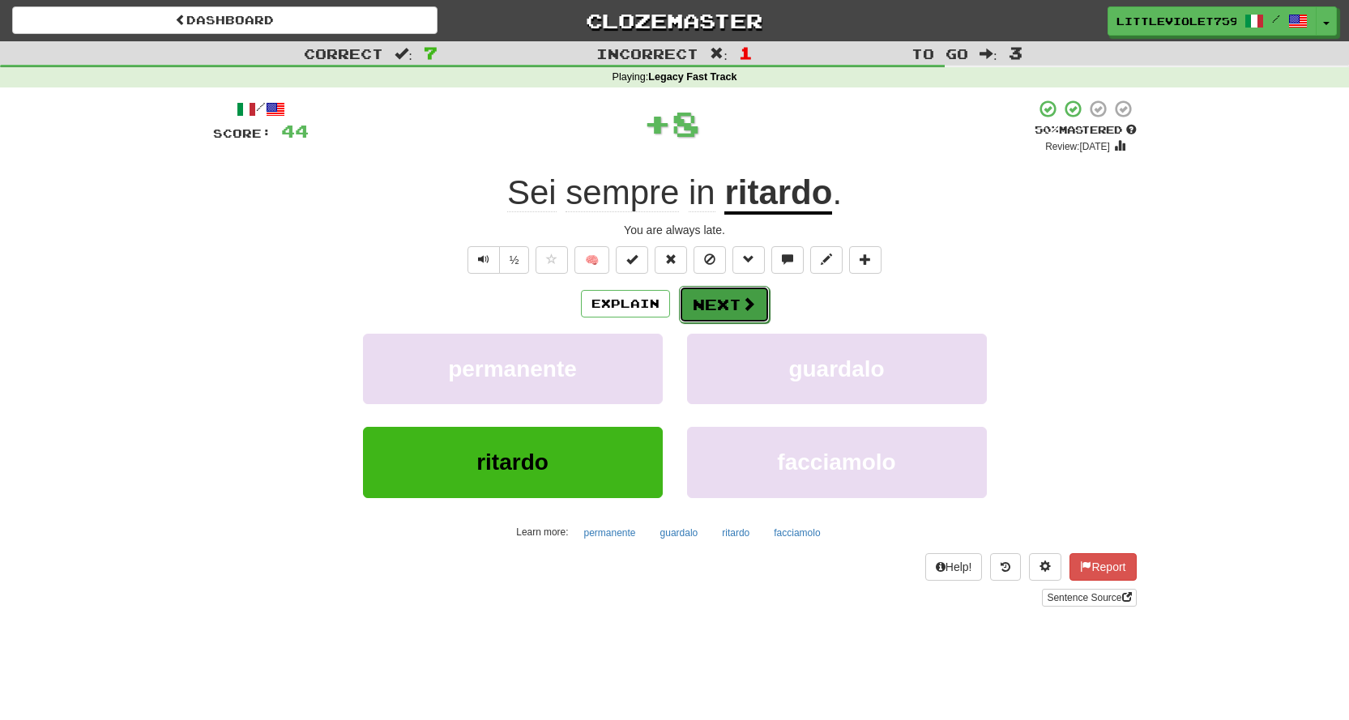
click at [737, 305] on button "Next" at bounding box center [724, 304] width 91 height 37
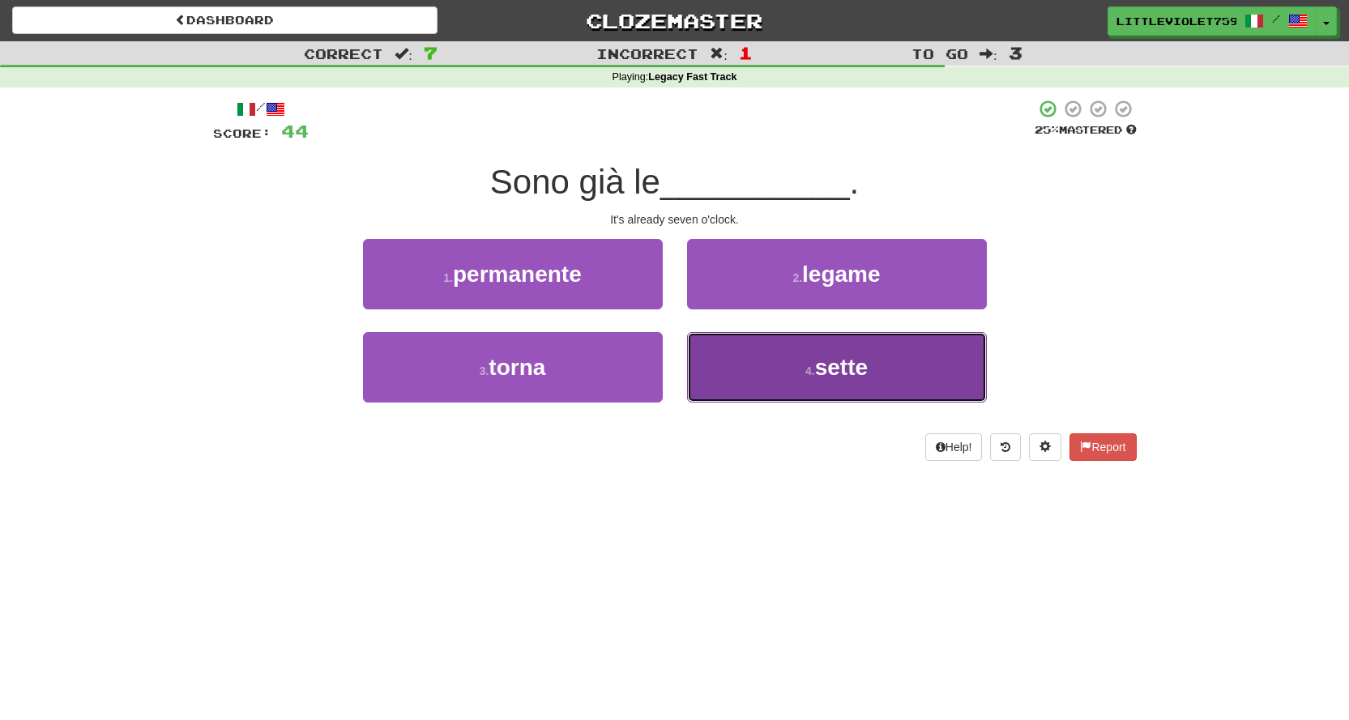
click at [743, 352] on button "4 . sette" at bounding box center [837, 367] width 300 height 70
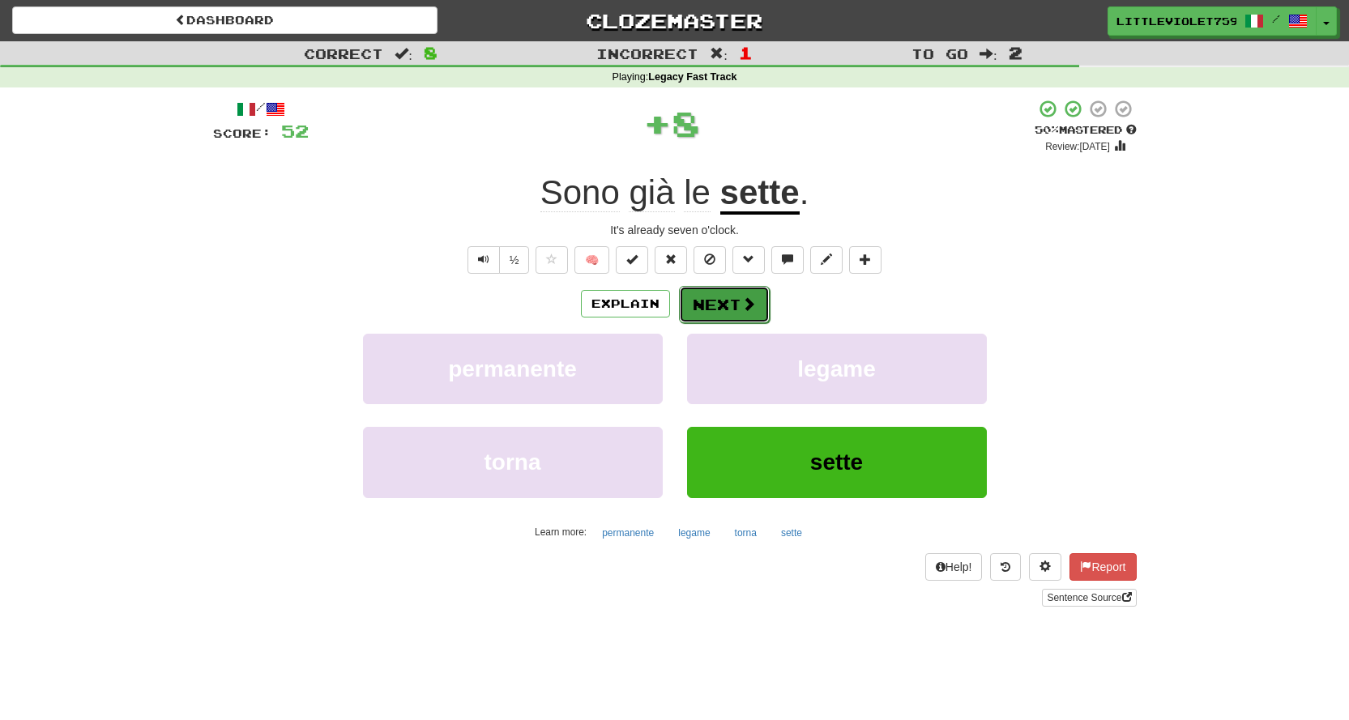
click at [743, 301] on span at bounding box center [748, 304] width 15 height 15
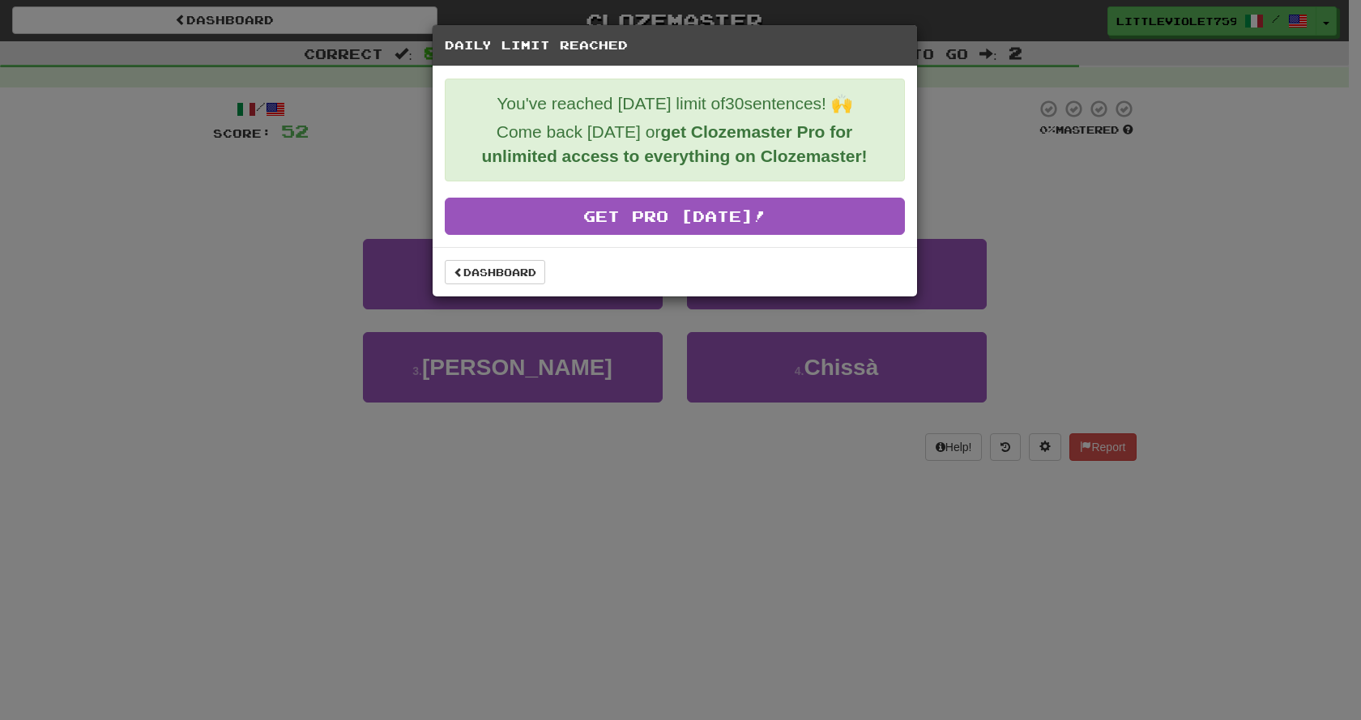
click at [549, 281] on div "Dashboard" at bounding box center [675, 272] width 460 height 24
click at [508, 267] on link "Dashboard" at bounding box center [495, 272] width 100 height 24
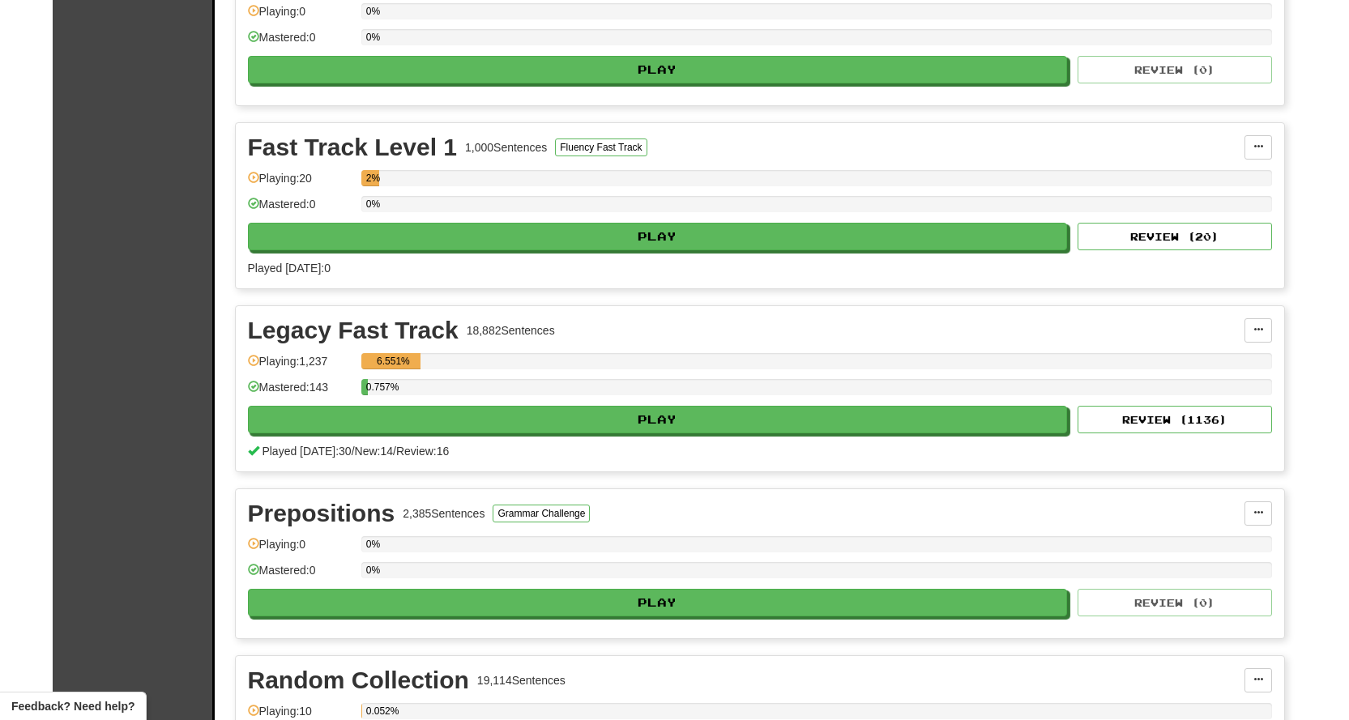
scroll to position [405, 0]
